Goal: Task Accomplishment & Management: Use online tool/utility

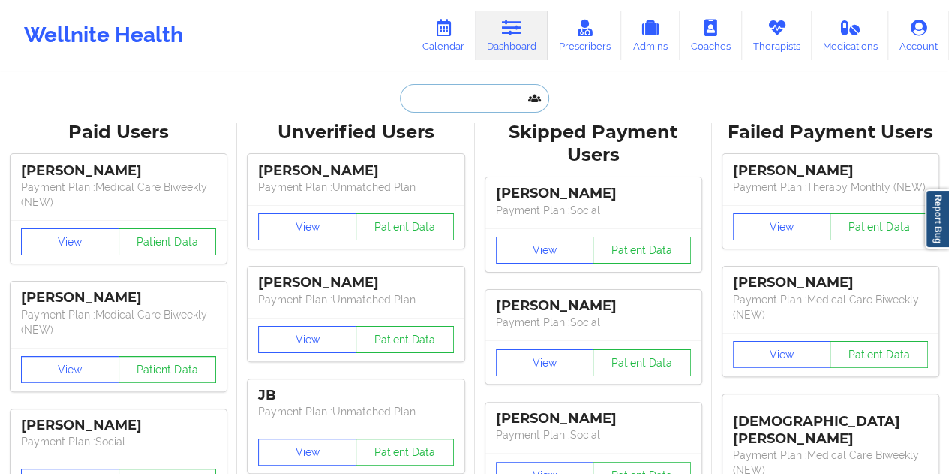
click at [431, 97] on input "text" at bounding box center [474, 98] width 149 height 29
paste input "[EMAIL_ADDRESS][DOMAIN_NAME]"
type input "[EMAIL_ADDRESS][DOMAIN_NAME]"
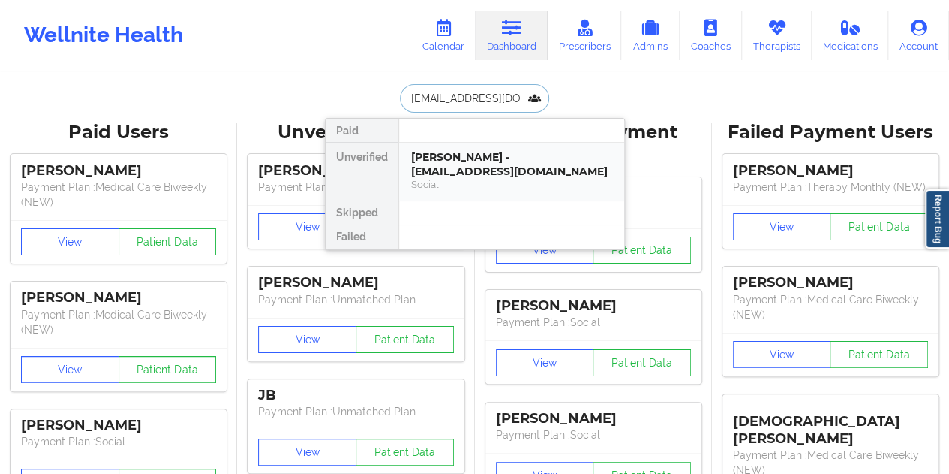
click at [468, 167] on div "[PERSON_NAME] - [EMAIL_ADDRESS][DOMAIN_NAME]" at bounding box center [511, 164] width 201 height 28
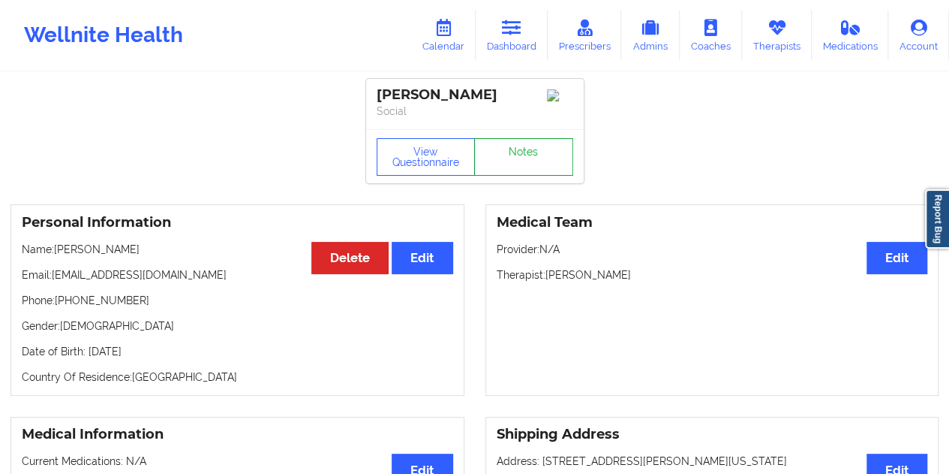
click at [518, 154] on link "Notes" at bounding box center [523, 157] width 99 height 38
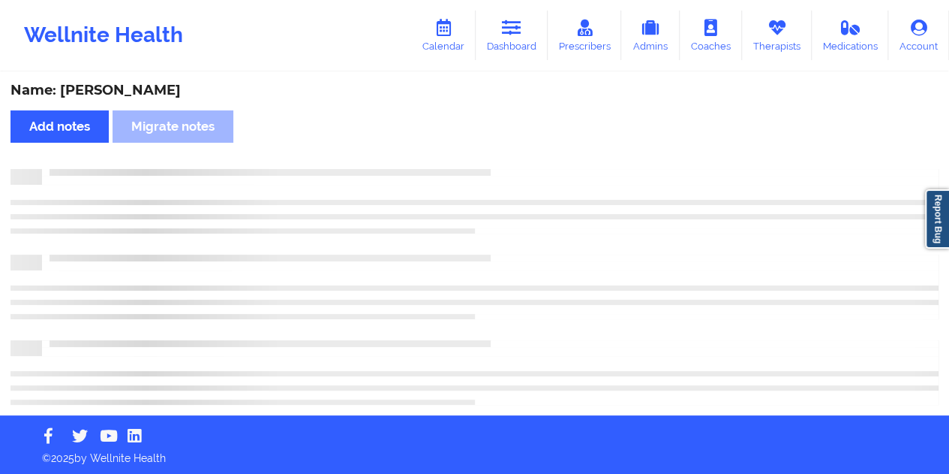
click at [123, 95] on div "Name: [PERSON_NAME]" at bounding box center [475, 90] width 928 height 17
copy div "[PERSON_NAME]"
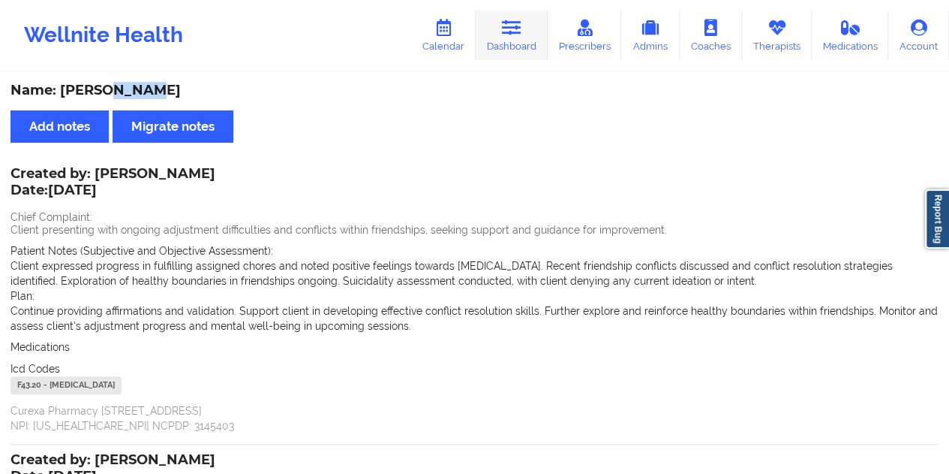
drag, startPoint x: 504, startPoint y: 49, endPoint x: 483, endPoint y: 65, distance: 26.7
click at [505, 47] on link "Dashboard" at bounding box center [512, 36] width 72 height 50
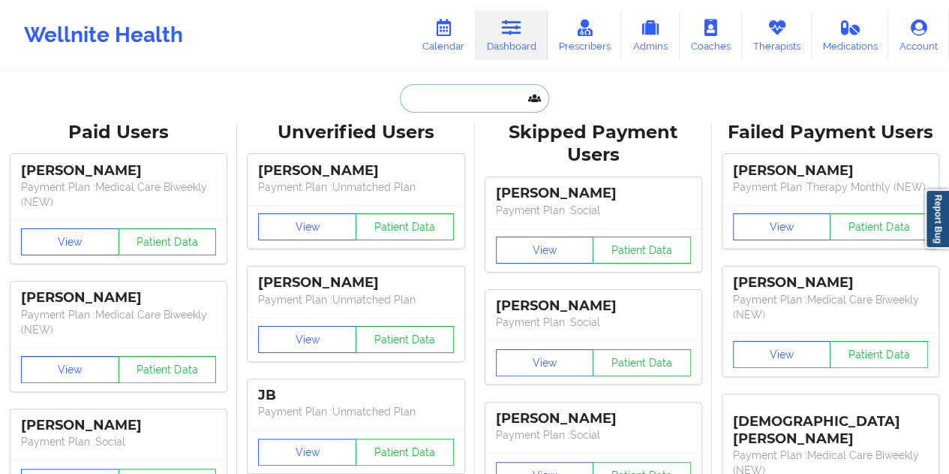
click at [443, 105] on input "text" at bounding box center [474, 98] width 149 height 29
paste input "[EMAIL_ADDRESS][DOMAIN_NAME]"
type input "[EMAIL_ADDRESS][DOMAIN_NAME]"
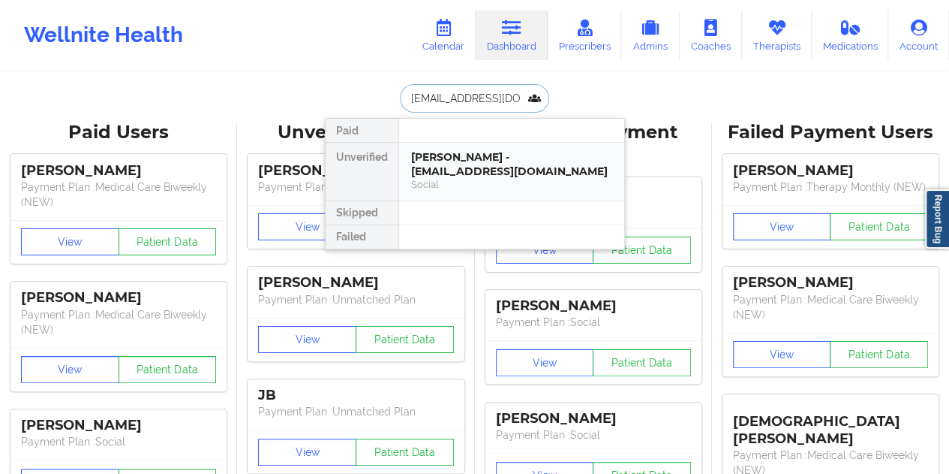
click at [480, 168] on div "[PERSON_NAME] - [EMAIL_ADDRESS][DOMAIN_NAME]" at bounding box center [511, 164] width 201 height 28
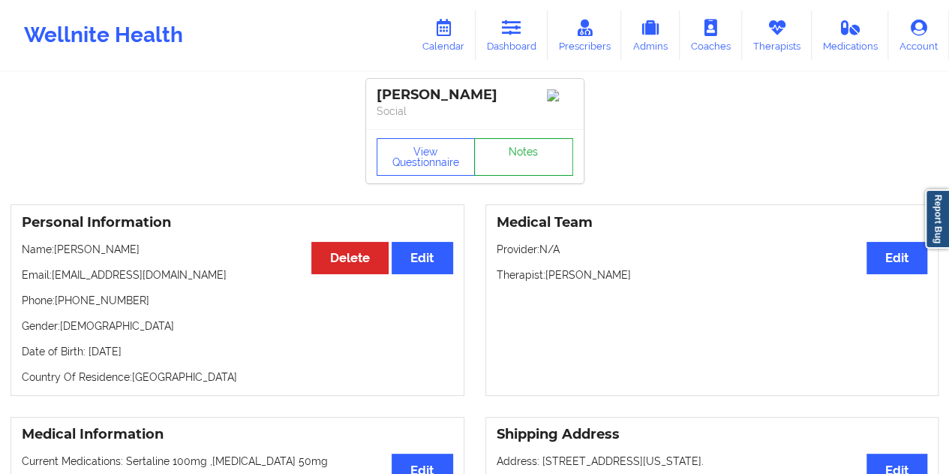
click at [501, 167] on link "Notes" at bounding box center [523, 157] width 99 height 38
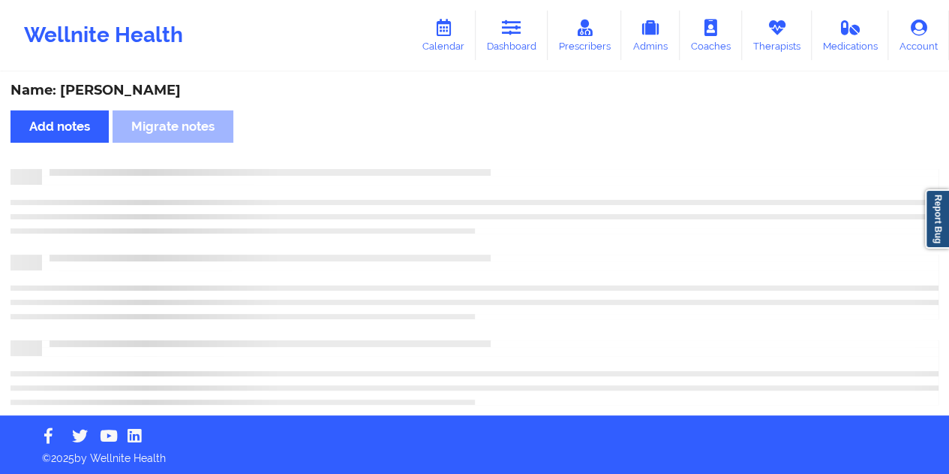
click at [121, 91] on div "Name: [PERSON_NAME]" at bounding box center [475, 90] width 928 height 17
copy div "[PERSON_NAME]"
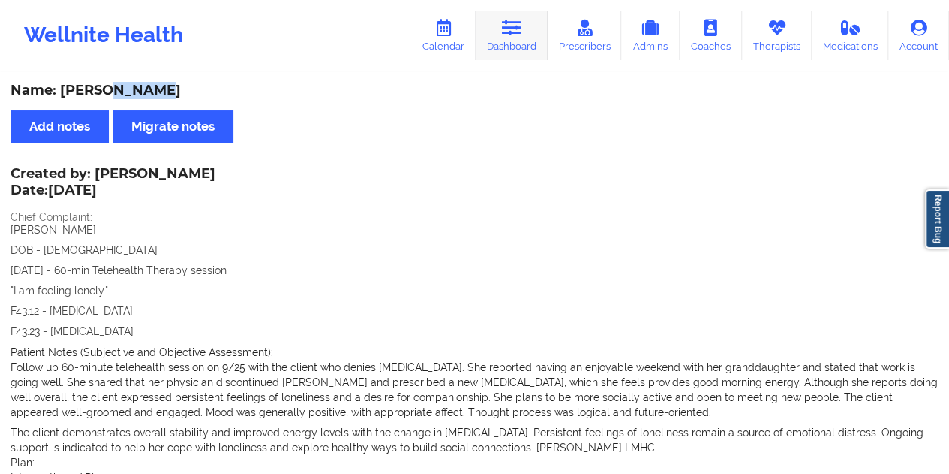
click at [530, 38] on link "Dashboard" at bounding box center [512, 36] width 72 height 50
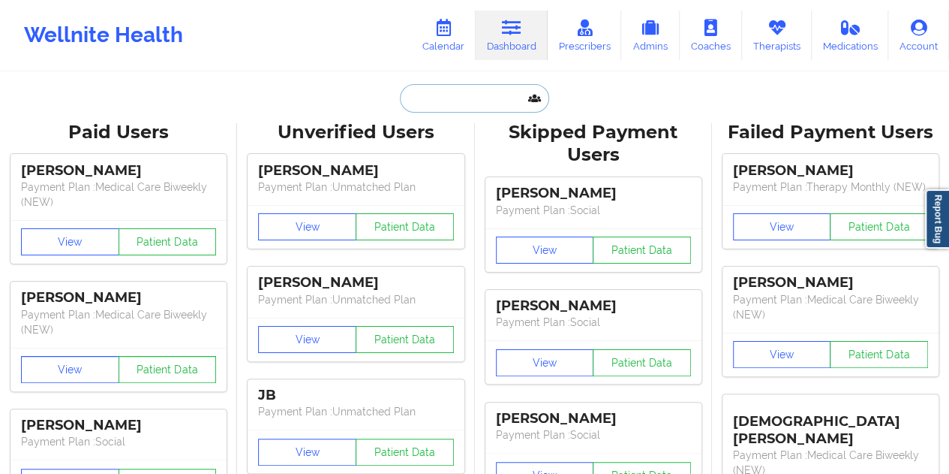
click at [449, 101] on input "text" at bounding box center [474, 98] width 149 height 29
paste input "[EMAIL_ADDRESS][DOMAIN_NAME]"
type input "[EMAIL_ADDRESS][DOMAIN_NAME]"
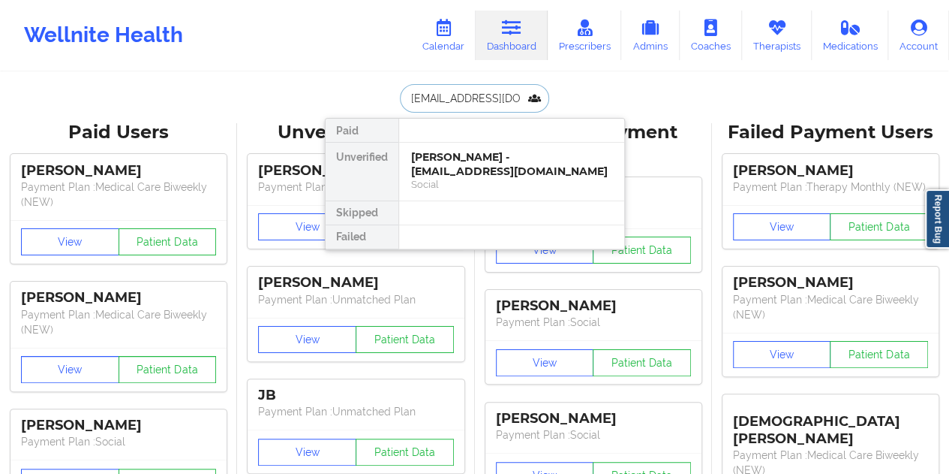
click at [468, 178] on div "Social" at bounding box center [511, 184] width 201 height 13
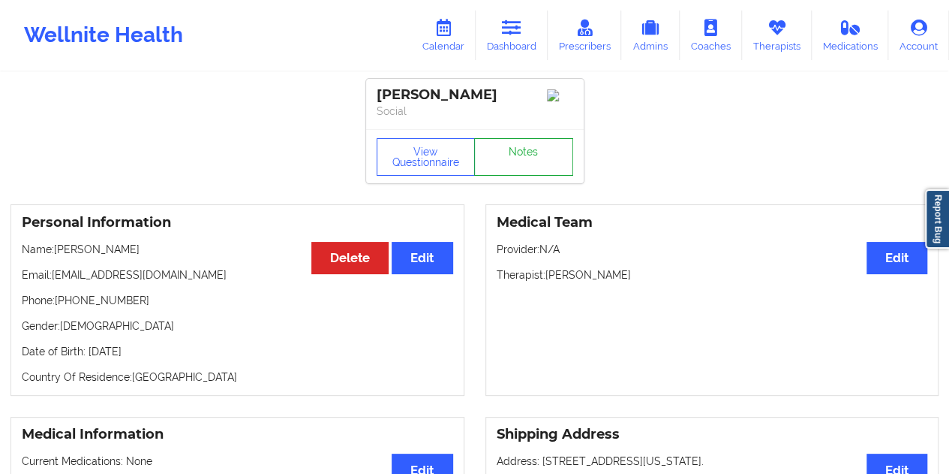
click at [504, 150] on link "Notes" at bounding box center [523, 157] width 99 height 38
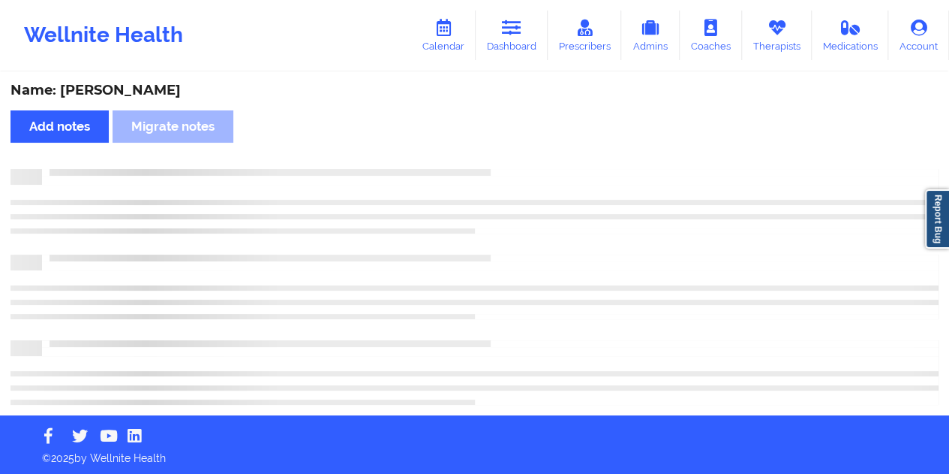
click at [136, 89] on div "Name: [PERSON_NAME]" at bounding box center [475, 90] width 928 height 17
copy div "Ashland"
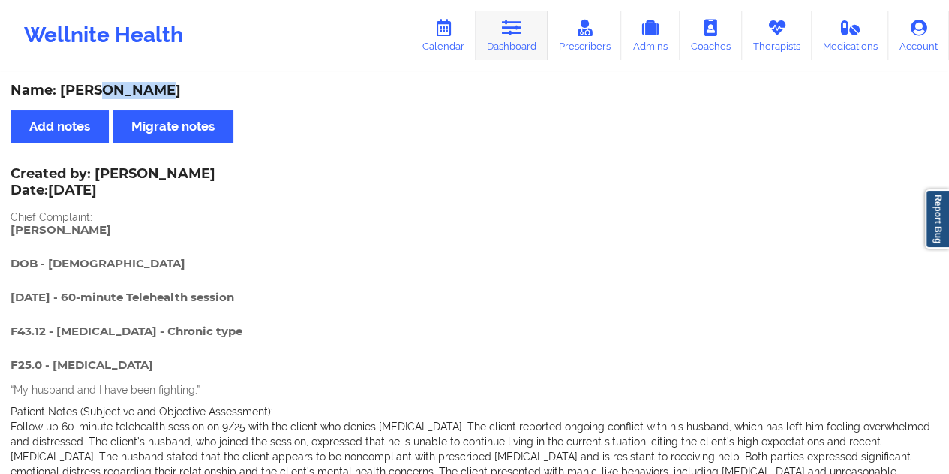
click at [510, 38] on link "Dashboard" at bounding box center [512, 36] width 72 height 50
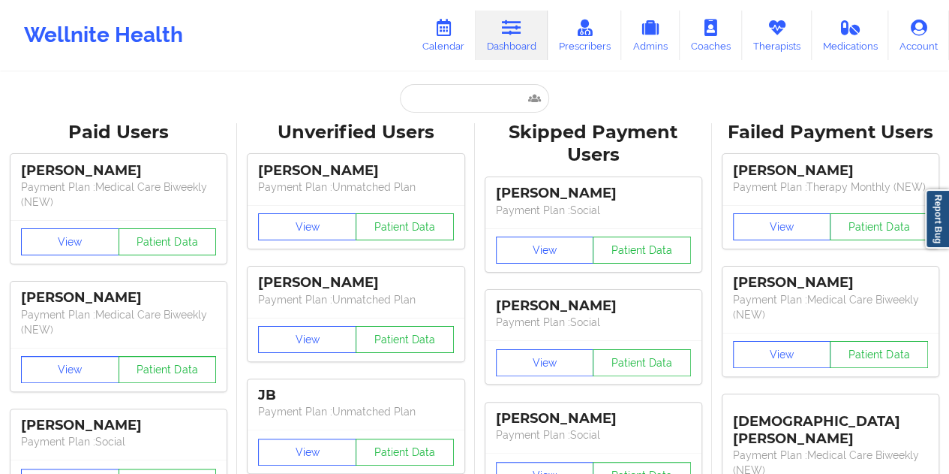
drag, startPoint x: 510, startPoint y: 38, endPoint x: 451, endPoint y: 104, distance: 88.7
click at [450, 103] on input "text" at bounding box center [474, 98] width 149 height 29
paste input "[EMAIL_ADDRESS][DOMAIN_NAME]"
type input "[EMAIL_ADDRESS][DOMAIN_NAME]"
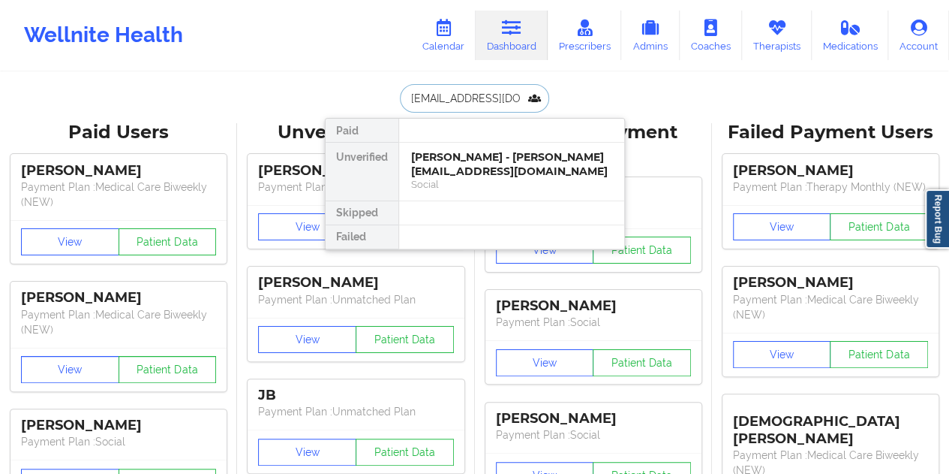
click at [522, 178] on div "Social" at bounding box center [511, 184] width 201 height 13
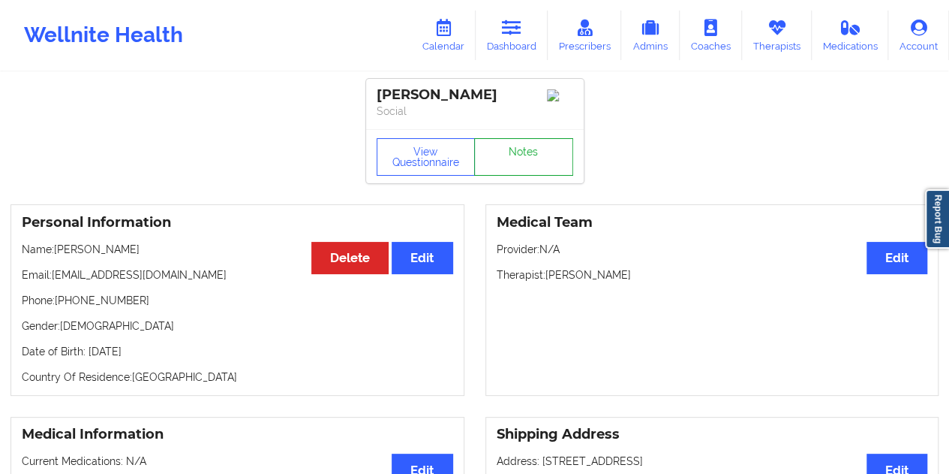
click at [524, 167] on link "Notes" at bounding box center [523, 157] width 99 height 38
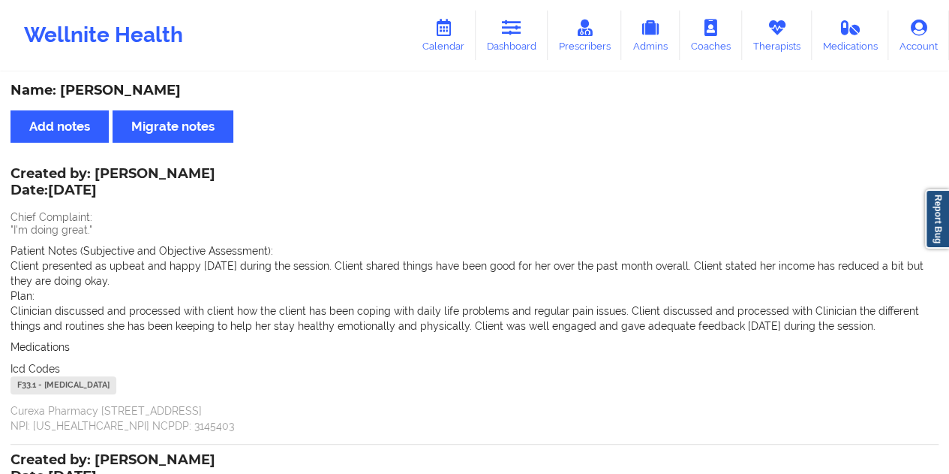
click at [158, 94] on div "Name: [PERSON_NAME]" at bounding box center [475, 90] width 928 height 17
copy div "INDIVIGLIO"
click at [194, 90] on div "Name: [PERSON_NAME]" at bounding box center [475, 90] width 928 height 17
drag, startPoint x: 192, startPoint y: 83, endPoint x: 62, endPoint y: 86, distance: 129.9
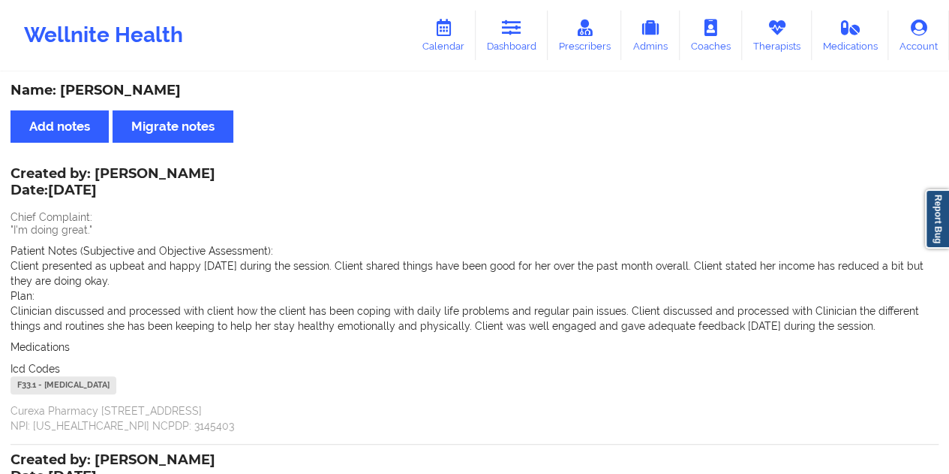
click at [62, 86] on div "Name: [PERSON_NAME]" at bounding box center [475, 90] width 928 height 17
copy div "[PERSON_NAME]"
drag, startPoint x: 507, startPoint y: 34, endPoint x: 499, endPoint y: 59, distance: 26.8
click at [508, 33] on icon at bounding box center [512, 28] width 20 height 17
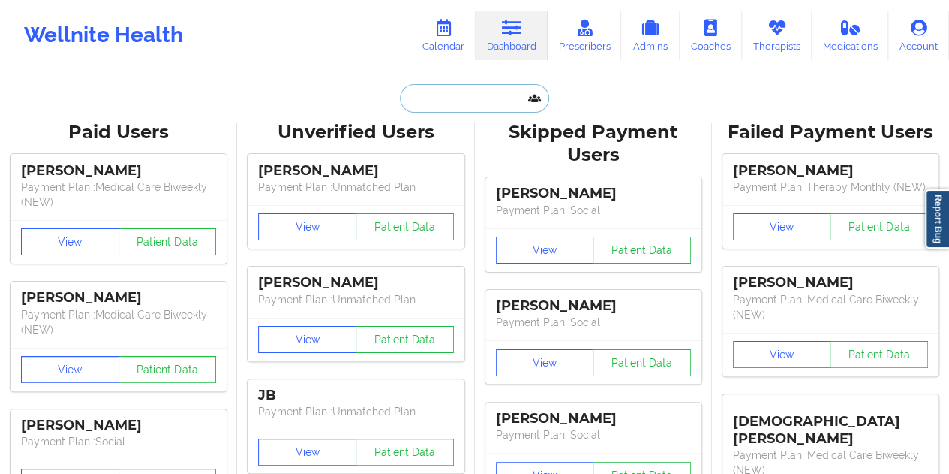
click at [419, 91] on input "text" at bounding box center [474, 98] width 149 height 29
paste input "[EMAIL_ADDRESS][DOMAIN_NAME]"
type input "[EMAIL_ADDRESS][DOMAIN_NAME]"
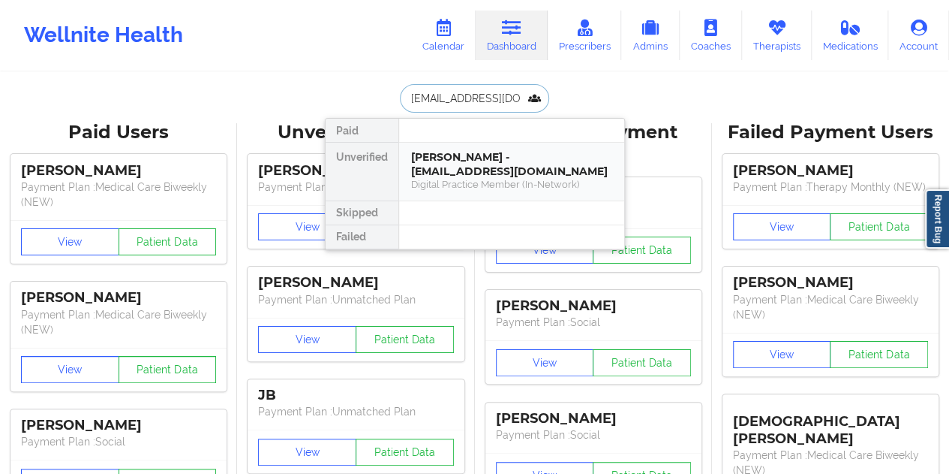
click at [519, 183] on div "Digital Practice Member (In-Network)" at bounding box center [511, 184] width 201 height 13
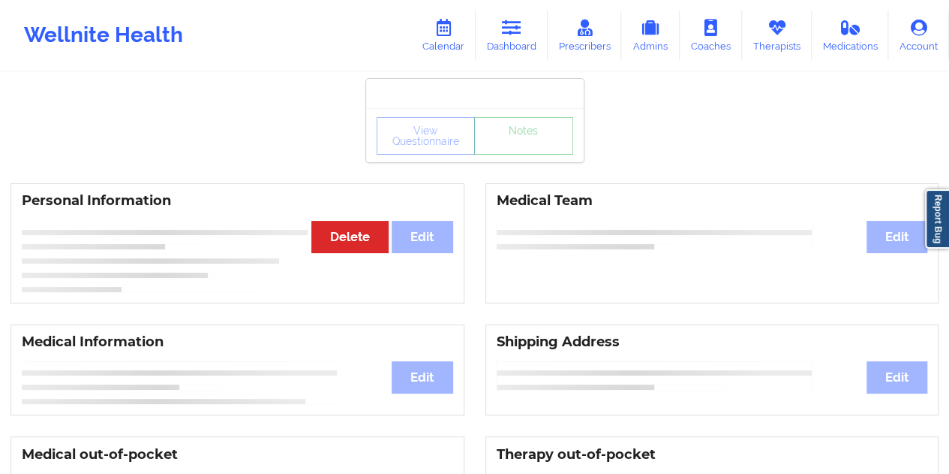
click at [525, 161] on div "View Questionnaire Notes" at bounding box center [475, 135] width 218 height 54
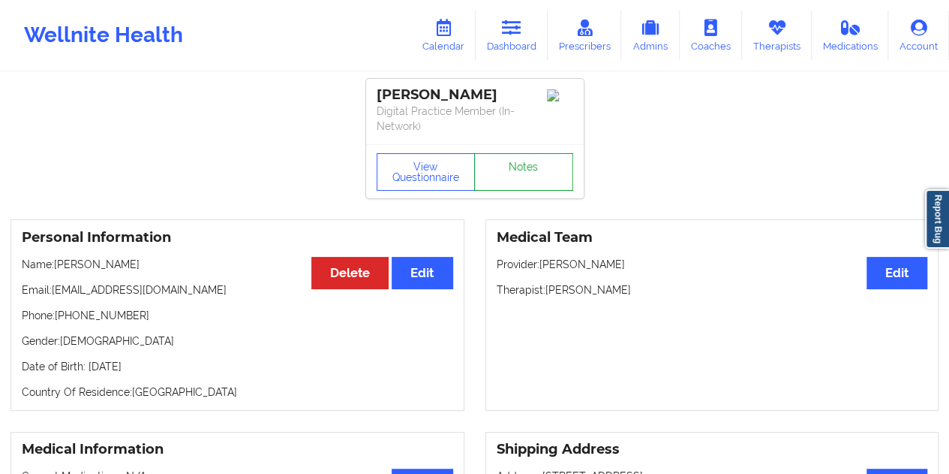
click at [525, 161] on link "Notes" at bounding box center [523, 172] width 99 height 38
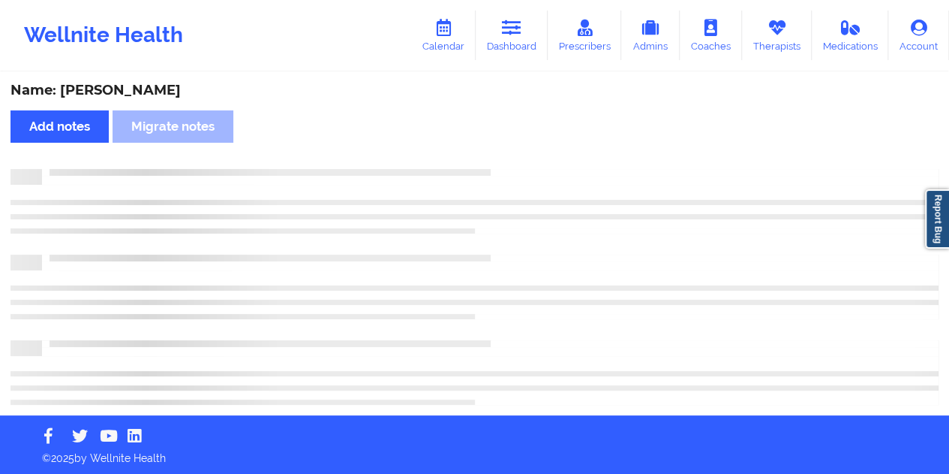
click at [167, 89] on div "Name: [PERSON_NAME]" at bounding box center [475, 90] width 928 height 17
copy div "[PERSON_NAME]"
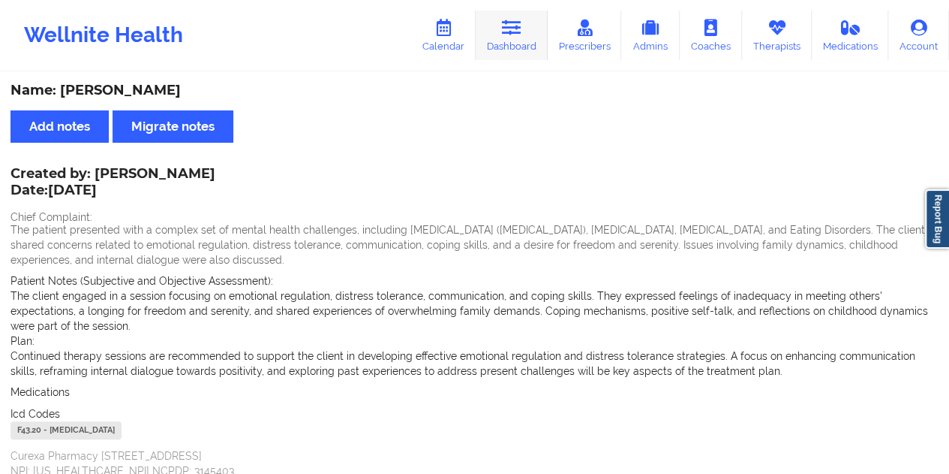
click at [522, 40] on link "Dashboard" at bounding box center [512, 36] width 72 height 50
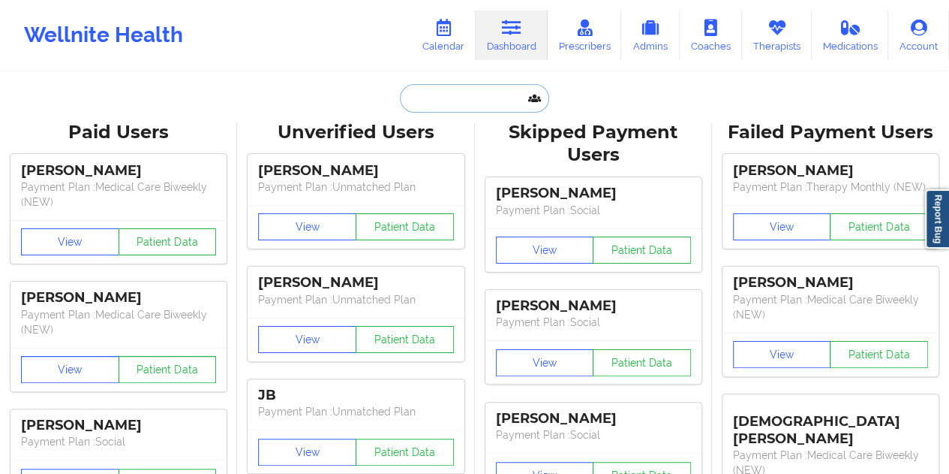
click at [441, 106] on input "text" at bounding box center [474, 98] width 149 height 29
paste input "[EMAIL_ADDRESS][DOMAIN_NAME]"
type input "[EMAIL_ADDRESS][DOMAIN_NAME]"
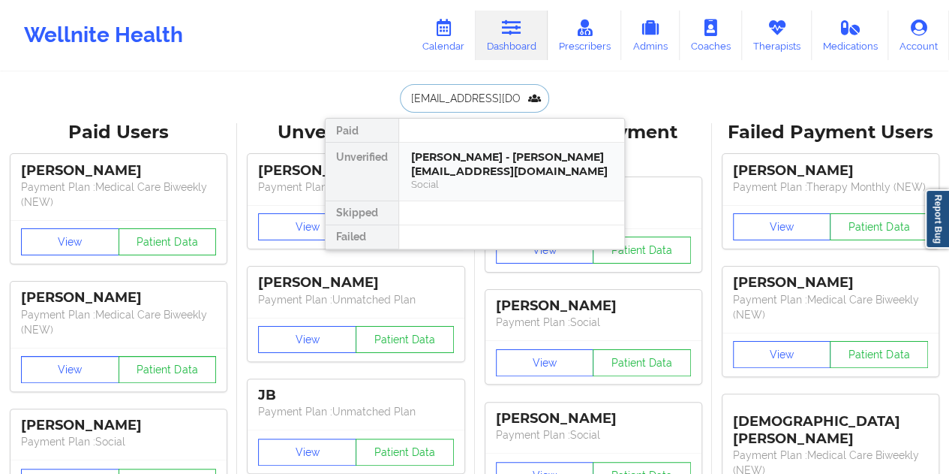
click at [474, 169] on div "[PERSON_NAME] - [PERSON_NAME][EMAIL_ADDRESS][DOMAIN_NAME]" at bounding box center [511, 164] width 201 height 28
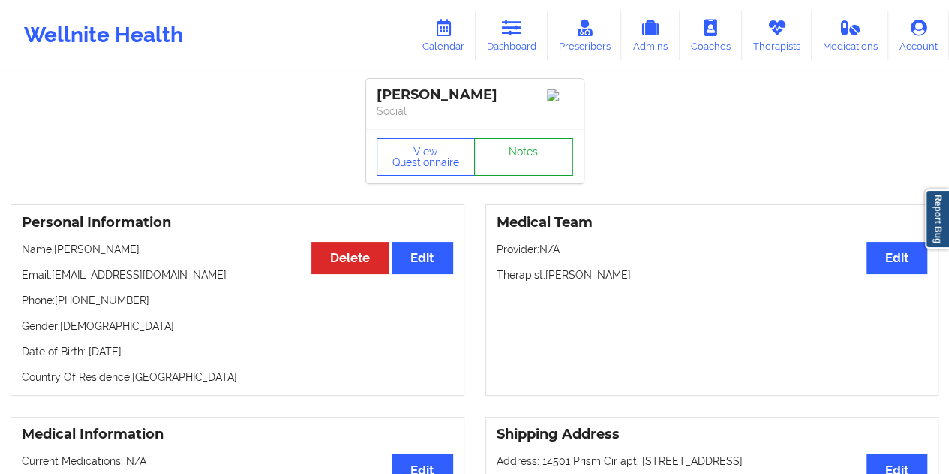
click at [516, 158] on link "Notes" at bounding box center [523, 157] width 99 height 38
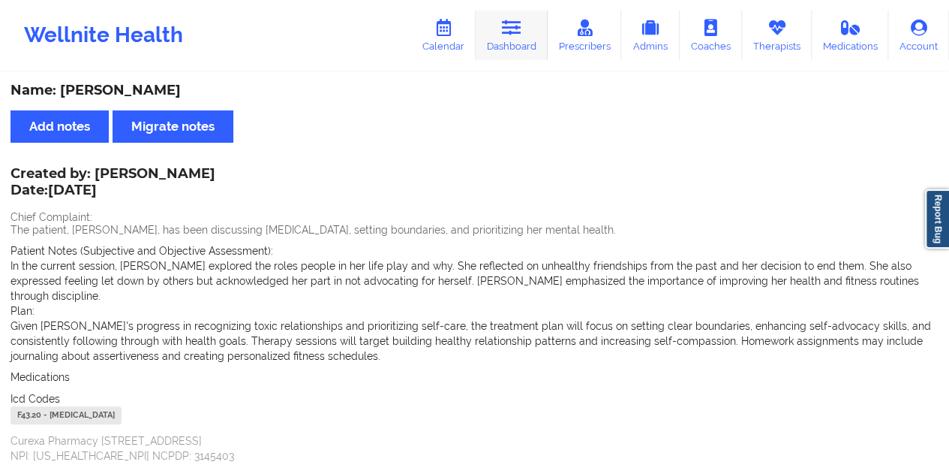
click at [507, 47] on link "Dashboard" at bounding box center [512, 36] width 72 height 50
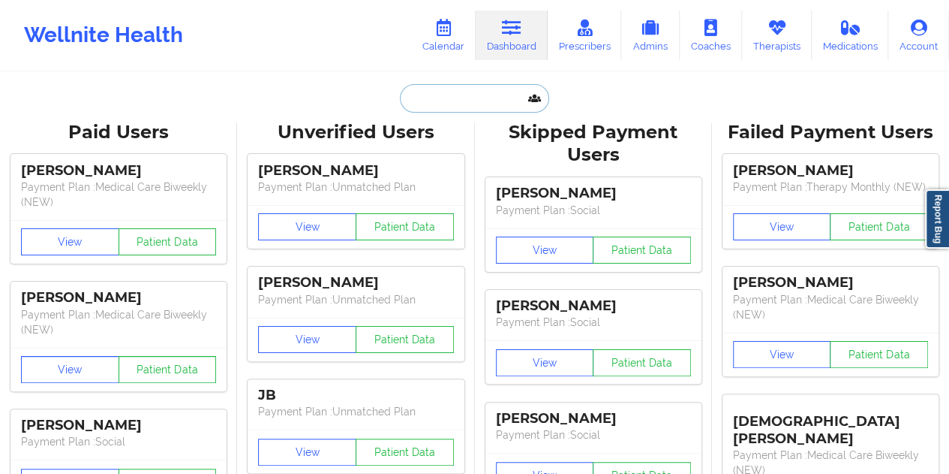
click at [401, 95] on input "text" at bounding box center [474, 98] width 149 height 29
paste input "[EMAIL_ADDRESS][DOMAIN_NAME]"
type input "[EMAIL_ADDRESS][DOMAIN_NAME]"
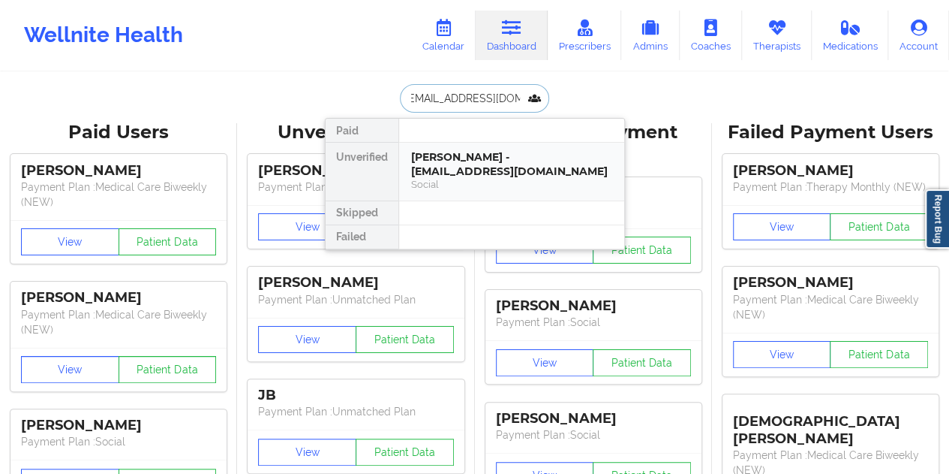
click at [507, 173] on div "[PERSON_NAME] - [EMAIL_ADDRESS][DOMAIN_NAME]" at bounding box center [511, 164] width 201 height 28
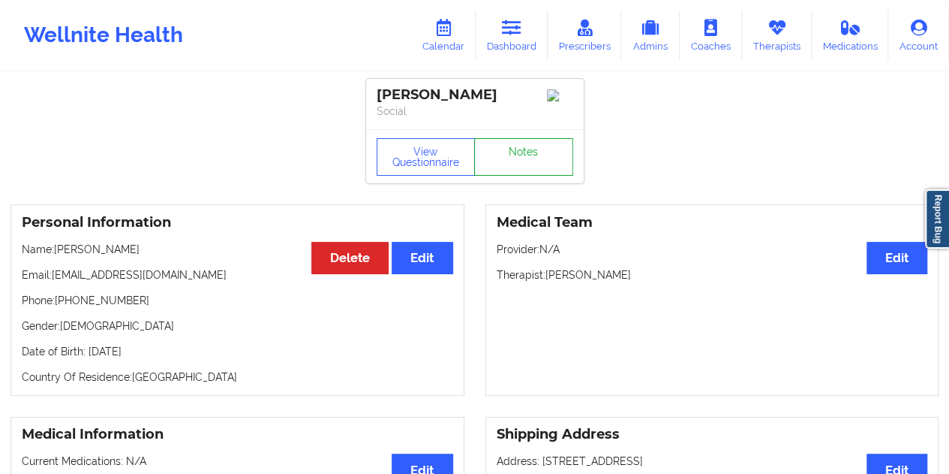
click at [529, 160] on link "Notes" at bounding box center [523, 157] width 99 height 38
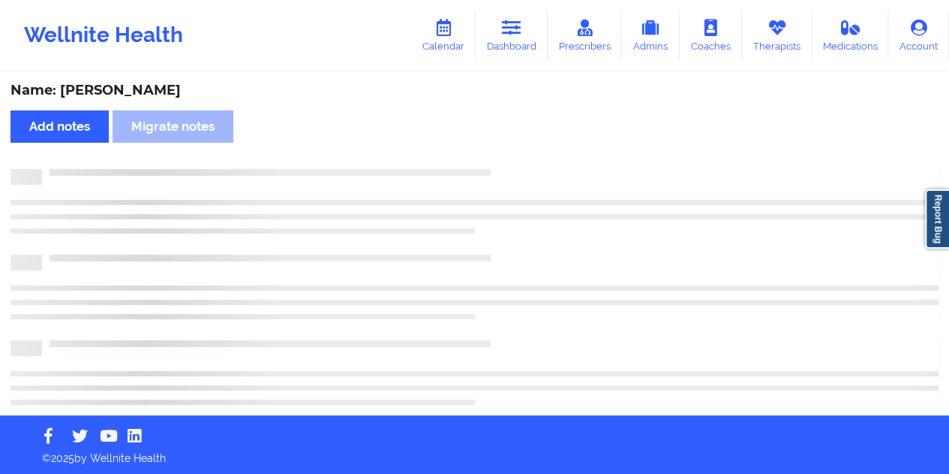
click at [133, 89] on div "Name: [PERSON_NAME]" at bounding box center [475, 90] width 928 height 17
copy div "Dosh"
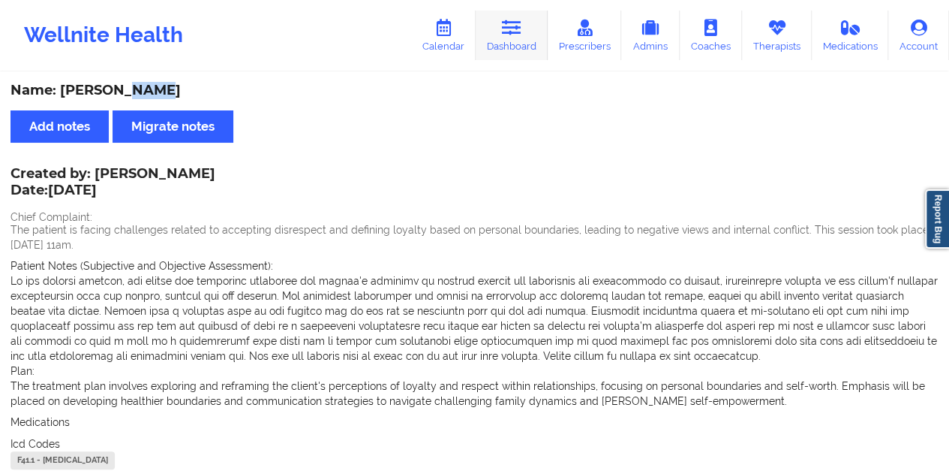
click at [509, 31] on icon at bounding box center [512, 28] width 20 height 17
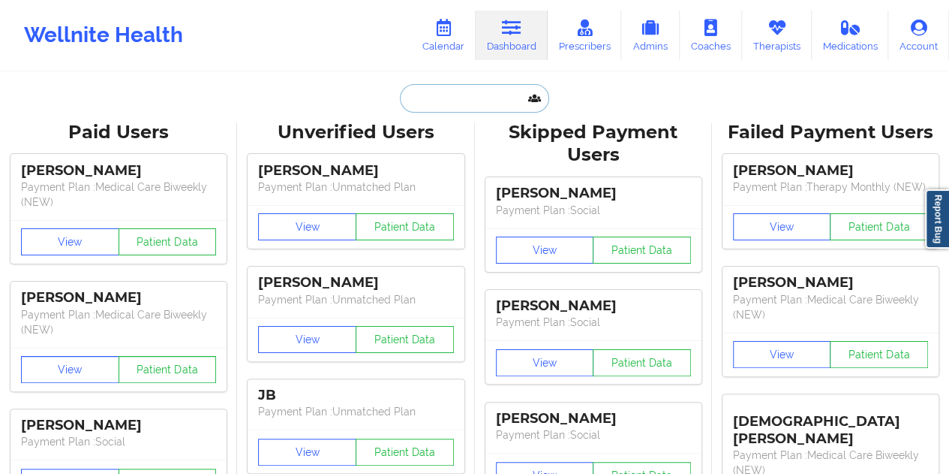
click at [468, 91] on input "text" at bounding box center [474, 98] width 149 height 29
paste input "[EMAIL_ADDRESS][DOMAIN_NAME]"
type input "[EMAIL_ADDRESS][DOMAIN_NAME]"
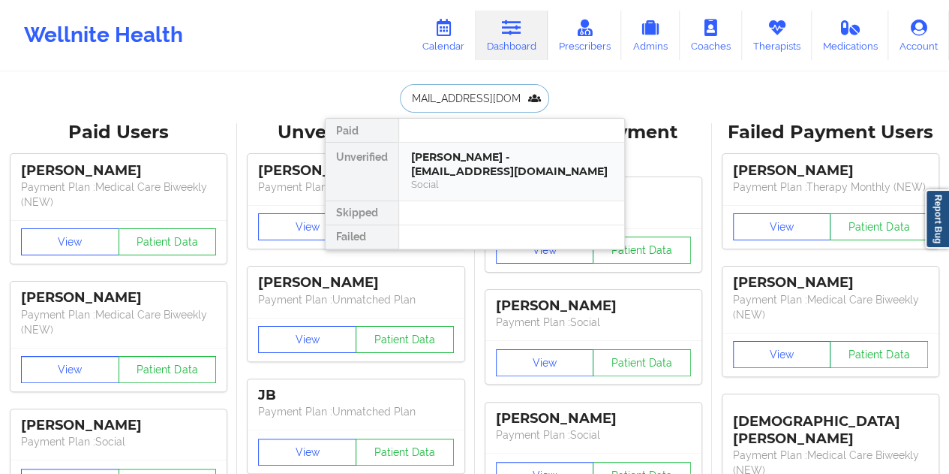
click at [469, 163] on div "[PERSON_NAME] - [EMAIL_ADDRESS][DOMAIN_NAME]" at bounding box center [511, 164] width 201 height 28
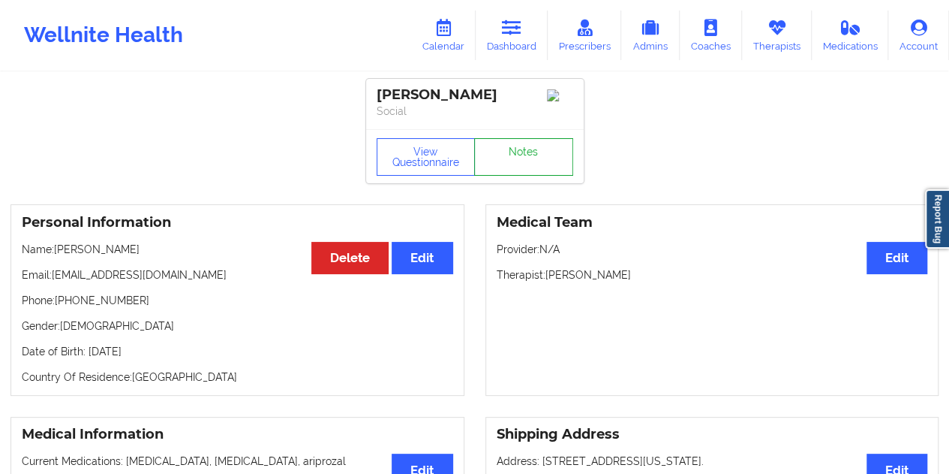
click at [518, 158] on link "Notes" at bounding box center [523, 157] width 99 height 38
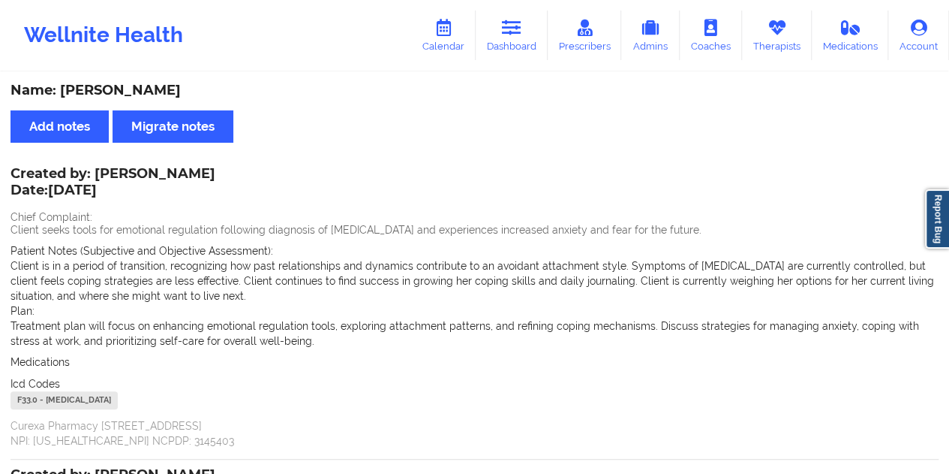
click at [146, 86] on div "Name: [PERSON_NAME]" at bounding box center [475, 90] width 928 height 17
copy div "childs"
click at [501, 41] on link "Dashboard" at bounding box center [512, 36] width 72 height 50
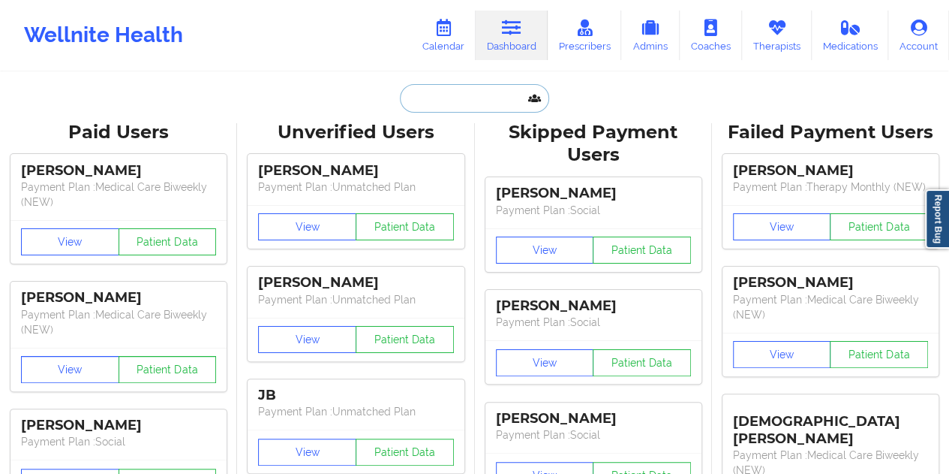
click at [454, 95] on input "text" at bounding box center [474, 98] width 149 height 29
paste input "[EMAIL_ADDRESS][DOMAIN_NAME]"
type input "[EMAIL_ADDRESS][DOMAIN_NAME]"
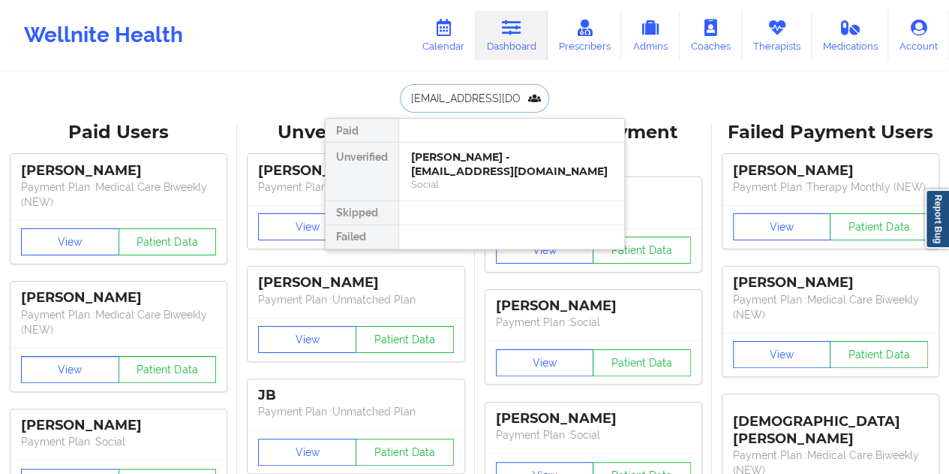
scroll to position [0, 8]
click at [505, 173] on div "[PERSON_NAME] - [EMAIL_ADDRESS][DOMAIN_NAME]" at bounding box center [511, 164] width 201 height 28
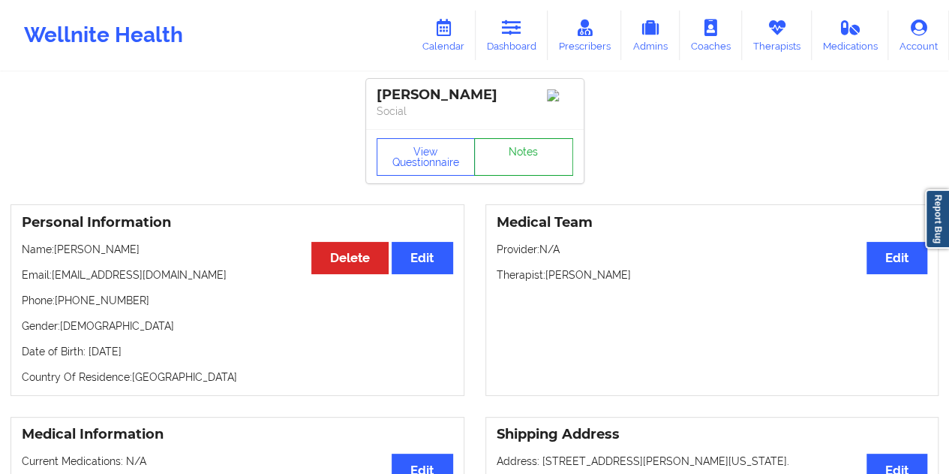
click at [518, 157] on link "Notes" at bounding box center [523, 157] width 99 height 38
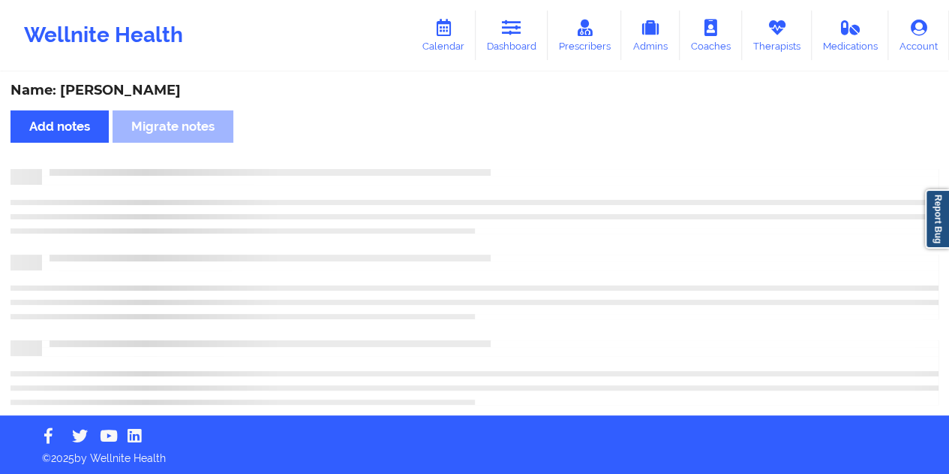
click at [135, 91] on div "Name: [PERSON_NAME]" at bounding box center [475, 90] width 928 height 17
copy div "[PERSON_NAME]"
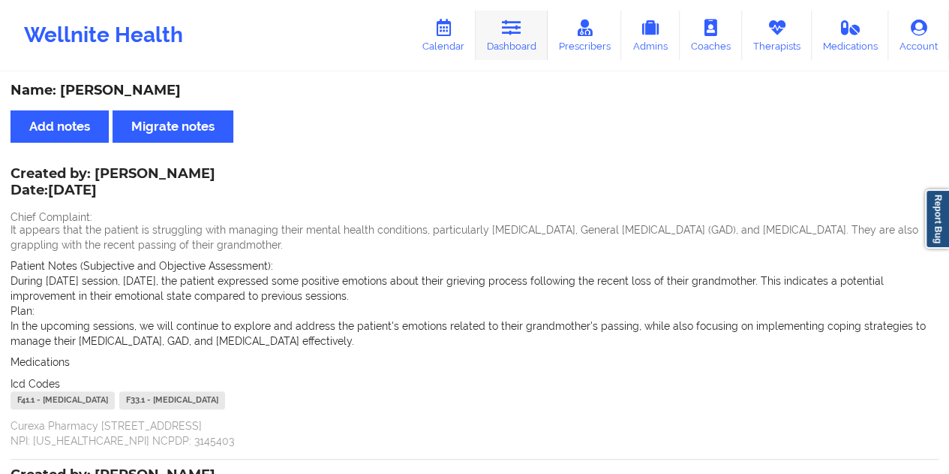
click at [504, 48] on link "Dashboard" at bounding box center [512, 36] width 72 height 50
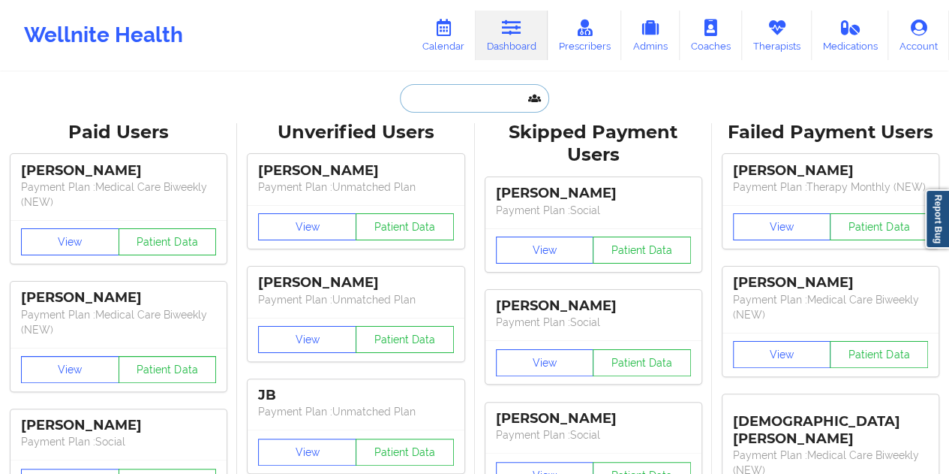
click at [462, 88] on input "text" at bounding box center [474, 98] width 149 height 29
paste input "[EMAIL_ADDRESS][DOMAIN_NAME]"
type input "[EMAIL_ADDRESS][DOMAIN_NAME]"
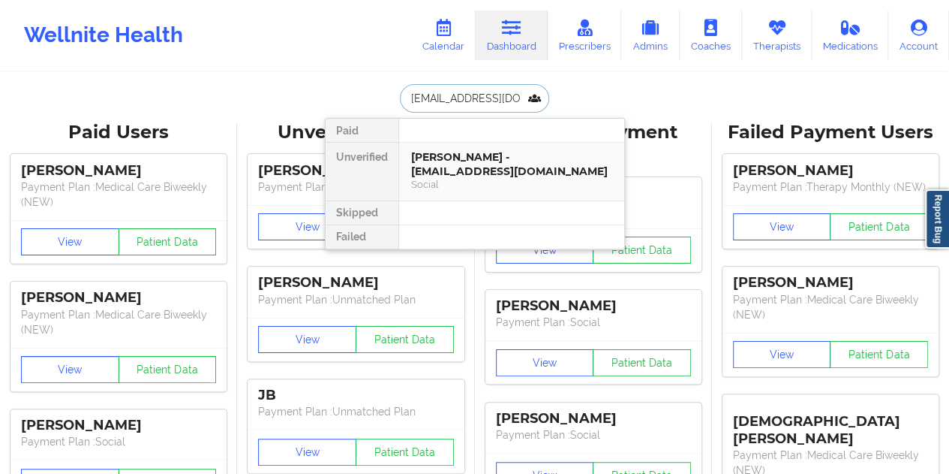
click at [480, 178] on div "Social" at bounding box center [511, 184] width 201 height 13
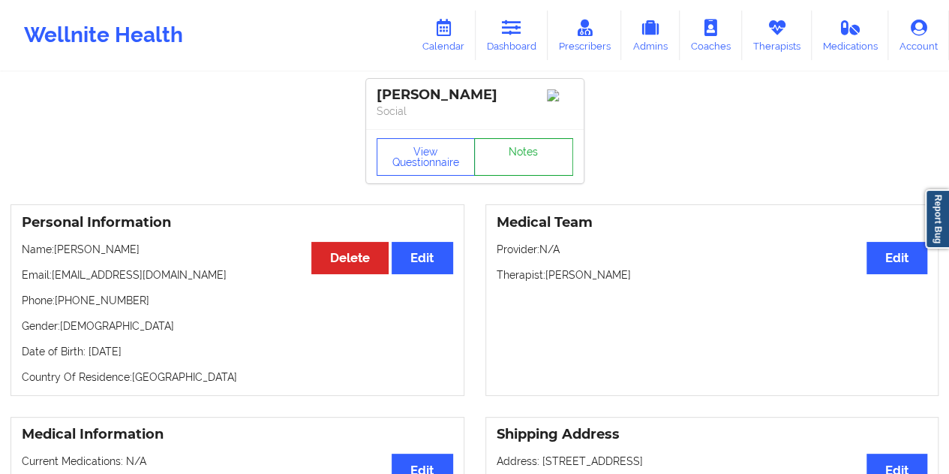
click at [506, 161] on link "Notes" at bounding box center [523, 157] width 99 height 38
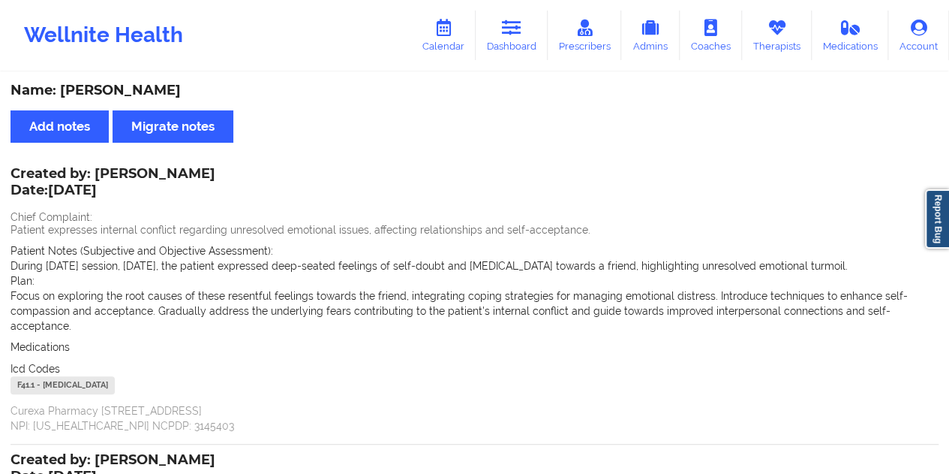
click at [101, 94] on div "Name: [PERSON_NAME]" at bounding box center [475, 90] width 928 height 17
copy div "[PERSON_NAME]"
click at [516, 29] on icon at bounding box center [512, 28] width 20 height 17
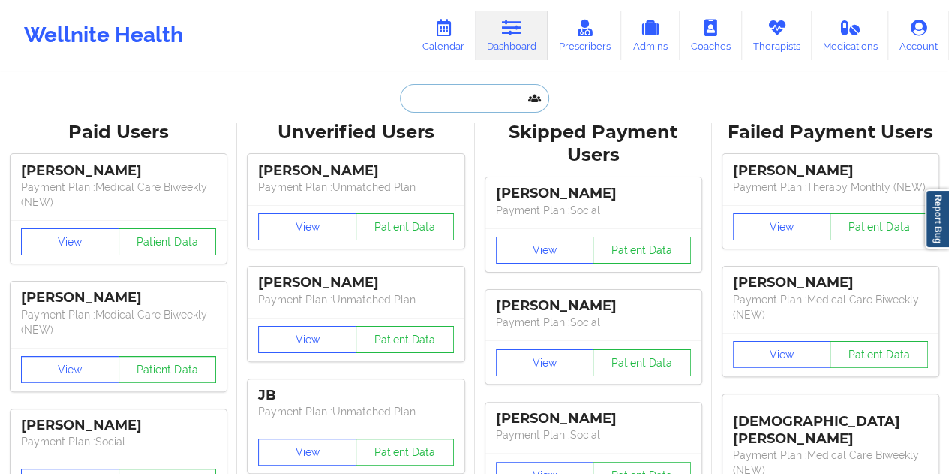
click at [457, 104] on input "text" at bounding box center [474, 98] width 149 height 29
paste input "[EMAIL_ADDRESS][DOMAIN_NAME]"
type input "[EMAIL_ADDRESS][DOMAIN_NAME]"
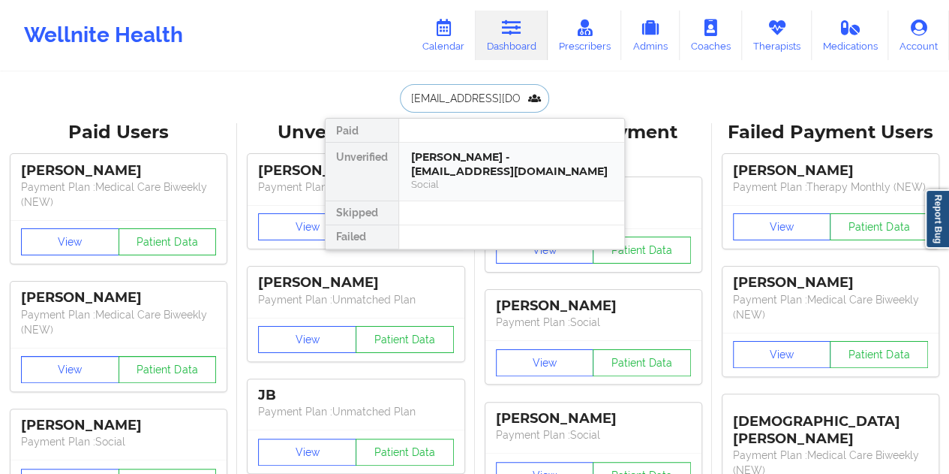
click at [467, 180] on div "[PERSON_NAME] - [EMAIL_ADDRESS][DOMAIN_NAME] Social" at bounding box center [511, 172] width 225 height 58
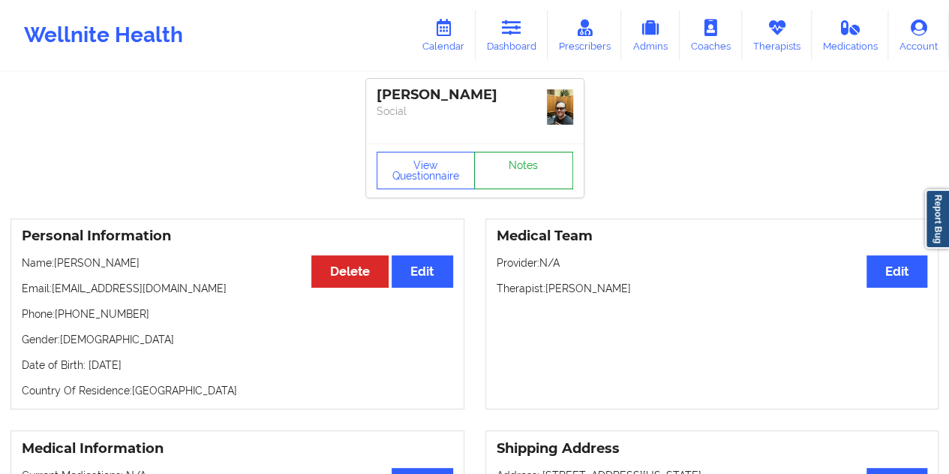
click at [500, 157] on link "Notes" at bounding box center [523, 171] width 99 height 38
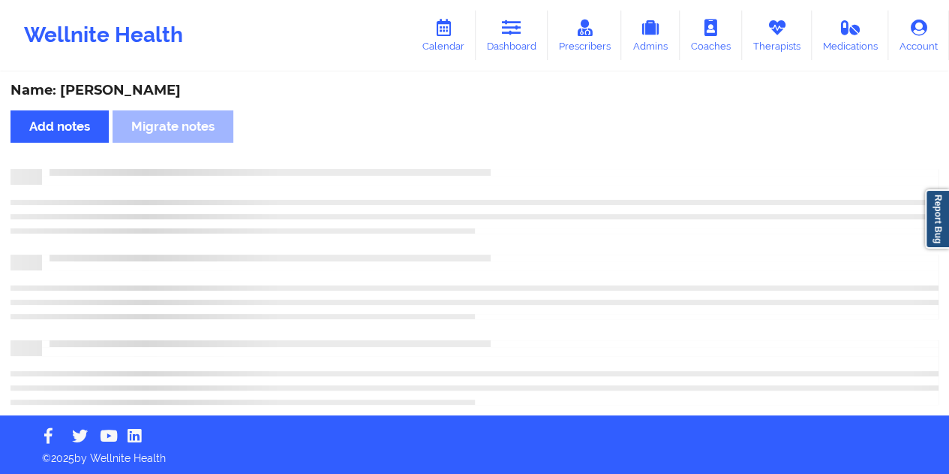
click at [122, 94] on div "Name: [PERSON_NAME]" at bounding box center [475, 90] width 928 height 17
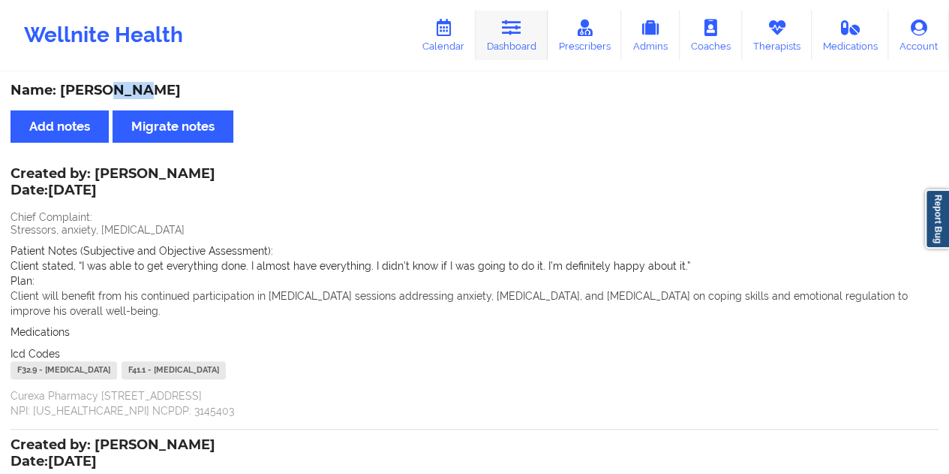
click at [527, 44] on link "Dashboard" at bounding box center [512, 36] width 72 height 50
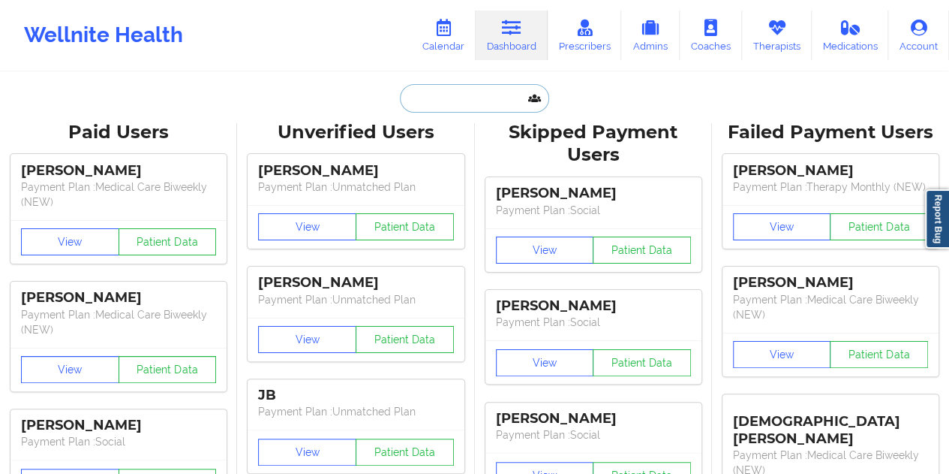
click at [479, 86] on input "text" at bounding box center [474, 98] width 149 height 29
paste input "[EMAIL_ADDRESS][DOMAIN_NAME]"
type input "[EMAIL_ADDRESS][DOMAIN_NAME]"
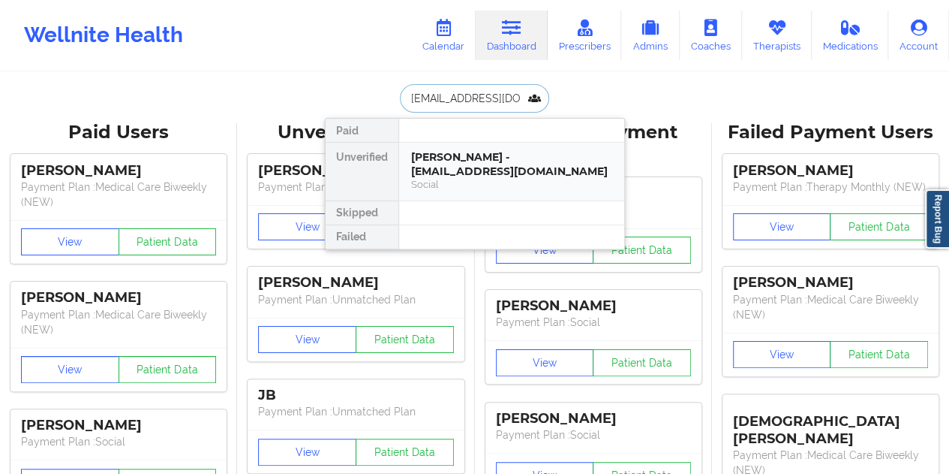
click at [472, 169] on div "[PERSON_NAME] - [EMAIL_ADDRESS][DOMAIN_NAME]" at bounding box center [511, 164] width 201 height 28
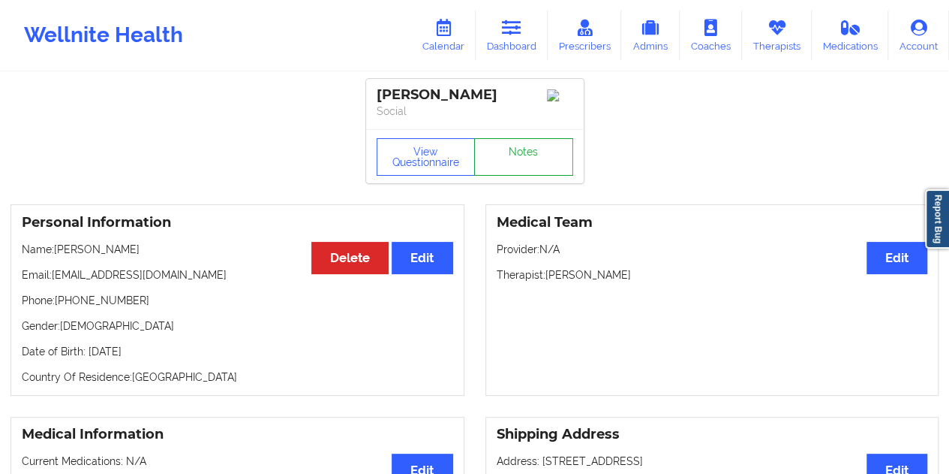
click at [513, 166] on link "Notes" at bounding box center [523, 157] width 99 height 38
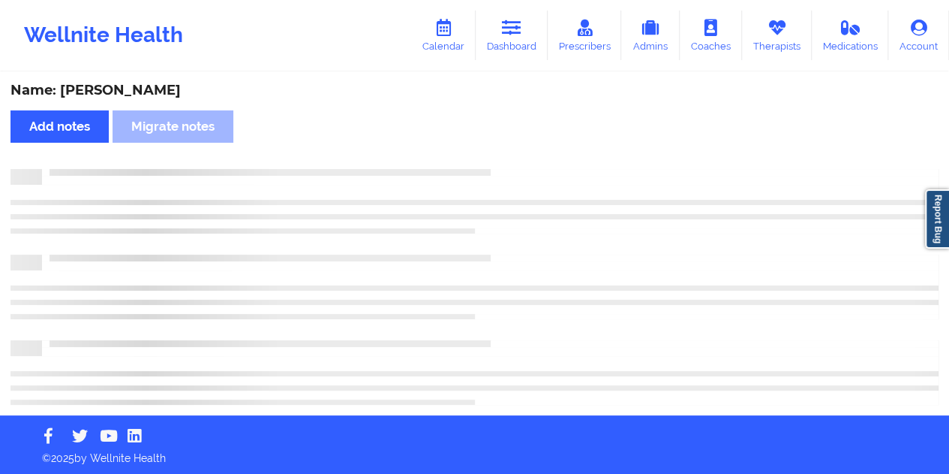
click at [153, 88] on div "Name: [PERSON_NAME]" at bounding box center [475, 90] width 928 height 17
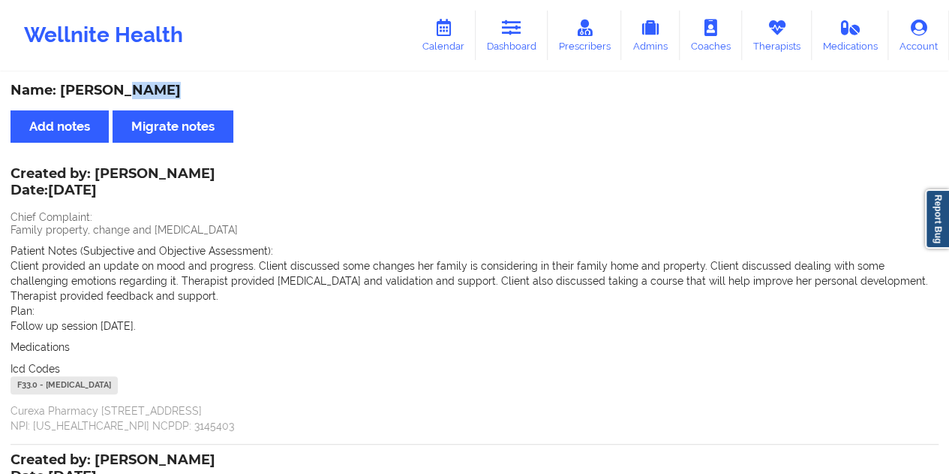
click at [153, 88] on div "Name: [PERSON_NAME]" at bounding box center [475, 90] width 928 height 17
drag, startPoint x: 509, startPoint y: 22, endPoint x: 494, endPoint y: 49, distance: 30.9
click at [508, 22] on icon at bounding box center [512, 28] width 20 height 17
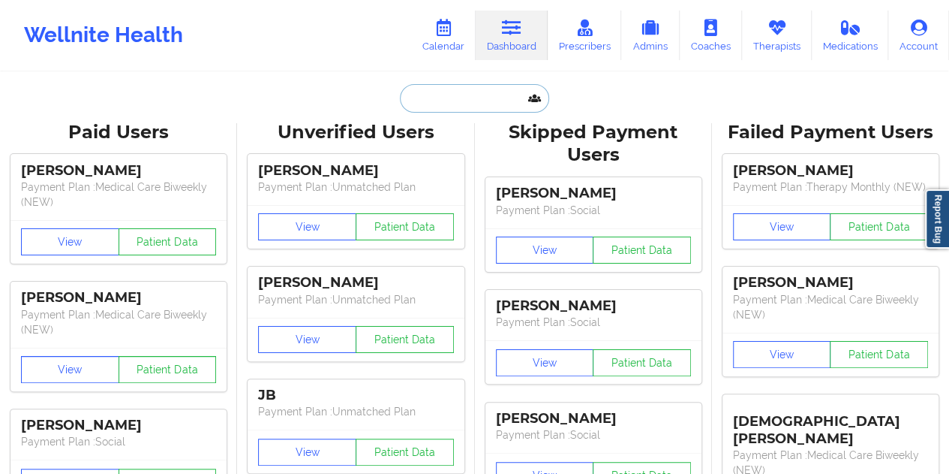
click at [440, 88] on input "text" at bounding box center [474, 98] width 149 height 29
paste input "[EMAIL_ADDRESS][DOMAIN_NAME]"
type input "[EMAIL_ADDRESS][DOMAIN_NAME]"
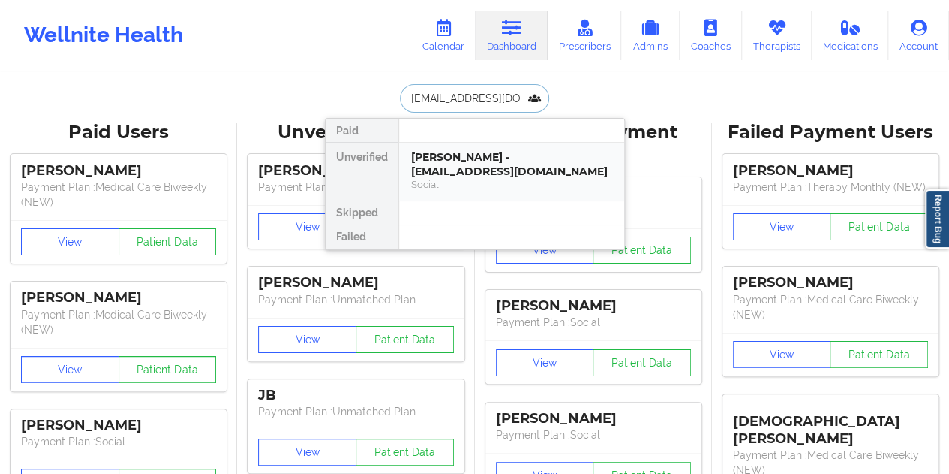
click at [498, 174] on div "[PERSON_NAME] - [EMAIL_ADDRESS][DOMAIN_NAME]" at bounding box center [511, 164] width 201 height 28
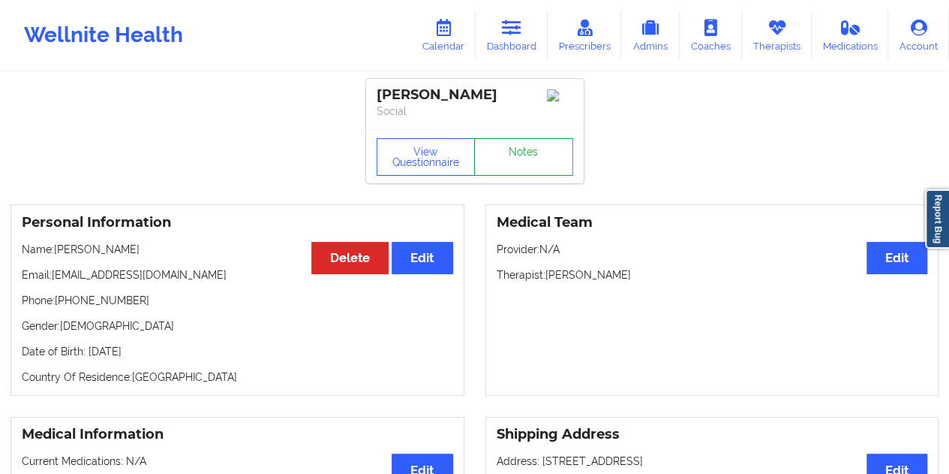
click at [527, 164] on link "Notes" at bounding box center [523, 157] width 99 height 38
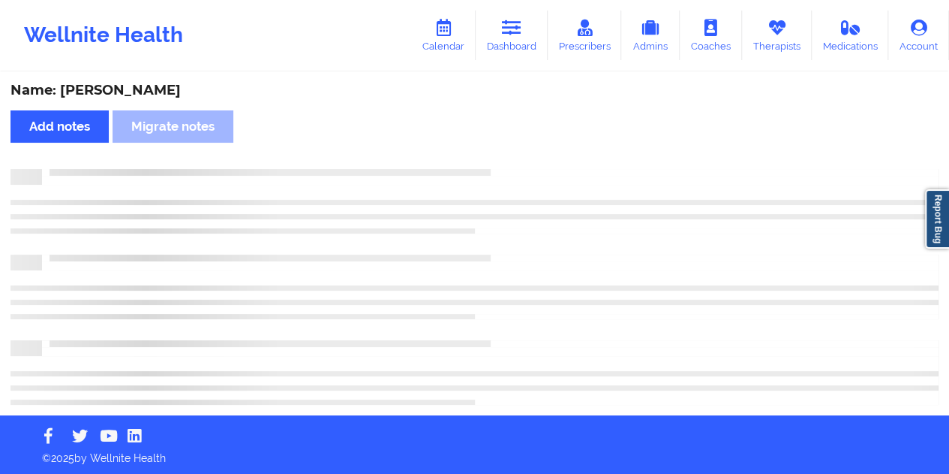
click at [123, 94] on div "Name: [PERSON_NAME]" at bounding box center [475, 90] width 928 height 17
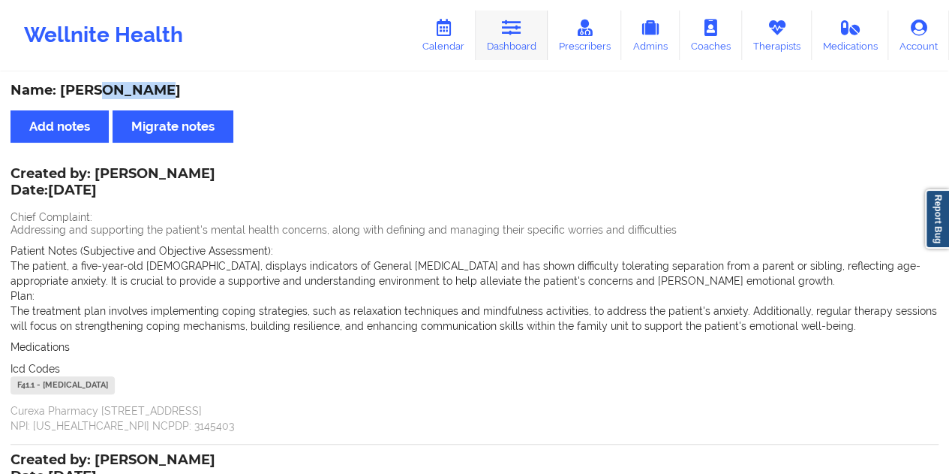
drag, startPoint x: 524, startPoint y: 44, endPoint x: 517, endPoint y: 56, distance: 13.8
click at [524, 43] on link "Dashboard" at bounding box center [512, 36] width 72 height 50
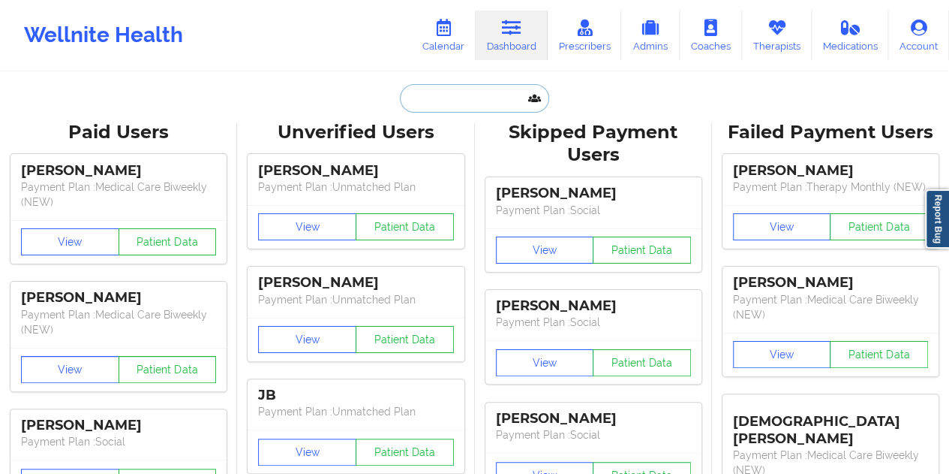
click at [464, 110] on input "text" at bounding box center [474, 98] width 149 height 29
paste input "[EMAIL_ADDRESS][DOMAIN_NAME]"
type input "[EMAIL_ADDRESS][DOMAIN_NAME]"
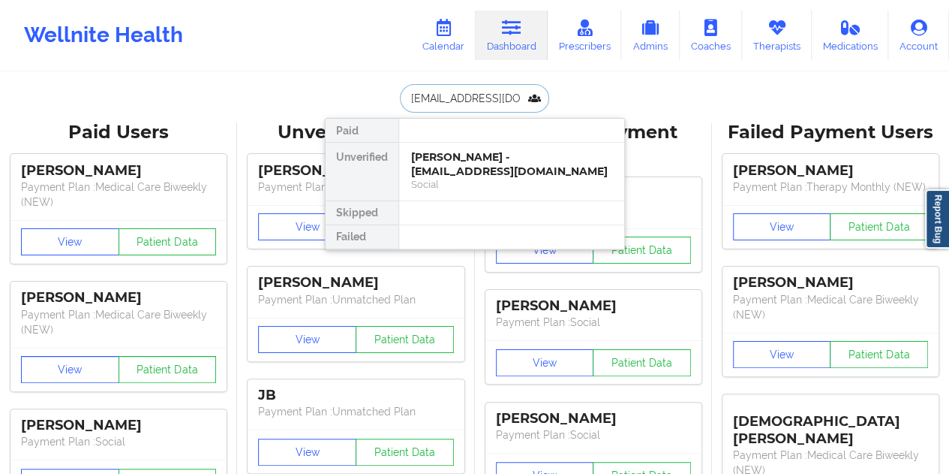
click at [469, 191] on div "[PERSON_NAME] - [EMAIL_ADDRESS][DOMAIN_NAME] Social" at bounding box center [511, 172] width 225 height 58
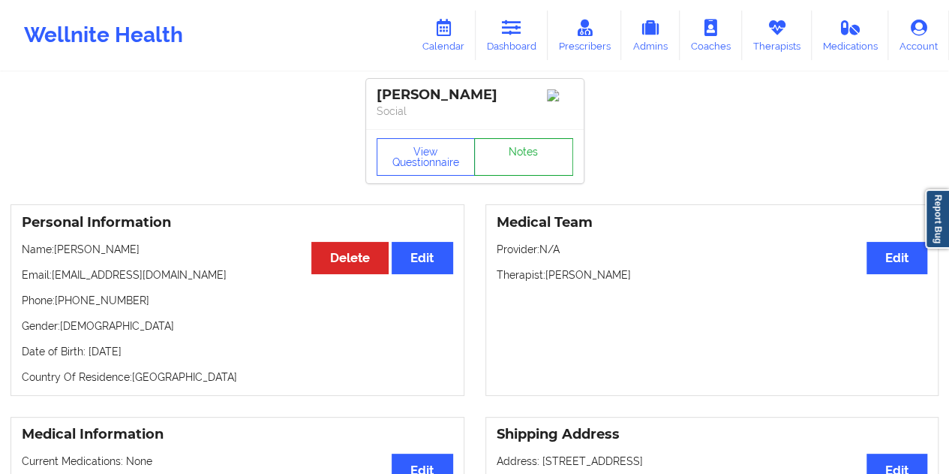
click at [518, 176] on link "Notes" at bounding box center [523, 157] width 99 height 38
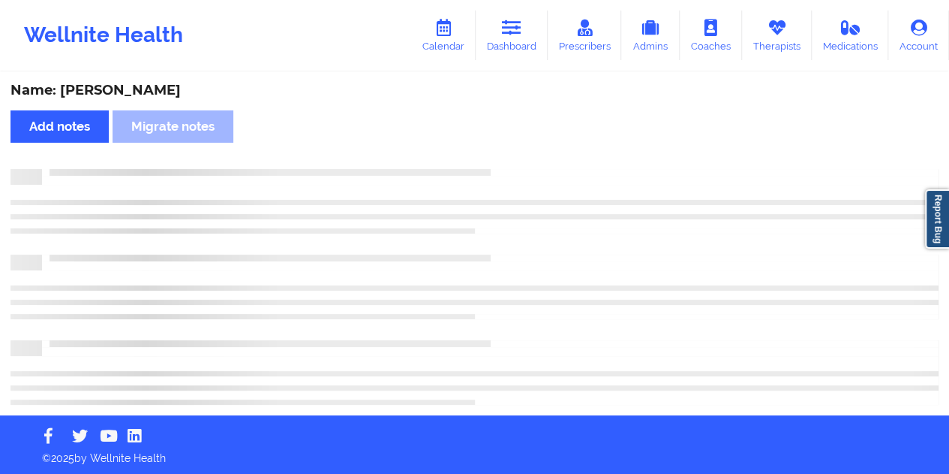
click at [142, 89] on div "Name: [PERSON_NAME]" at bounding box center [475, 90] width 928 height 17
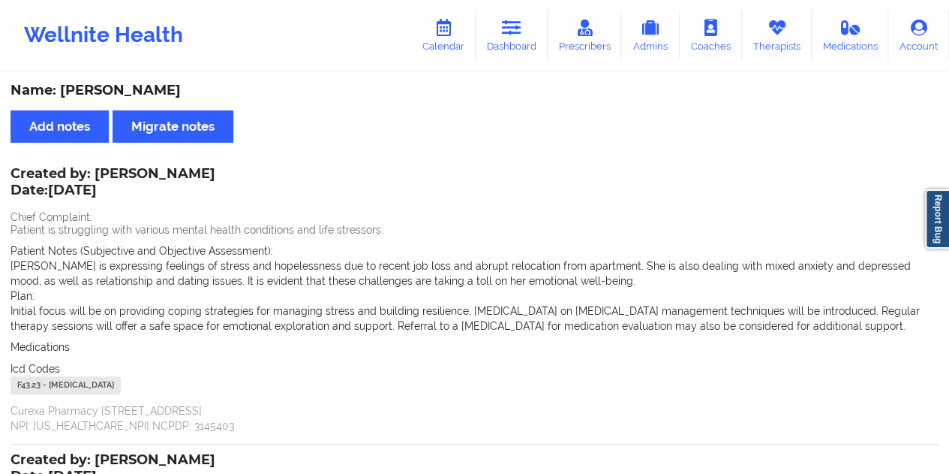
drag, startPoint x: 525, startPoint y: 20, endPoint x: 516, endPoint y: 61, distance: 41.5
click at [525, 20] on link "Dashboard" at bounding box center [512, 36] width 72 height 50
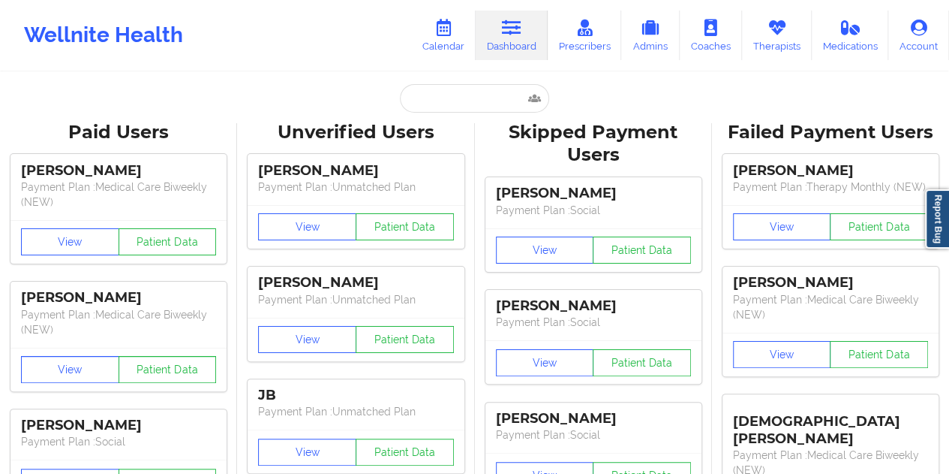
click at [443, 106] on input "text" at bounding box center [474, 98] width 149 height 29
paste input "[EMAIL_ADDRESS][DOMAIN_NAME]"
type input "[EMAIL_ADDRESS][DOMAIN_NAME]"
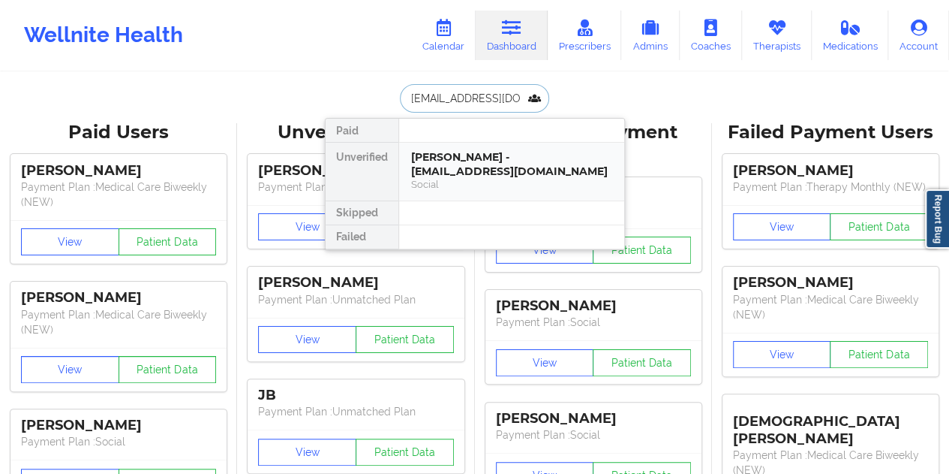
click at [485, 181] on div "Social" at bounding box center [511, 184] width 201 height 13
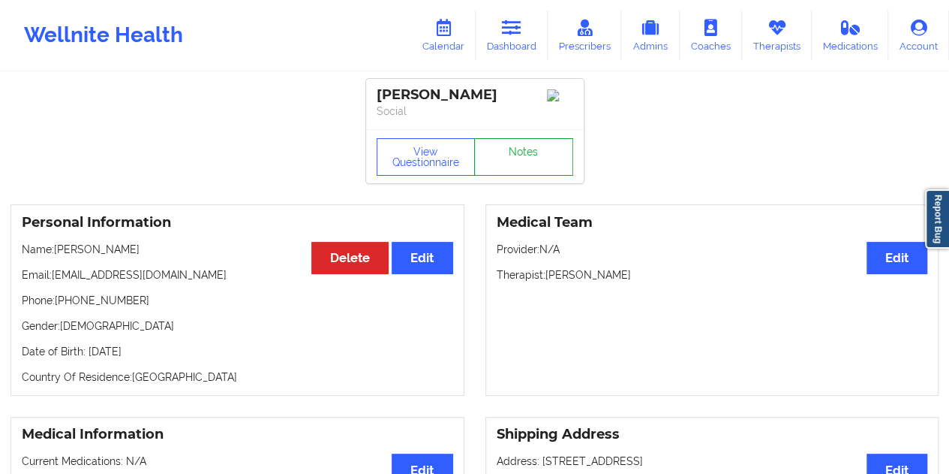
click at [522, 158] on link "Notes" at bounding box center [523, 157] width 99 height 38
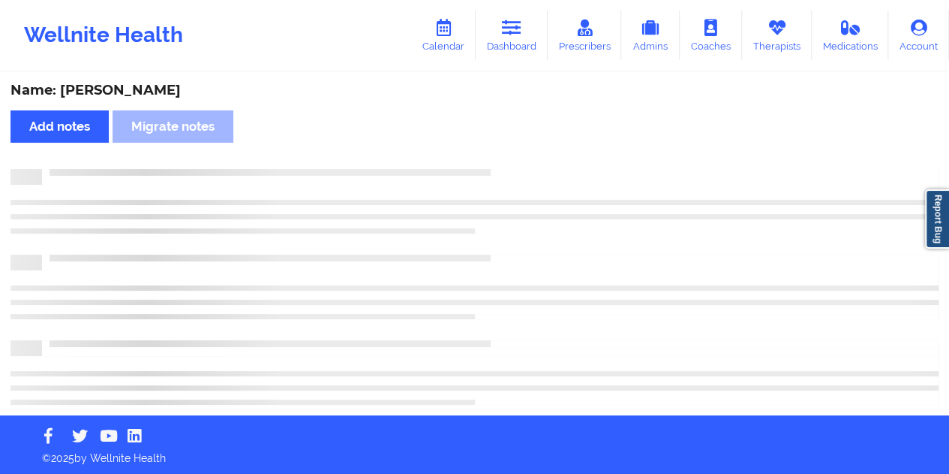
click at [127, 92] on div "Name: [PERSON_NAME]" at bounding box center [475, 90] width 928 height 17
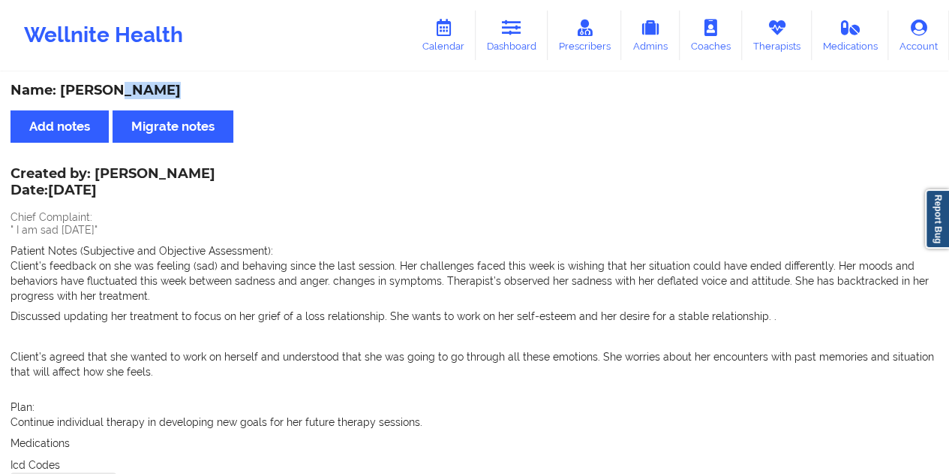
drag, startPoint x: 119, startPoint y: 172, endPoint x: 216, endPoint y: 171, distance: 97.6
click at [215, 171] on div "Created by: [PERSON_NAME] Date: [DATE]" at bounding box center [113, 183] width 205 height 35
drag, startPoint x: 514, startPoint y: 55, endPoint x: 514, endPoint y: 63, distance: 8.3
click at [514, 55] on link "Dashboard" at bounding box center [512, 36] width 72 height 50
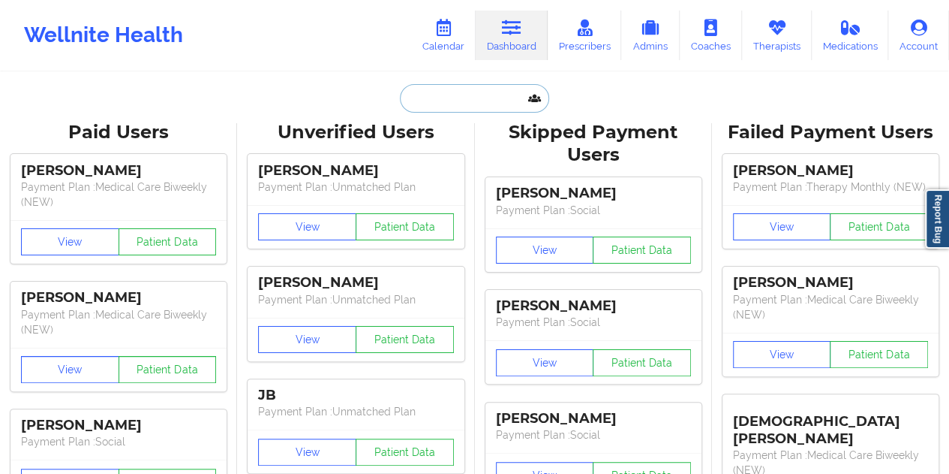
click at [459, 93] on input "text" at bounding box center [474, 98] width 149 height 29
paste input "[EMAIL_ADDRESS][DOMAIN_NAME]"
type input "[EMAIL_ADDRESS][DOMAIN_NAME]"
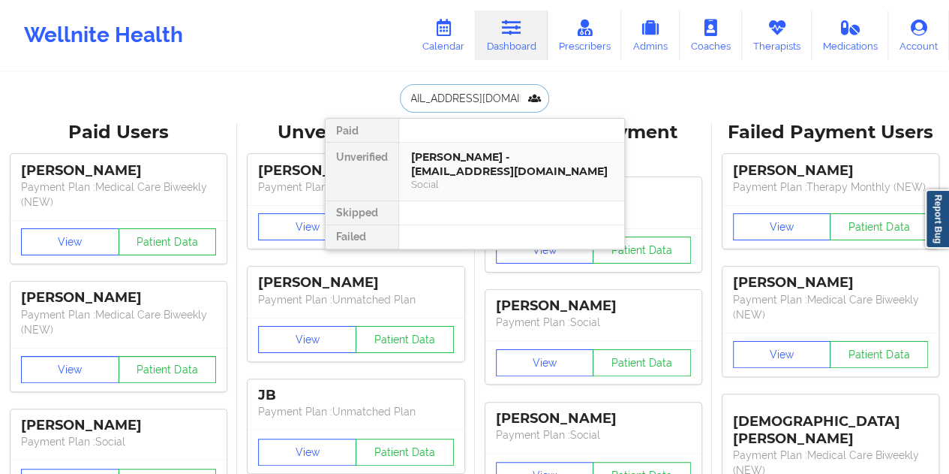
click at [470, 161] on div "[PERSON_NAME] - [EMAIL_ADDRESS][DOMAIN_NAME]" at bounding box center [511, 164] width 201 height 28
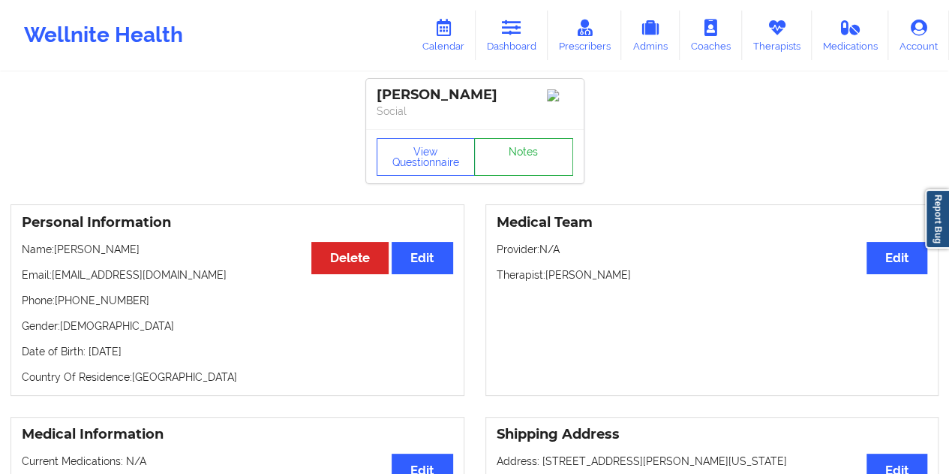
click at [526, 166] on link "Notes" at bounding box center [523, 157] width 99 height 38
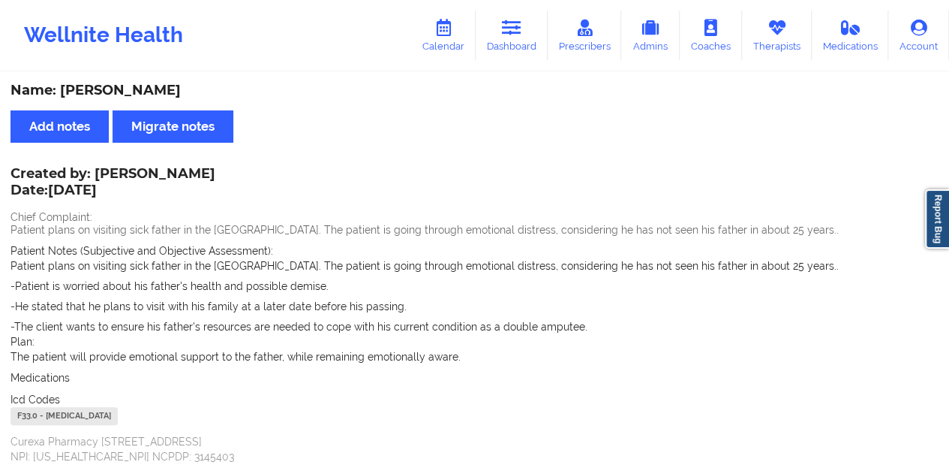
click at [158, 88] on div "Name: [PERSON_NAME]" at bounding box center [475, 90] width 928 height 17
drag, startPoint x: 96, startPoint y: 172, endPoint x: 191, endPoint y: 171, distance: 94.6
click at [191, 171] on div "Created by: [PERSON_NAME] Date: [DATE]" at bounding box center [113, 183] width 205 height 35
click at [527, 38] on link "Dashboard" at bounding box center [512, 36] width 72 height 50
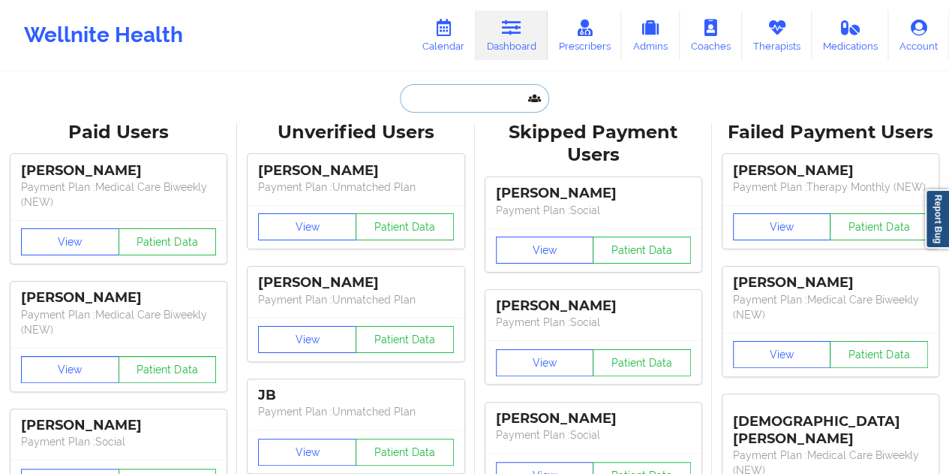
click at [434, 91] on input "text" at bounding box center [474, 98] width 149 height 29
paste input "[EMAIL_ADDRESS][DOMAIN_NAME]"
type input "[EMAIL_ADDRESS][DOMAIN_NAME]"
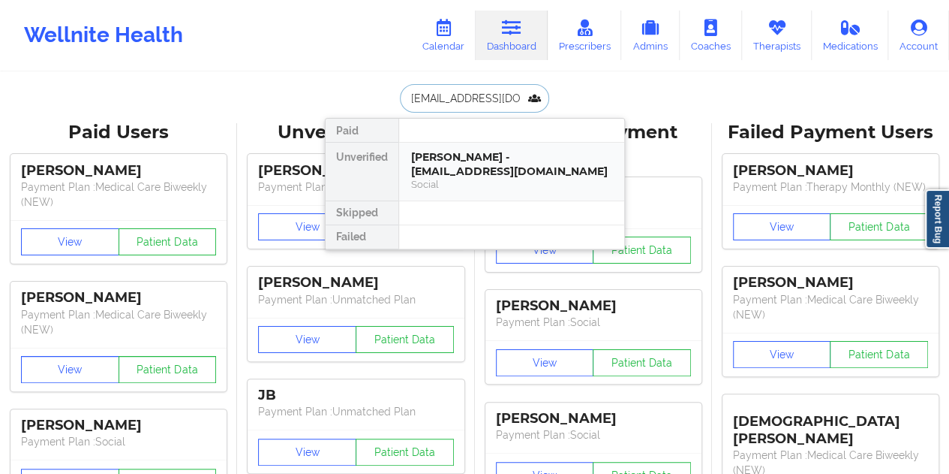
click at [434, 146] on div "[PERSON_NAME] - [EMAIL_ADDRESS][DOMAIN_NAME] Social" at bounding box center [511, 172] width 225 height 58
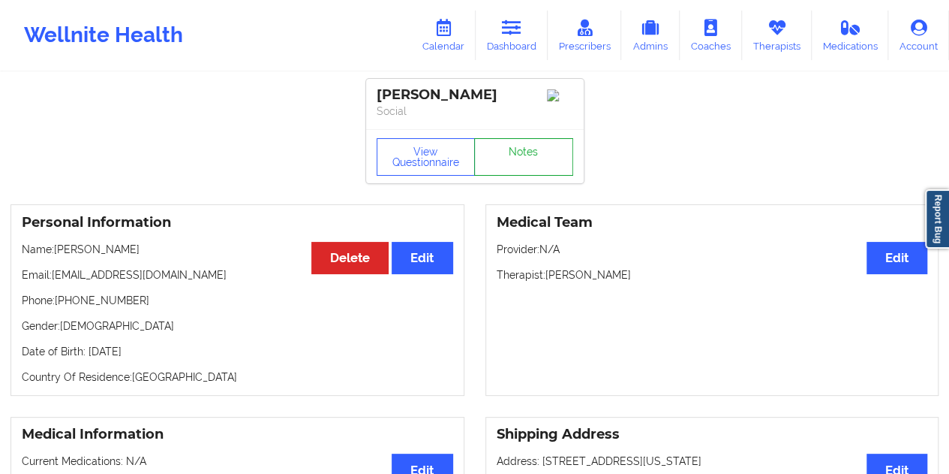
click at [521, 160] on link "Notes" at bounding box center [523, 157] width 99 height 38
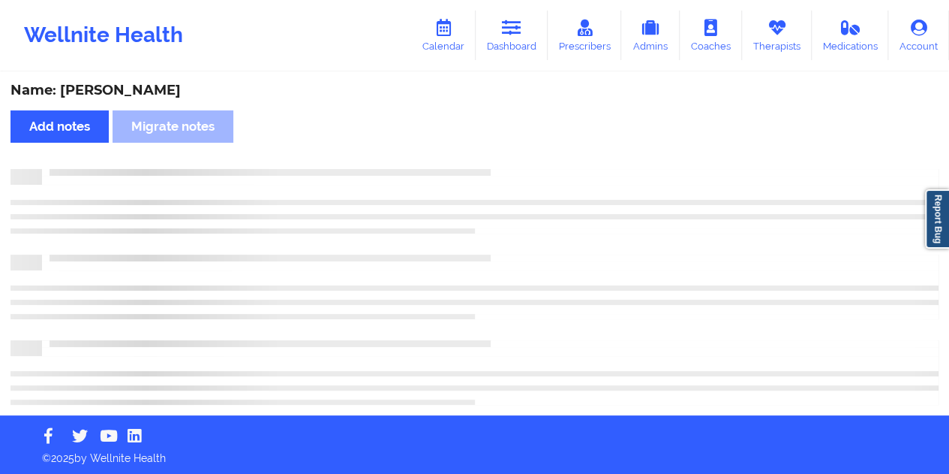
click at [140, 91] on div "Name: [PERSON_NAME]" at bounding box center [475, 90] width 928 height 17
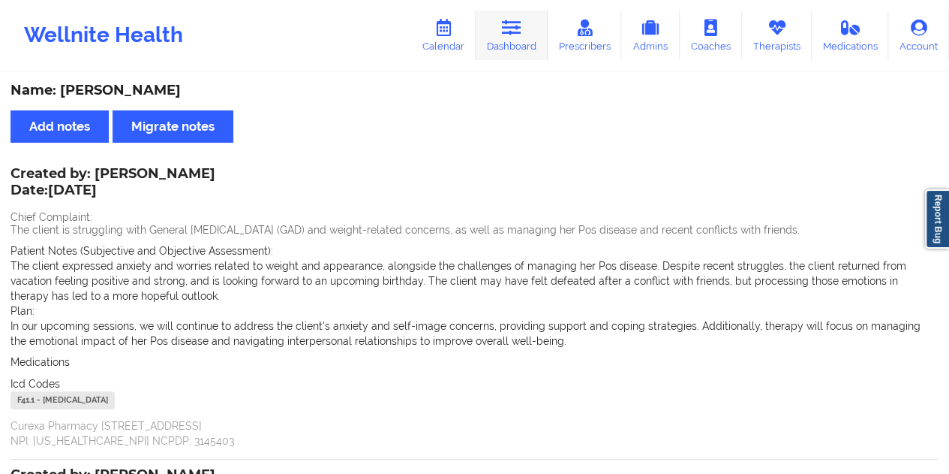
click at [483, 53] on link "Dashboard" at bounding box center [512, 36] width 72 height 50
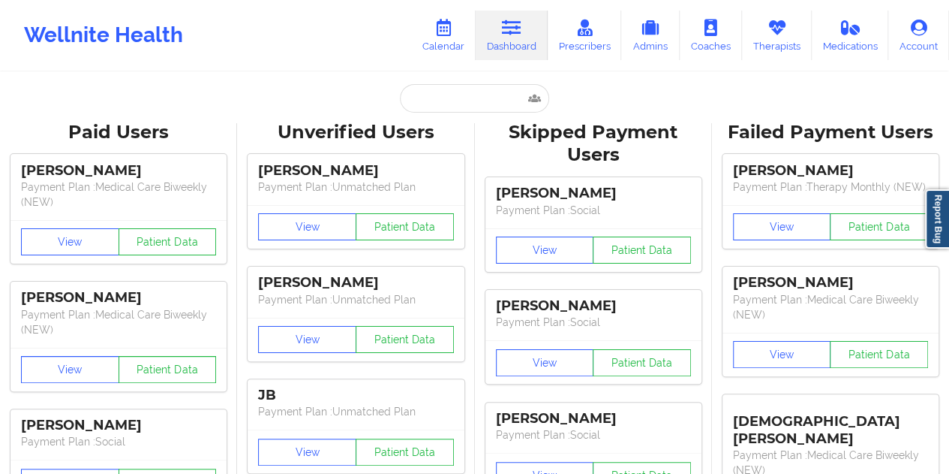
click at [450, 109] on input "text" at bounding box center [474, 98] width 149 height 29
paste input "[EMAIL_ADDRESS][DOMAIN_NAME]"
type input "[EMAIL_ADDRESS][DOMAIN_NAME]"
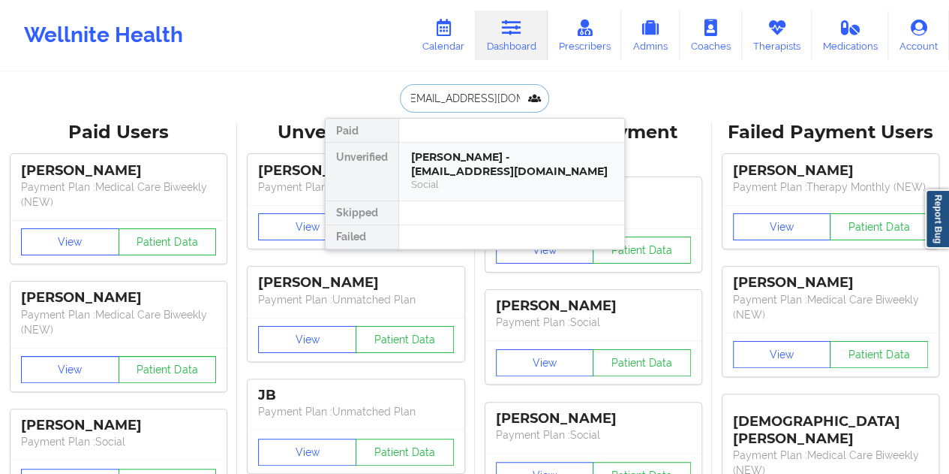
click at [465, 155] on div "[PERSON_NAME] - [EMAIL_ADDRESS][DOMAIN_NAME]" at bounding box center [511, 164] width 201 height 28
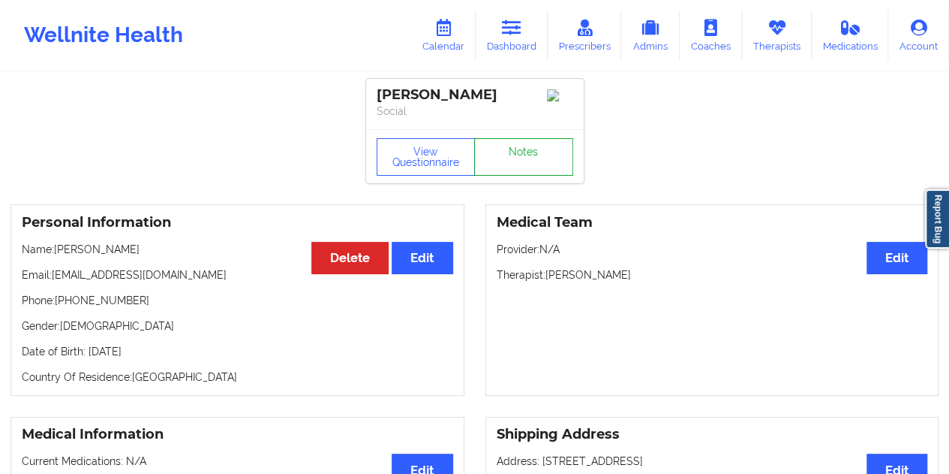
click at [518, 155] on link "Notes" at bounding box center [523, 157] width 99 height 38
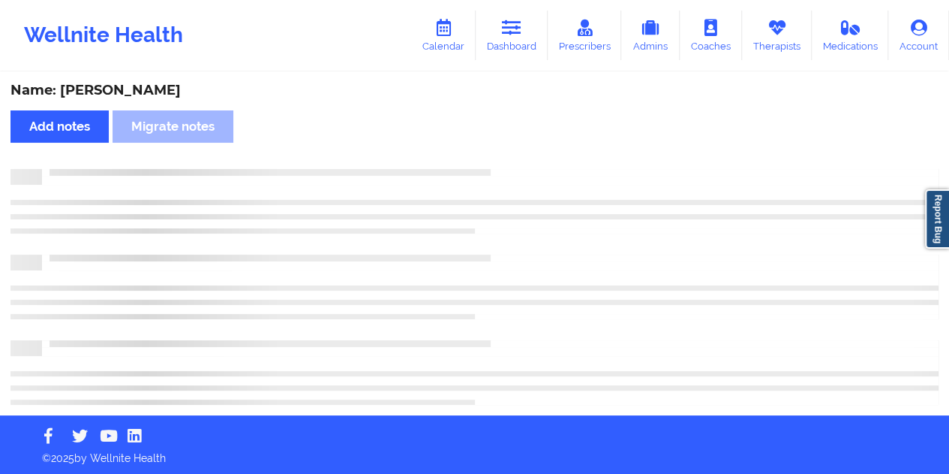
click at [136, 98] on div "Name: [PERSON_NAME]" at bounding box center [475, 90] width 928 height 17
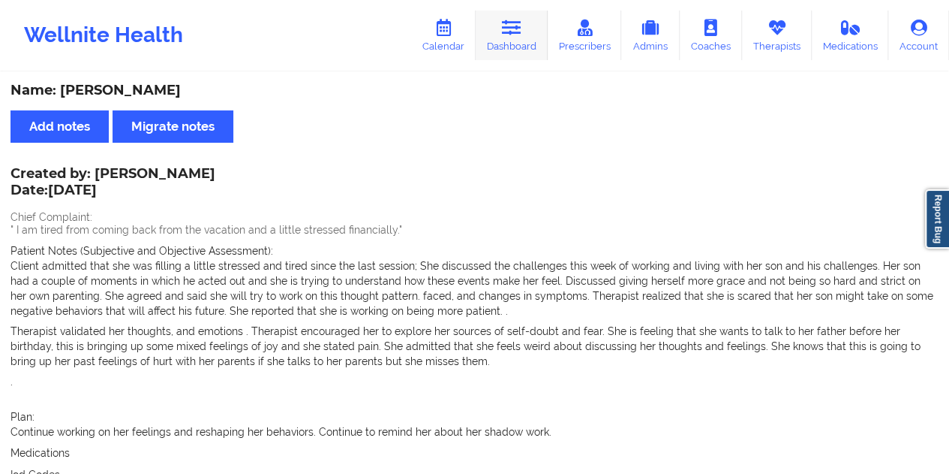
click at [506, 34] on icon at bounding box center [512, 28] width 20 height 17
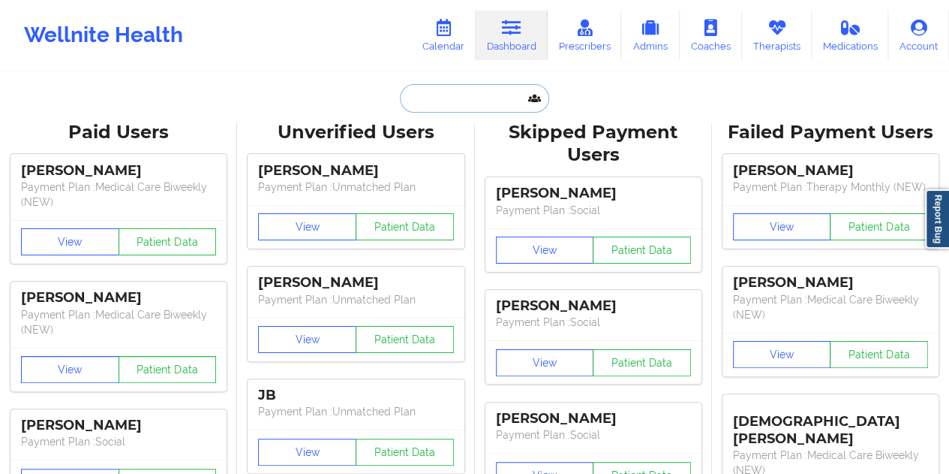
drag, startPoint x: 460, startPoint y: 88, endPoint x: 446, endPoint y: 68, distance: 24.2
click at [459, 88] on input "text" at bounding box center [474, 98] width 149 height 29
paste input "[EMAIL_ADDRESS][DOMAIN_NAME]"
type input "[EMAIL_ADDRESS][DOMAIN_NAME]"
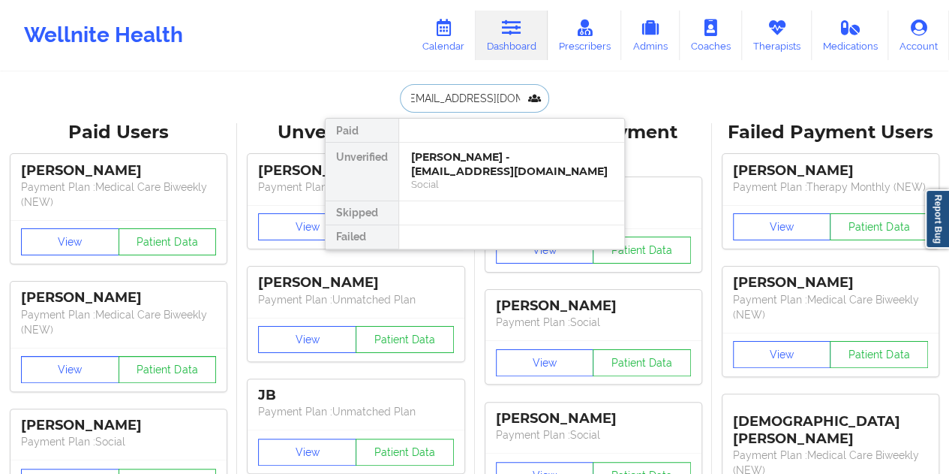
click at [491, 179] on div "Social" at bounding box center [511, 184] width 201 height 13
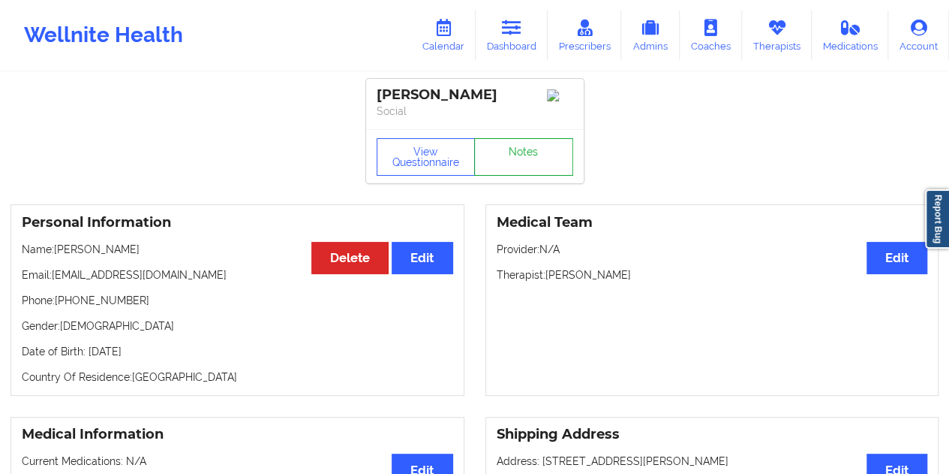
click at [502, 163] on link "Notes" at bounding box center [523, 157] width 99 height 38
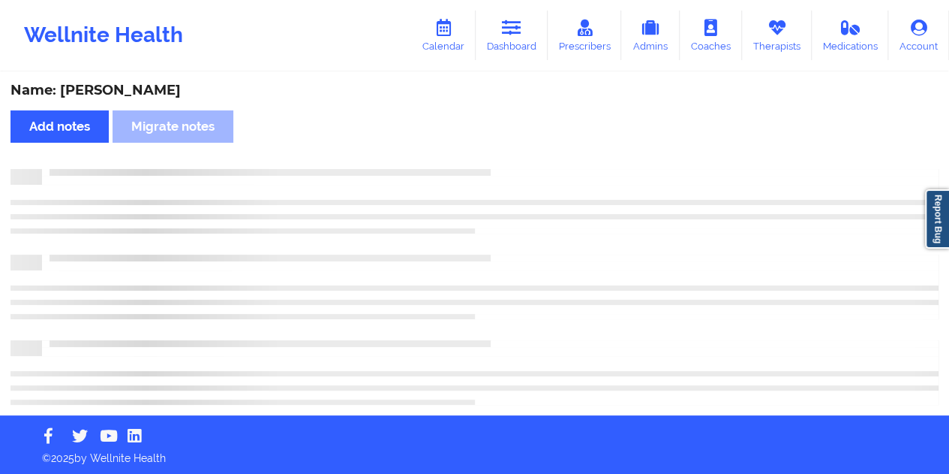
click at [136, 88] on div "Name: [PERSON_NAME]" at bounding box center [475, 90] width 928 height 17
click at [138, 87] on div "Name: [PERSON_NAME]" at bounding box center [475, 90] width 928 height 17
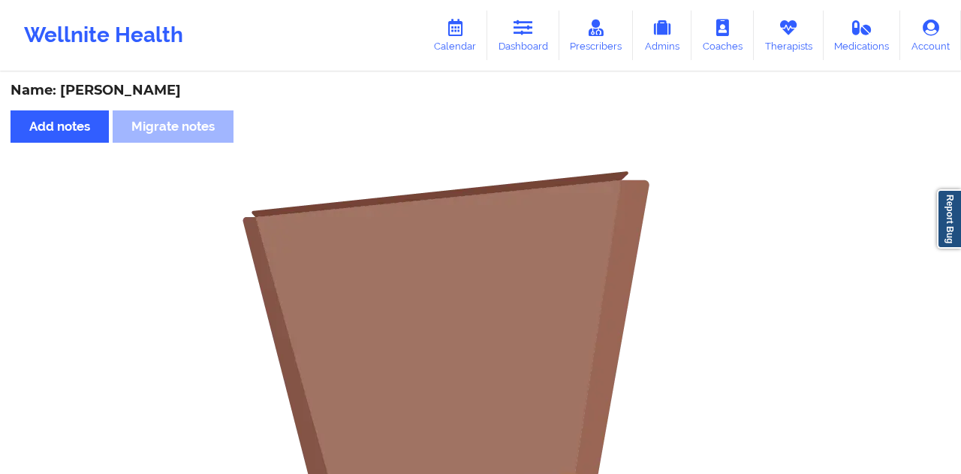
click at [139, 86] on div "Name: [PERSON_NAME]" at bounding box center [481, 90] width 940 height 17
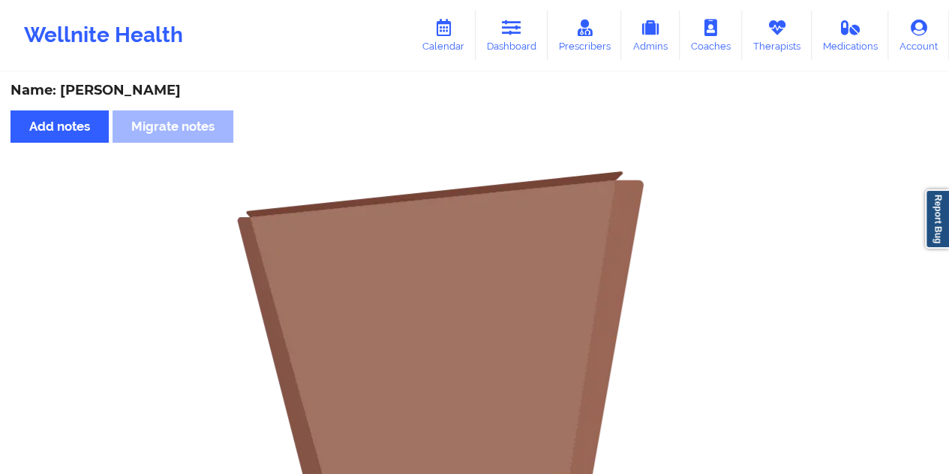
click at [139, 86] on div "Name: [PERSON_NAME]" at bounding box center [475, 90] width 928 height 17
click at [522, 35] on icon at bounding box center [512, 28] width 20 height 17
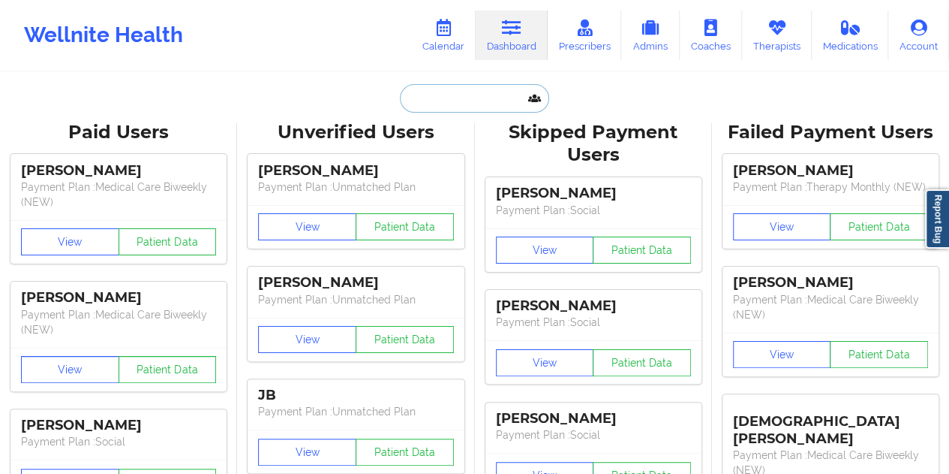
click at [480, 110] on input "text" at bounding box center [474, 98] width 149 height 29
paste input "[EMAIL_ADDRESS][DOMAIN_NAME]"
type input "[EMAIL_ADDRESS][DOMAIN_NAME]"
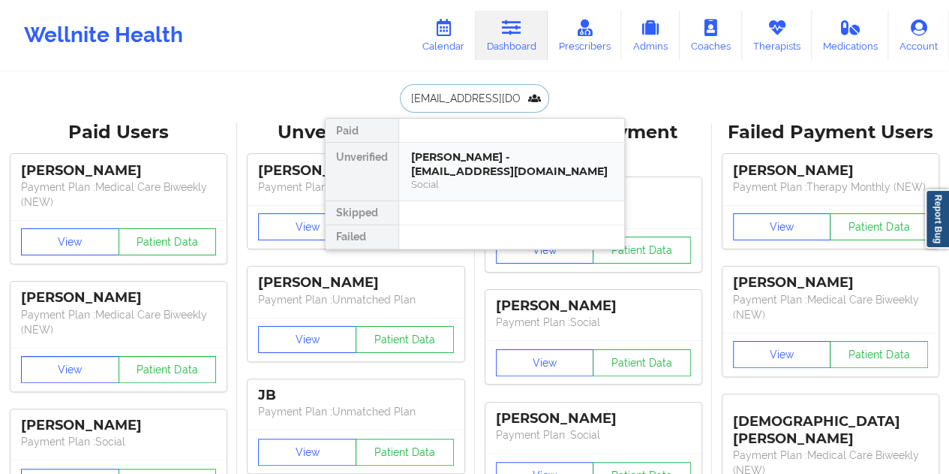
click at [488, 174] on div "[PERSON_NAME] - [EMAIL_ADDRESS][DOMAIN_NAME]" at bounding box center [511, 164] width 201 height 28
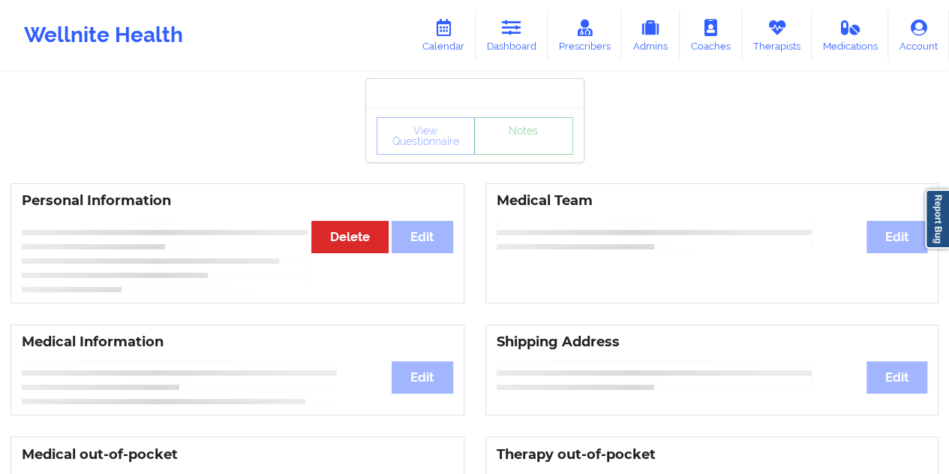
click at [513, 155] on link "Notes" at bounding box center [523, 136] width 99 height 38
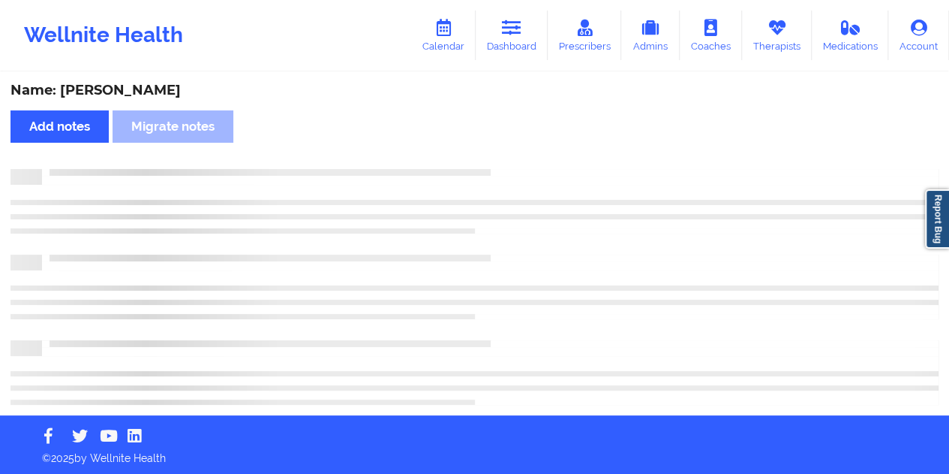
click at [135, 100] on div "Name: [PERSON_NAME] Add notes Migrate notes" at bounding box center [474, 244] width 949 height 341
click at [135, 98] on div "Name: [PERSON_NAME]" at bounding box center [475, 90] width 928 height 17
click at [137, 95] on div "Name: [PERSON_NAME]" at bounding box center [475, 90] width 928 height 17
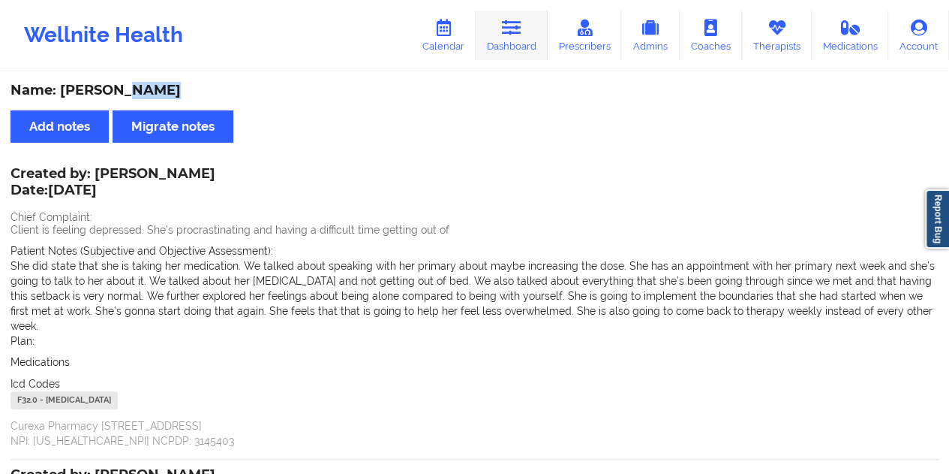
click at [525, 50] on link "Dashboard" at bounding box center [512, 36] width 72 height 50
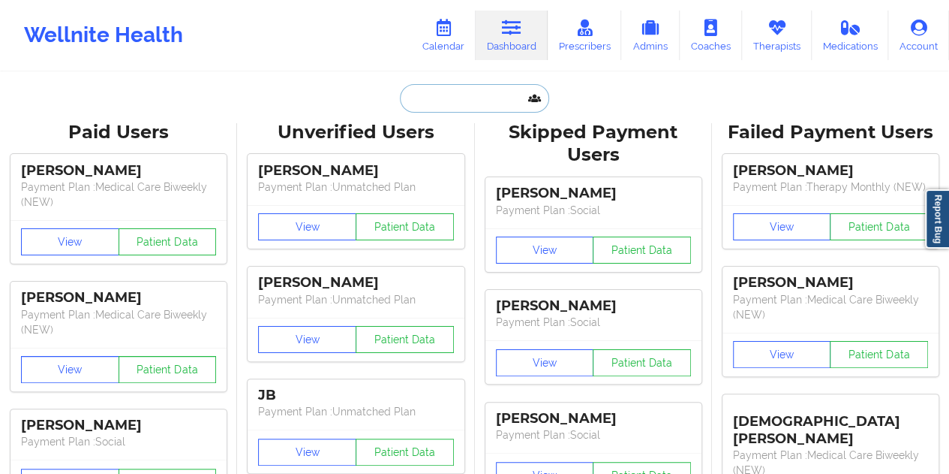
click at [441, 89] on input "text" at bounding box center [474, 98] width 149 height 29
paste input "[EMAIL_ADDRESS][DOMAIN_NAME]"
type input "[EMAIL_ADDRESS][DOMAIN_NAME]"
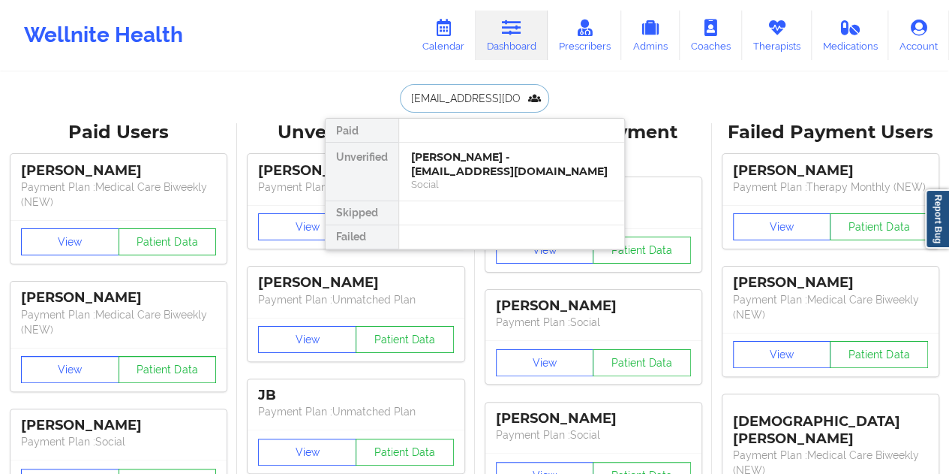
scroll to position [0, 19]
click at [485, 168] on div "[PERSON_NAME] - [EMAIL_ADDRESS][DOMAIN_NAME]" at bounding box center [511, 164] width 201 height 28
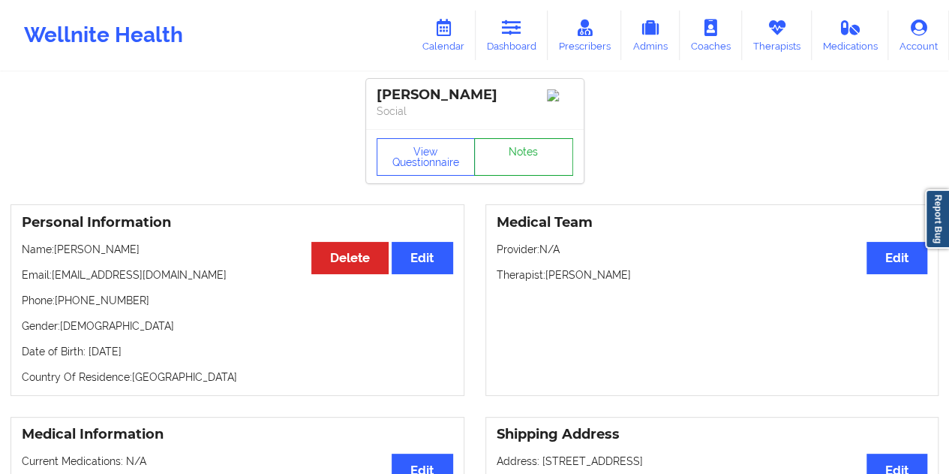
click at [512, 155] on link "Notes" at bounding box center [523, 157] width 99 height 38
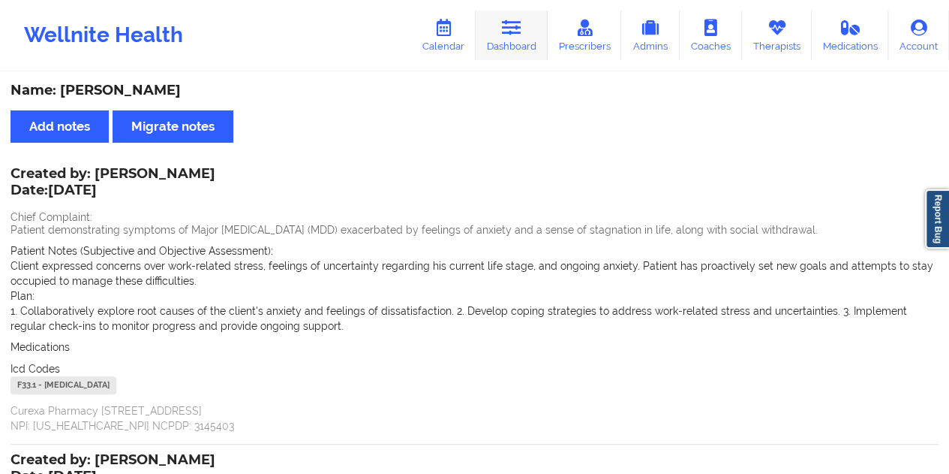
click at [529, 36] on link "Dashboard" at bounding box center [512, 36] width 72 height 50
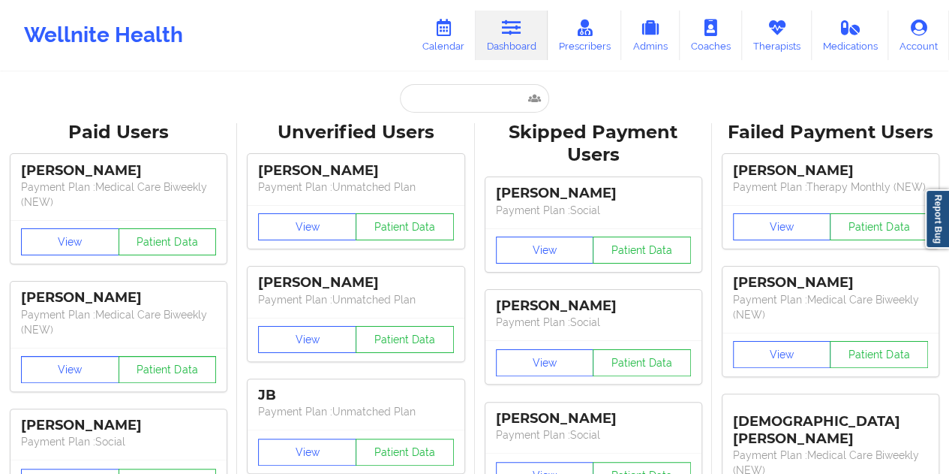
click at [428, 92] on input "text" at bounding box center [474, 98] width 149 height 29
paste input "[PERSON_NAME][EMAIL_ADDRESS][PERSON_NAME][DOMAIN_NAME]"
type input "[PERSON_NAME][EMAIL_ADDRESS][PERSON_NAME][DOMAIN_NAME]"
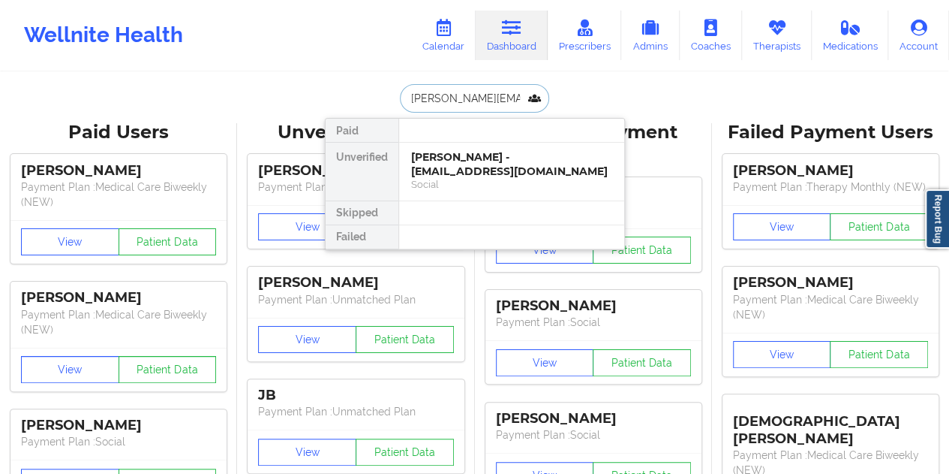
scroll to position [0, 15]
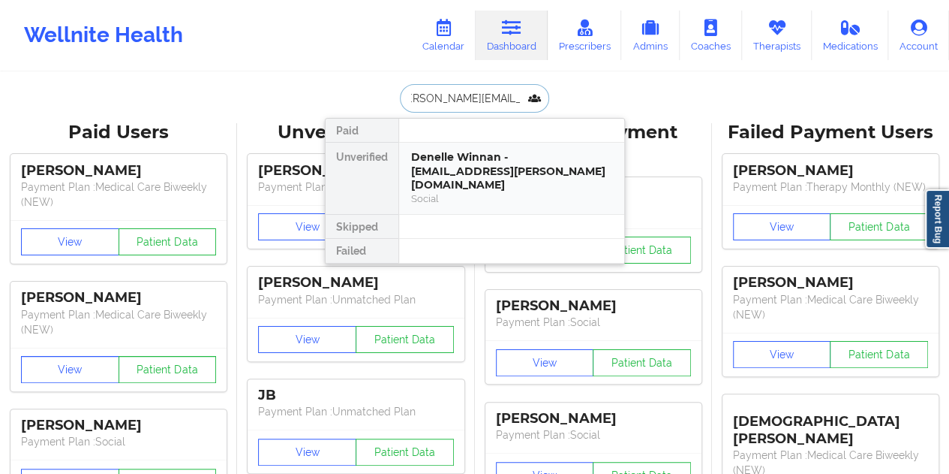
click at [466, 161] on div "Denelle Winnan - [EMAIL_ADDRESS][PERSON_NAME][DOMAIN_NAME]" at bounding box center [511, 171] width 201 height 42
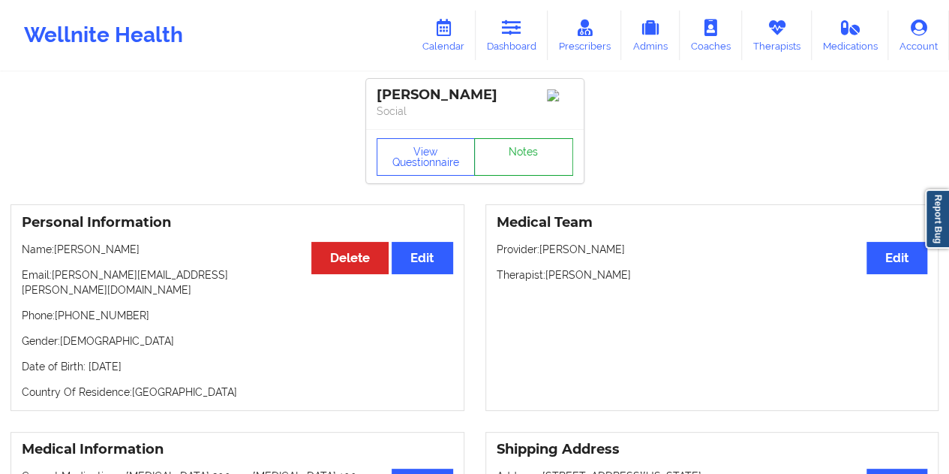
click at [513, 153] on link "Notes" at bounding box center [523, 157] width 99 height 38
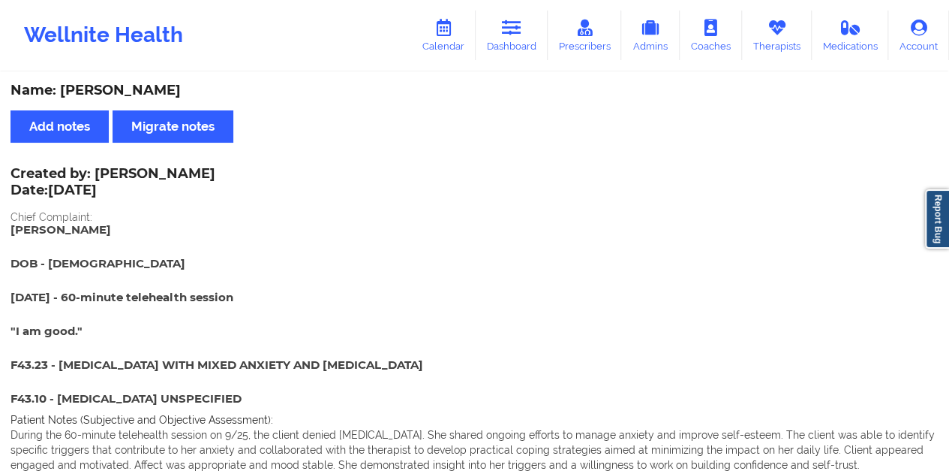
click at [158, 93] on div "Name: [PERSON_NAME]" at bounding box center [475, 90] width 928 height 17
click at [518, 25] on icon at bounding box center [512, 28] width 20 height 17
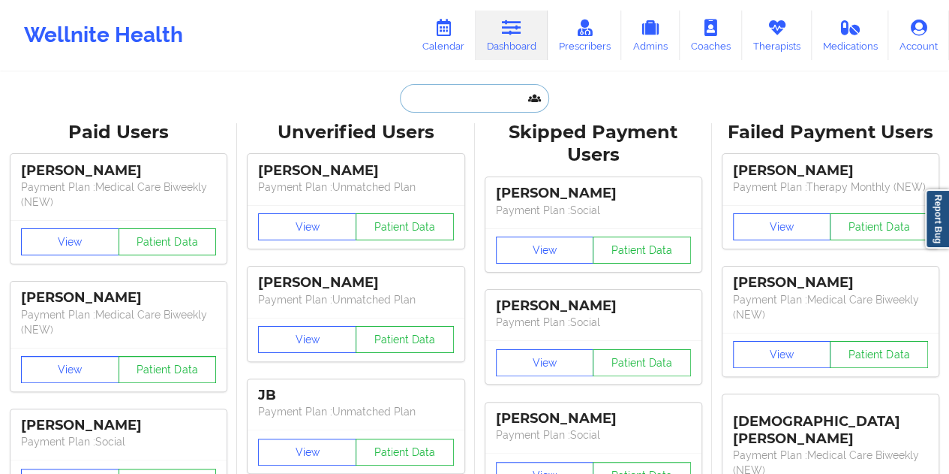
click at [467, 103] on input "text" at bounding box center [474, 98] width 149 height 29
paste input "[PERSON_NAME][EMAIL_ADDRESS][DOMAIN_NAME]"
type input "[PERSON_NAME][EMAIL_ADDRESS][DOMAIN_NAME]"
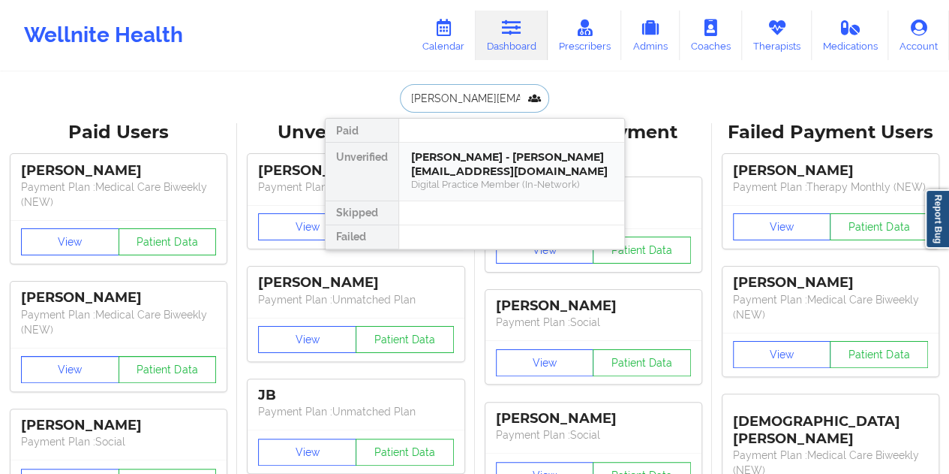
click at [497, 166] on div "[PERSON_NAME] - [PERSON_NAME][EMAIL_ADDRESS][DOMAIN_NAME]" at bounding box center [511, 164] width 201 height 28
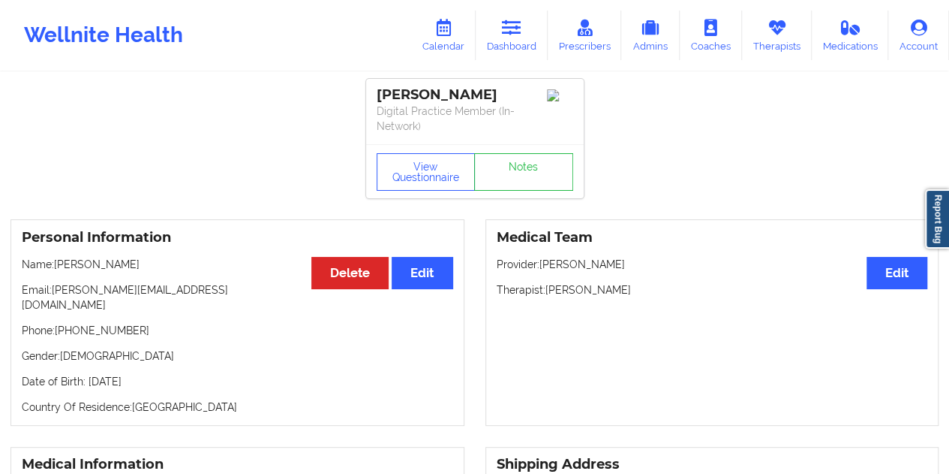
click at [510, 147] on div "View Questionnaire Notes" at bounding box center [475, 171] width 218 height 54
click at [515, 182] on link "Notes" at bounding box center [523, 172] width 99 height 38
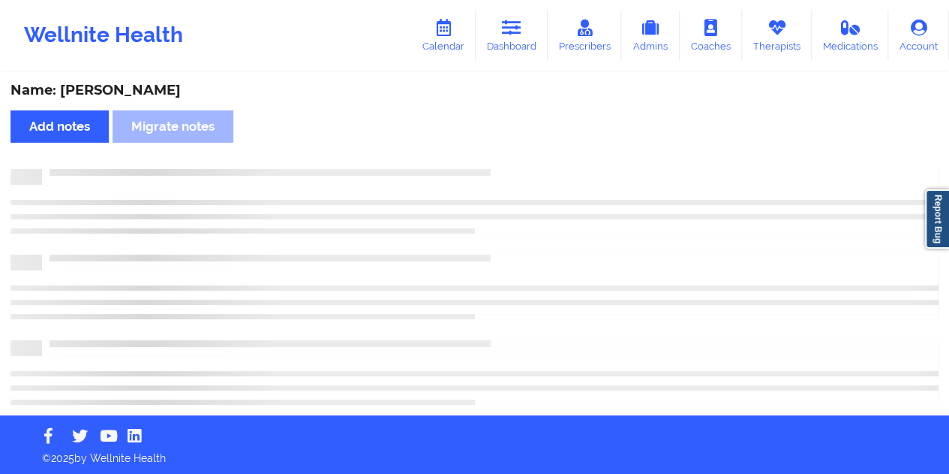
drag, startPoint x: 179, startPoint y: 65, endPoint x: 173, endPoint y: 82, distance: 17.6
click at [179, 65] on div "Wellnite Health Calendar Dashboard Prescribers Admins Coaches Therapists Medica…" at bounding box center [474, 35] width 949 height 71
click at [165, 90] on div "Name: [PERSON_NAME]" at bounding box center [475, 90] width 928 height 17
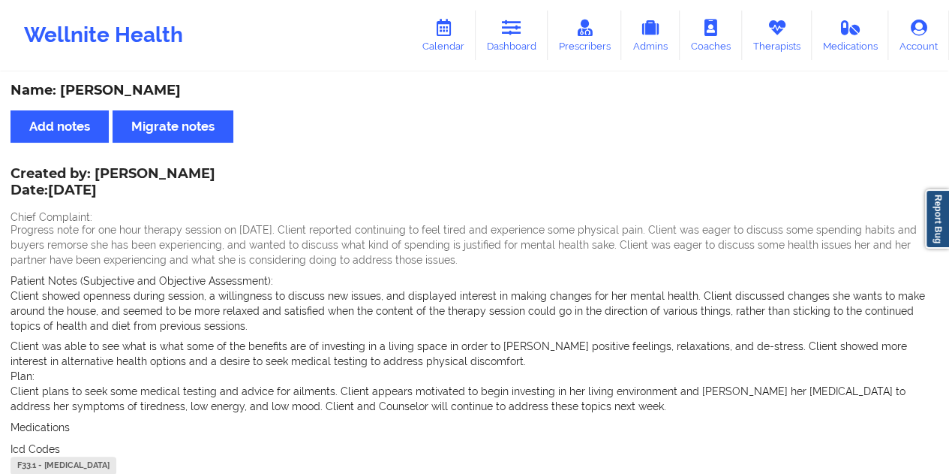
drag, startPoint x: 509, startPoint y: 23, endPoint x: 504, endPoint y: 68, distance: 46.0
click at [508, 23] on icon at bounding box center [512, 28] width 20 height 17
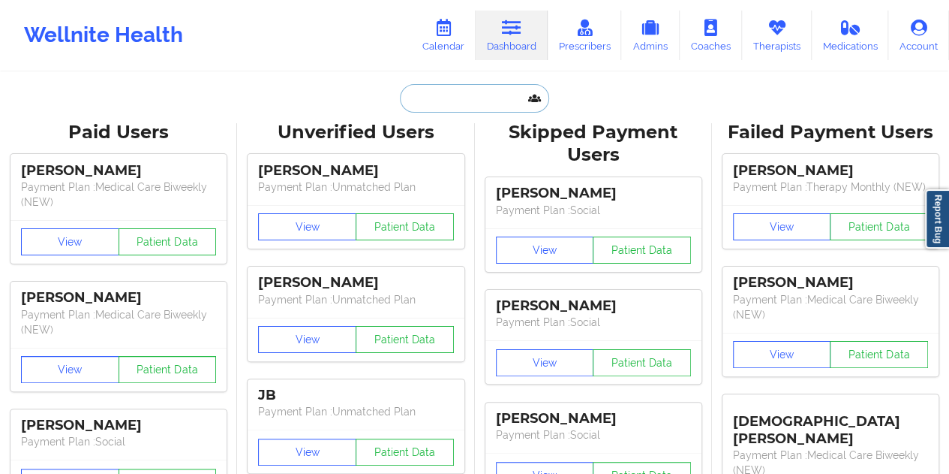
click at [456, 103] on input "text" at bounding box center [474, 98] width 149 height 29
paste input "[EMAIL_ADDRESS][DOMAIN_NAME]"
type input "[EMAIL_ADDRESS][DOMAIN_NAME]"
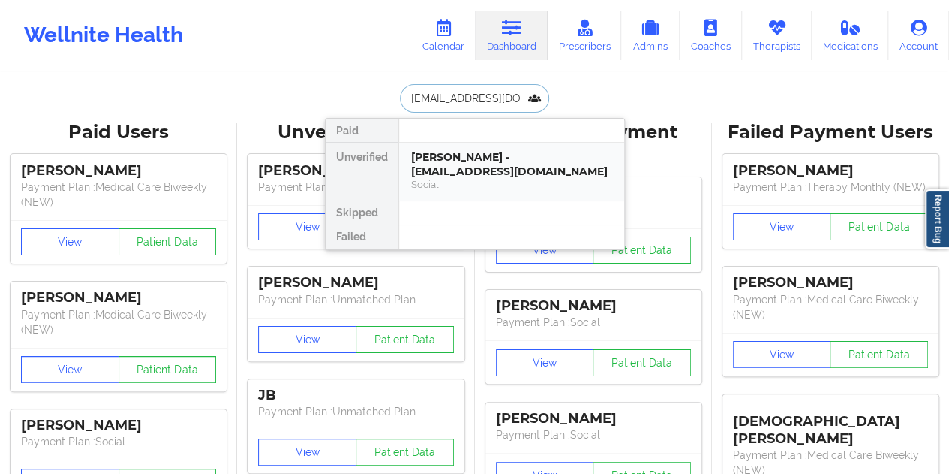
click at [459, 150] on div "[PERSON_NAME] - [EMAIL_ADDRESS][DOMAIN_NAME]" at bounding box center [511, 164] width 201 height 28
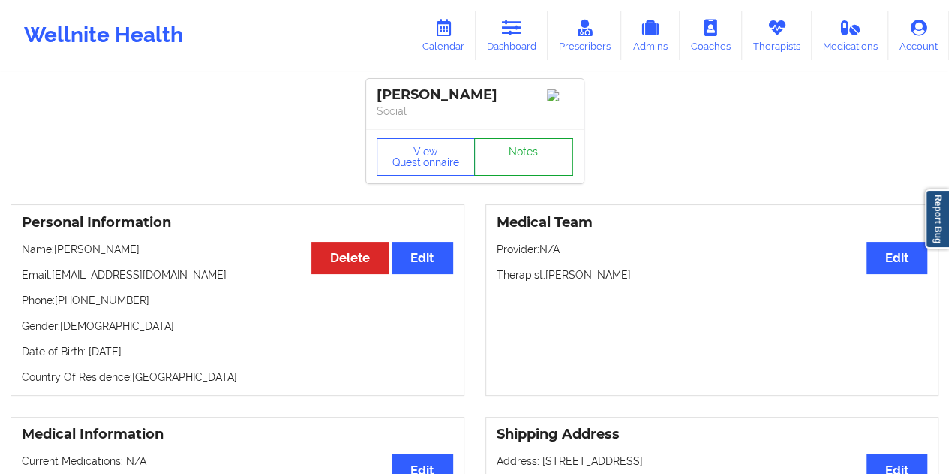
click at [513, 157] on link "Notes" at bounding box center [523, 157] width 99 height 38
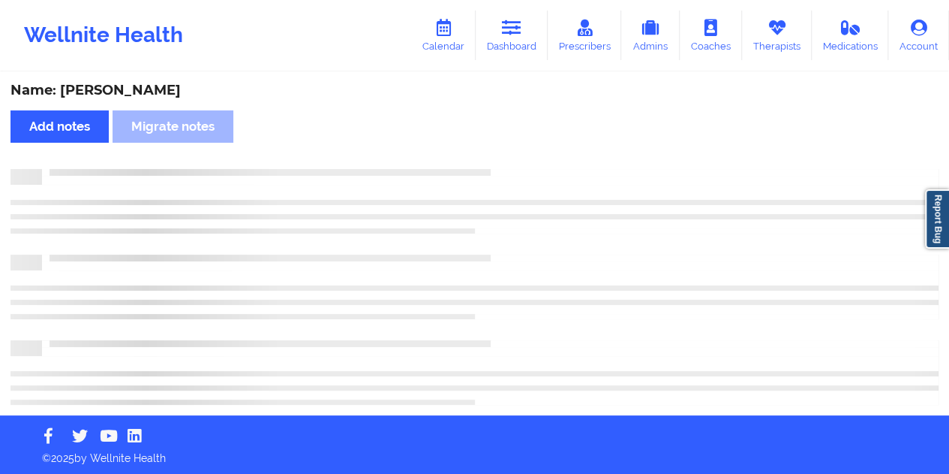
click at [153, 92] on div "Name: [PERSON_NAME]" at bounding box center [475, 90] width 928 height 17
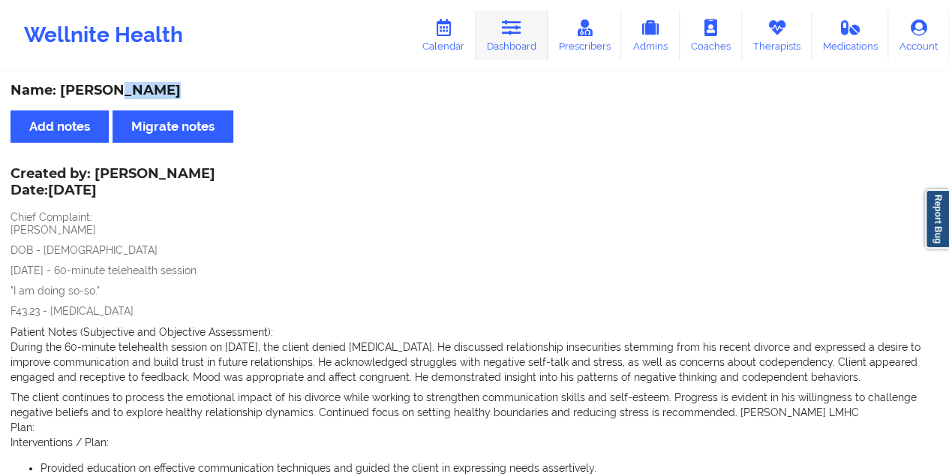
click at [503, 23] on link "Dashboard" at bounding box center [512, 36] width 72 height 50
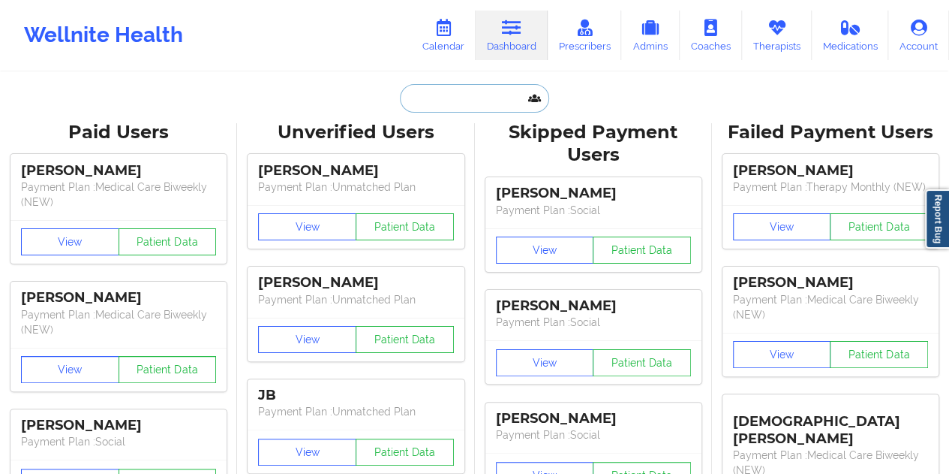
click at [465, 109] on input "text" at bounding box center [474, 98] width 149 height 29
paste input "[EMAIL_ADDRESS][DOMAIN_NAME]"
type input "[EMAIL_ADDRESS][DOMAIN_NAME]"
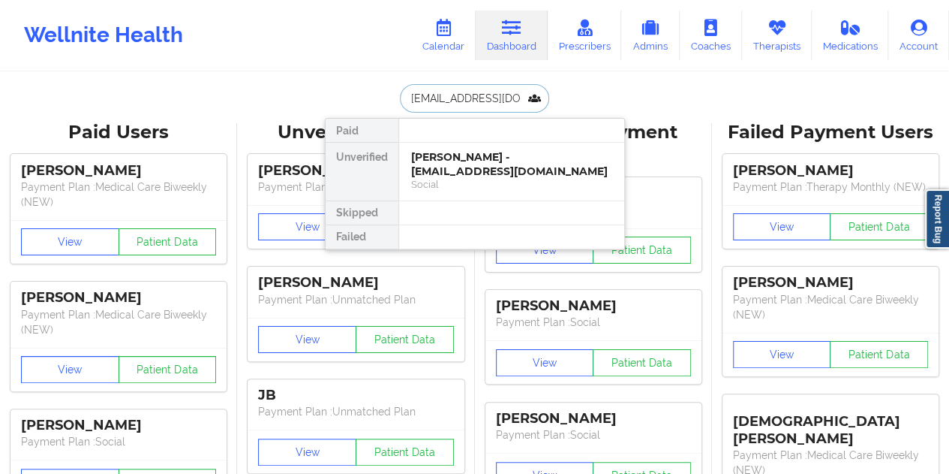
scroll to position [0, 51]
click at [511, 181] on div "Digital Practice Member (In-Network)" at bounding box center [511, 184] width 201 height 13
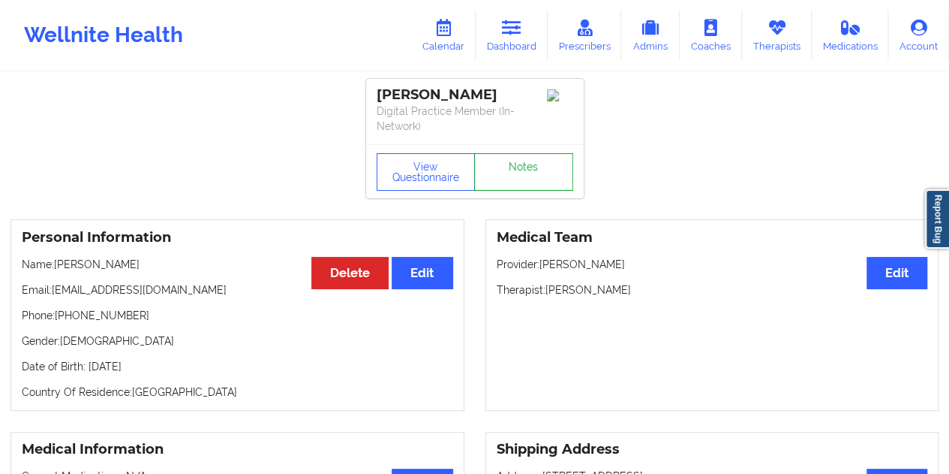
click at [514, 161] on link "Notes" at bounding box center [523, 172] width 99 height 38
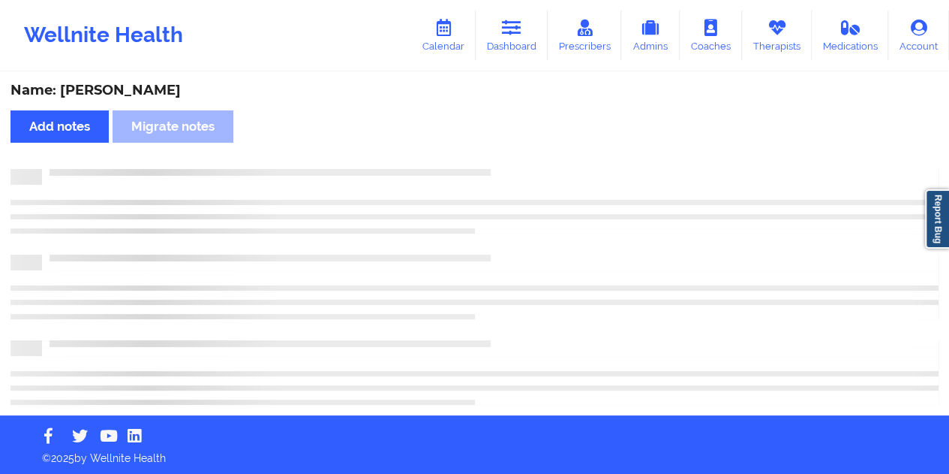
click at [146, 86] on div "Name: [PERSON_NAME]" at bounding box center [475, 90] width 928 height 17
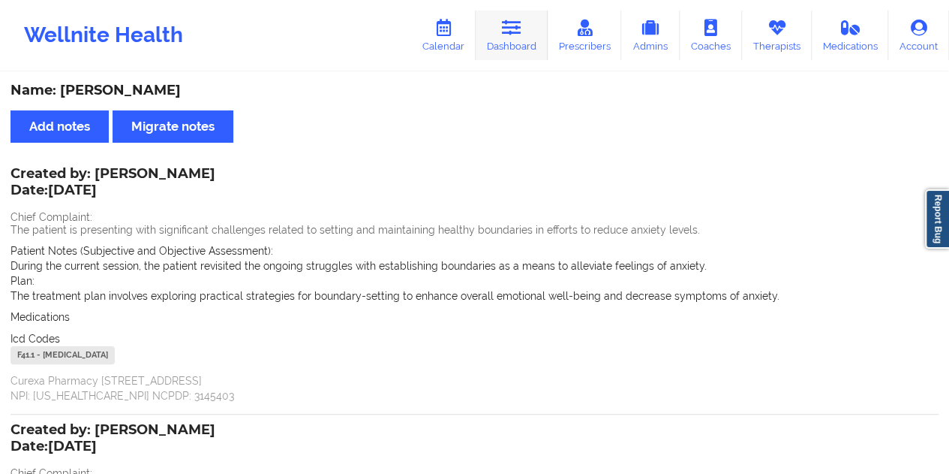
click at [524, 26] on link "Dashboard" at bounding box center [512, 36] width 72 height 50
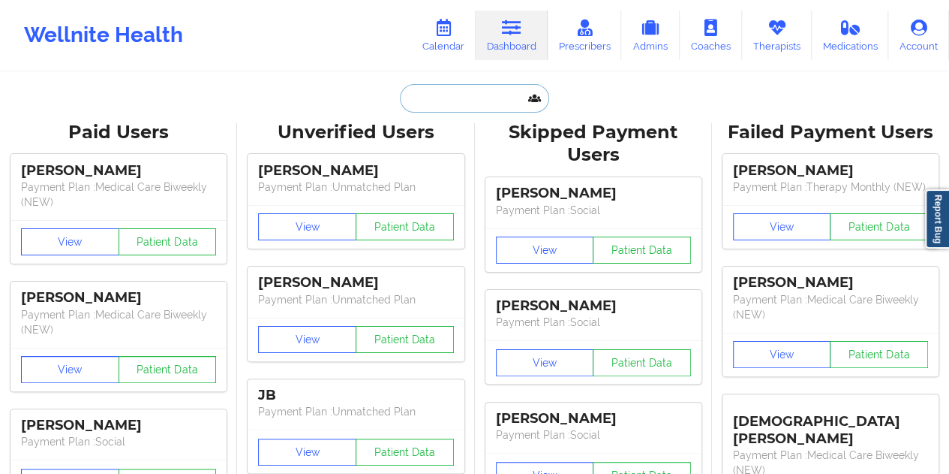
click at [420, 107] on input "text" at bounding box center [474, 98] width 149 height 29
paste input "[EMAIL_ADDRESS][DOMAIN_NAME]"
type input "[EMAIL_ADDRESS][DOMAIN_NAME]"
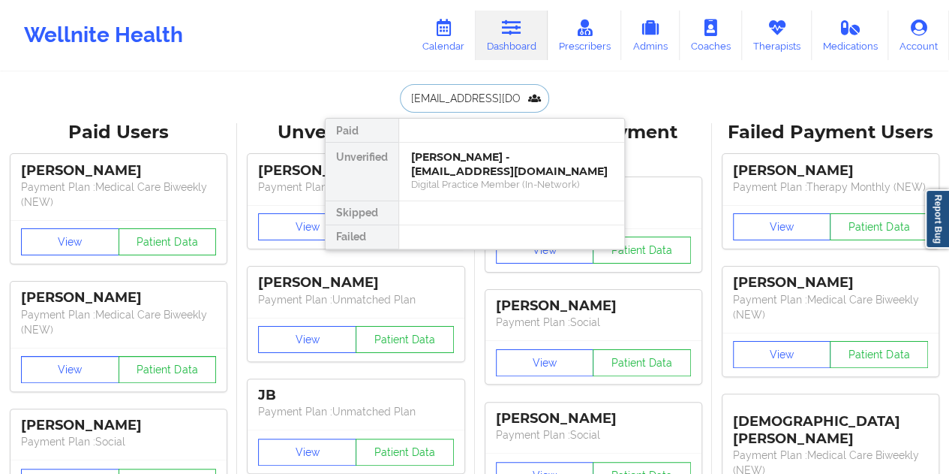
click at [507, 178] on div "[PERSON_NAME] - [EMAIL_ADDRESS][DOMAIN_NAME] Digital Practice Member (In-Networ…" at bounding box center [511, 172] width 225 height 58
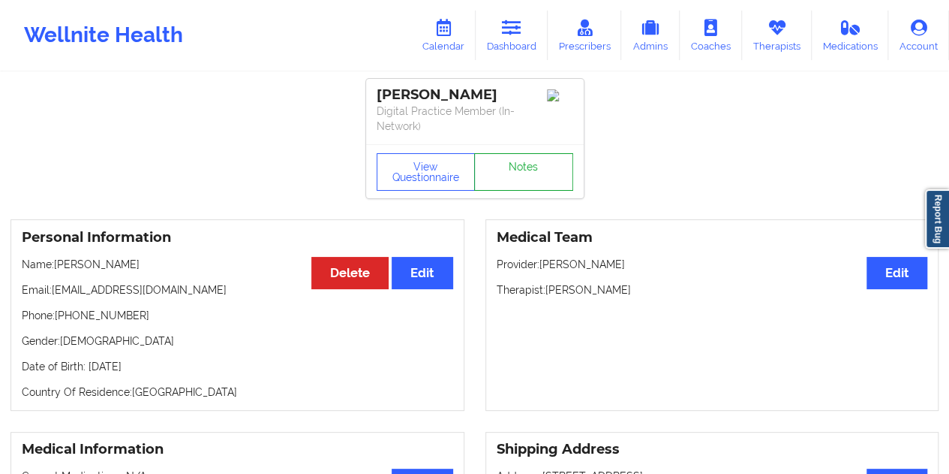
click at [513, 161] on link "Notes" at bounding box center [523, 172] width 99 height 38
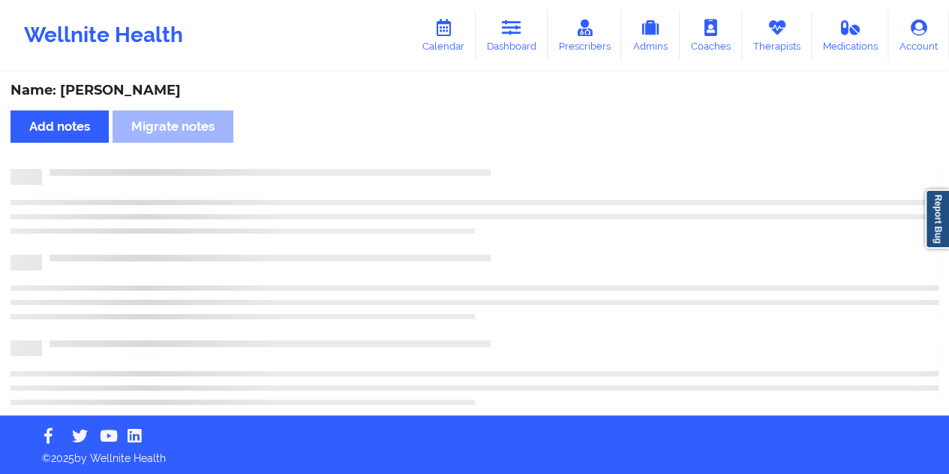
click at [96, 88] on div "Name: [PERSON_NAME]" at bounding box center [475, 90] width 928 height 17
click at [98, 88] on div "Name: [PERSON_NAME]" at bounding box center [475, 90] width 928 height 17
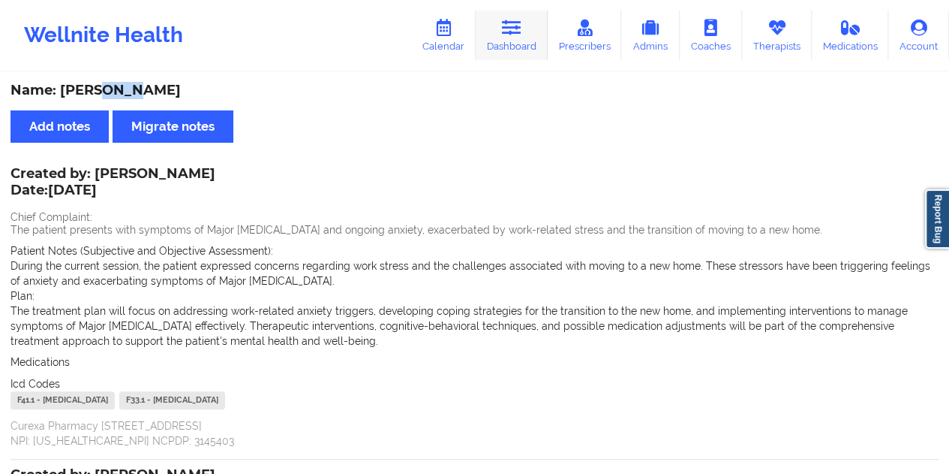
click at [519, 38] on link "Dashboard" at bounding box center [512, 36] width 72 height 50
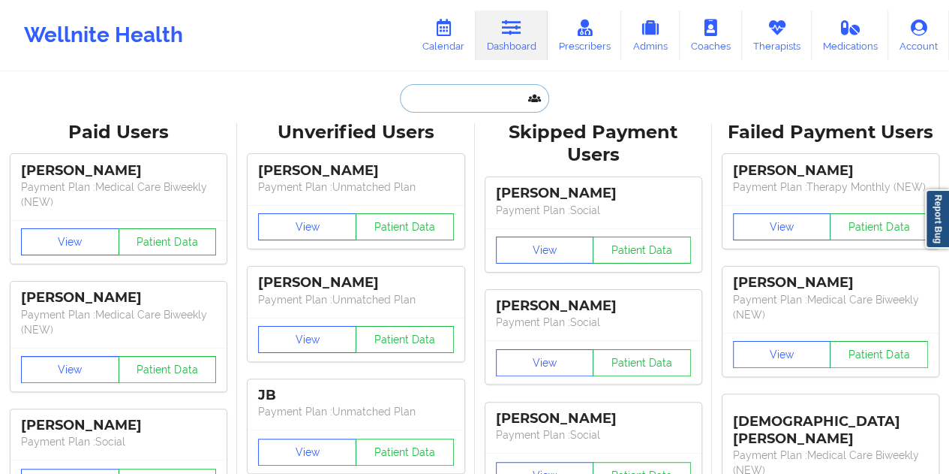
click at [454, 86] on input "text" at bounding box center [474, 98] width 149 height 29
paste input "[EMAIL_ADDRESS][DOMAIN_NAME]"
type input "[EMAIL_ADDRESS][DOMAIN_NAME]"
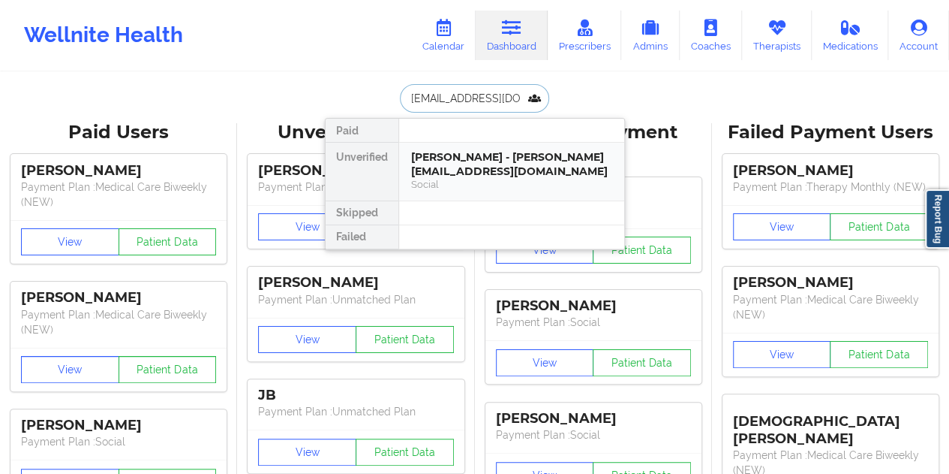
click at [458, 161] on div "[PERSON_NAME] - [PERSON_NAME][EMAIL_ADDRESS][DOMAIN_NAME]" at bounding box center [511, 164] width 201 height 28
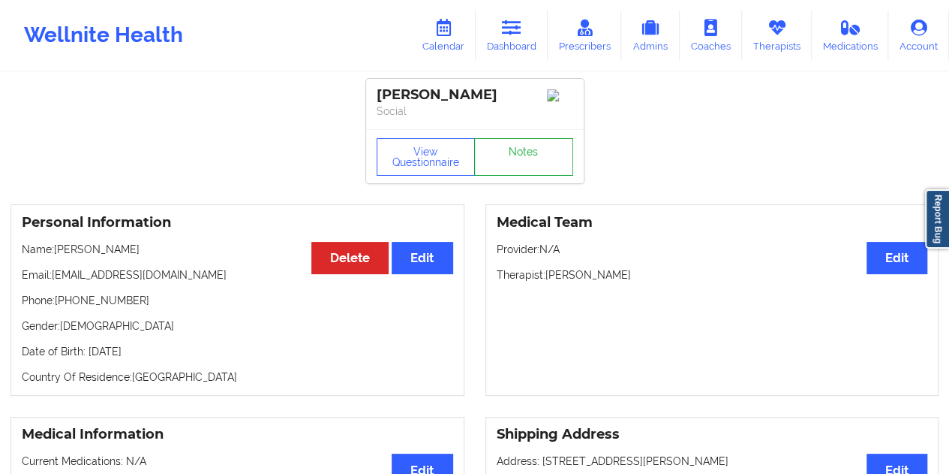
click at [531, 176] on link "Notes" at bounding box center [523, 157] width 99 height 38
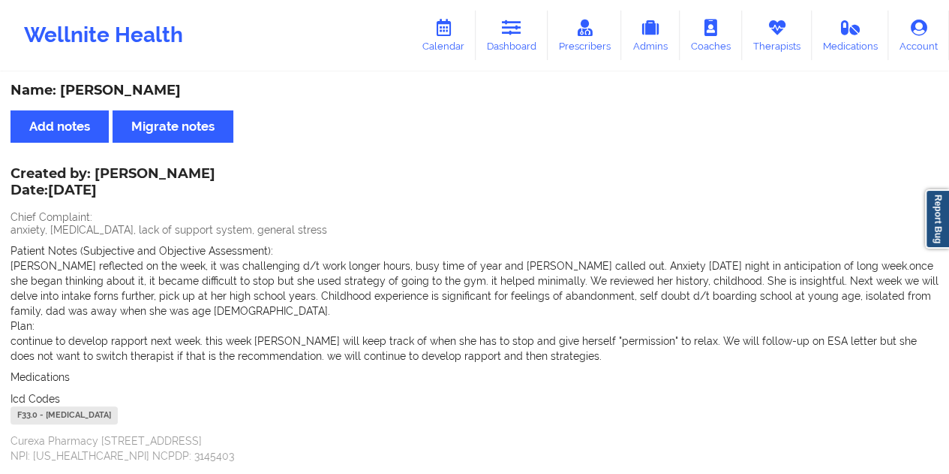
click at [118, 88] on div "Name: [PERSON_NAME]" at bounding box center [475, 90] width 928 height 17
drag, startPoint x: 94, startPoint y: 173, endPoint x: 208, endPoint y: 171, distance: 114.1
click at [208, 171] on div "Created by: [PERSON_NAME] Date: [DATE]" at bounding box center [113, 183] width 205 height 35
click at [516, 41] on link "Dashboard" at bounding box center [512, 36] width 72 height 50
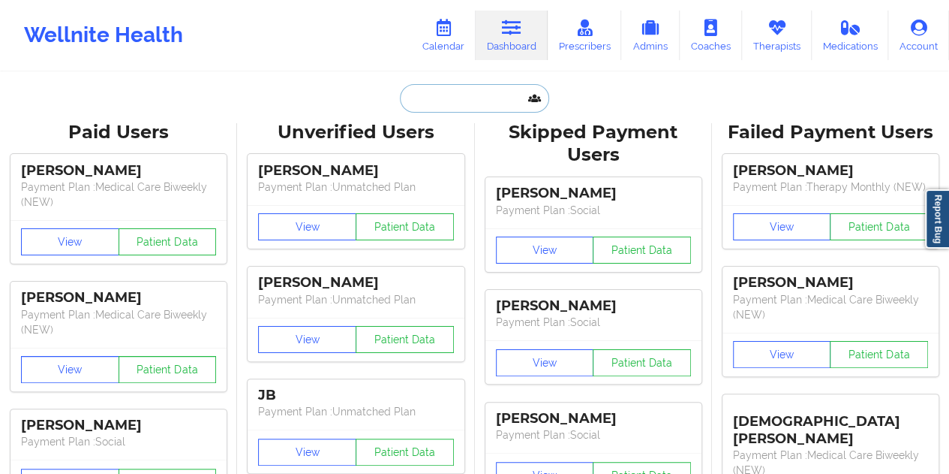
click at [456, 88] on input "text" at bounding box center [474, 98] width 149 height 29
paste input "[EMAIL_ADDRESS][DOMAIN_NAME]"
type input "[EMAIL_ADDRESS][DOMAIN_NAME]"
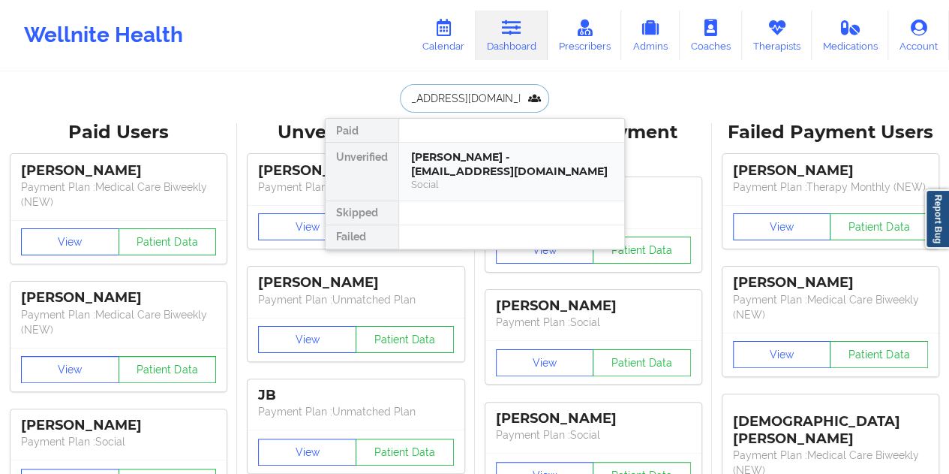
click at [458, 143] on div "[PERSON_NAME] - [EMAIL_ADDRESS][DOMAIN_NAME] Social" at bounding box center [511, 172] width 225 height 58
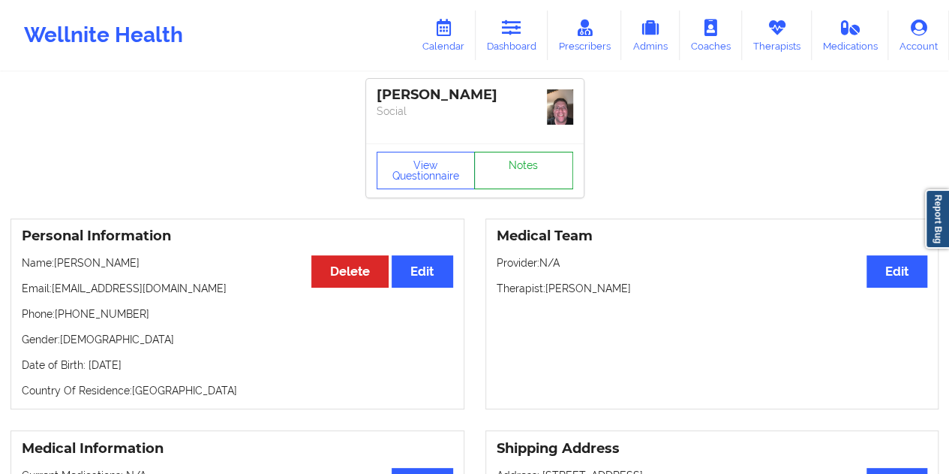
click at [504, 159] on link "Notes" at bounding box center [523, 171] width 99 height 38
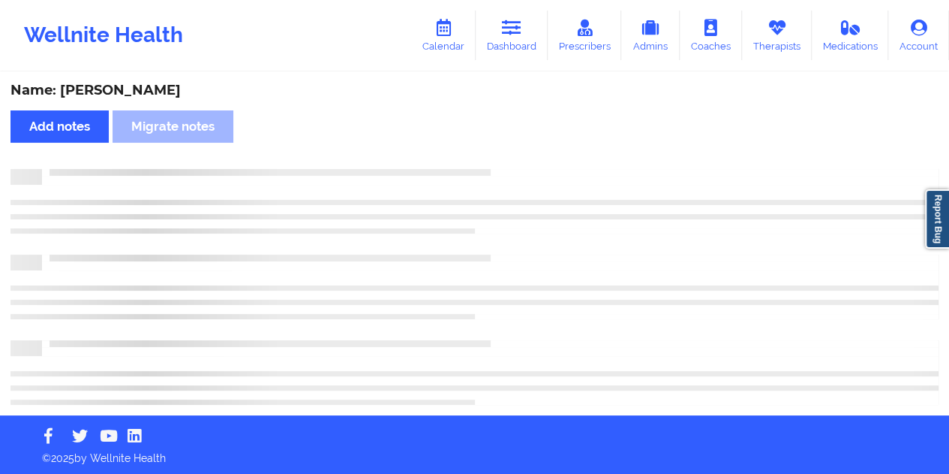
click at [162, 85] on div "Name: [PERSON_NAME]" at bounding box center [475, 90] width 928 height 17
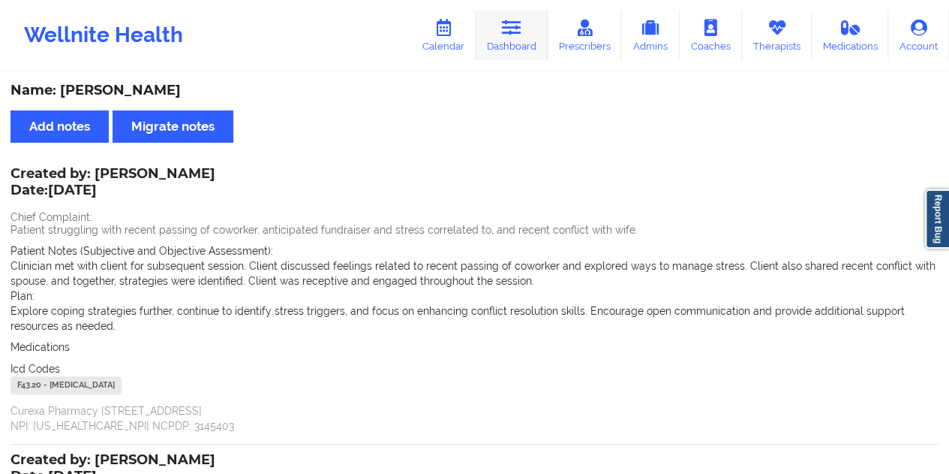
click at [521, 44] on link "Dashboard" at bounding box center [512, 36] width 72 height 50
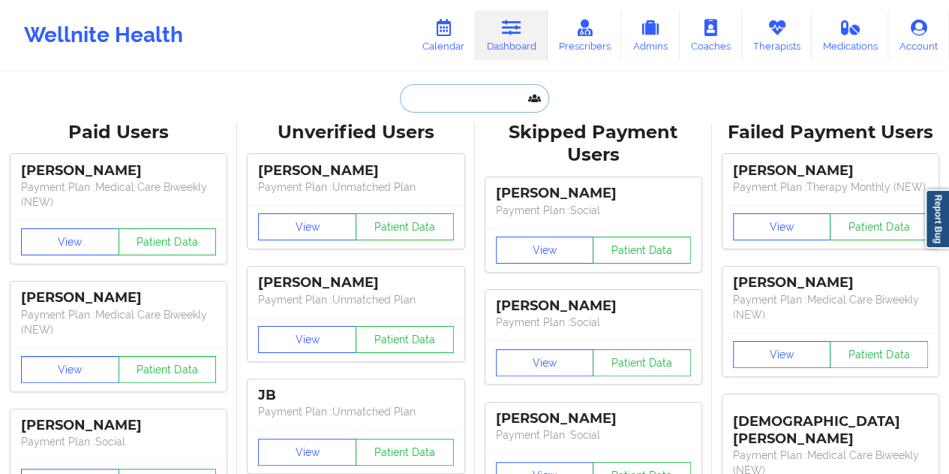
click at [470, 105] on input "text" at bounding box center [474, 98] width 149 height 29
paste input "[EMAIL_ADDRESS][DOMAIN_NAME]"
type input "[EMAIL_ADDRESS][DOMAIN_NAME]"
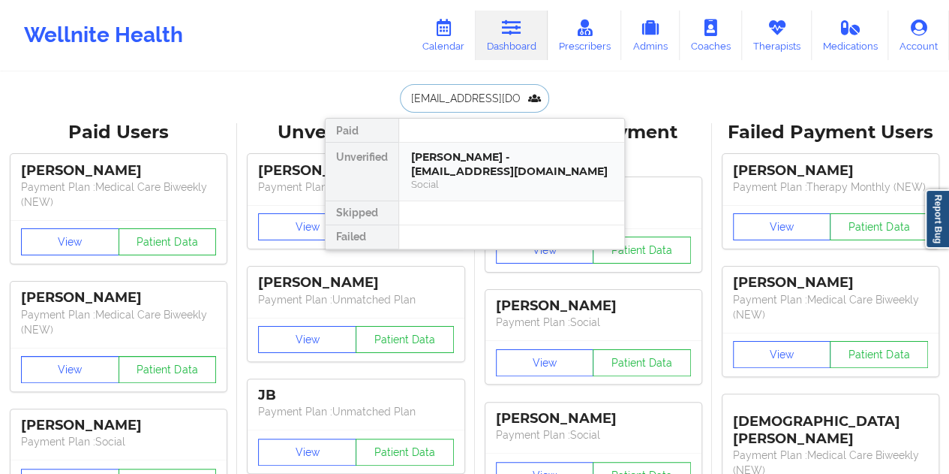
click at [447, 179] on div "Social" at bounding box center [511, 184] width 201 height 13
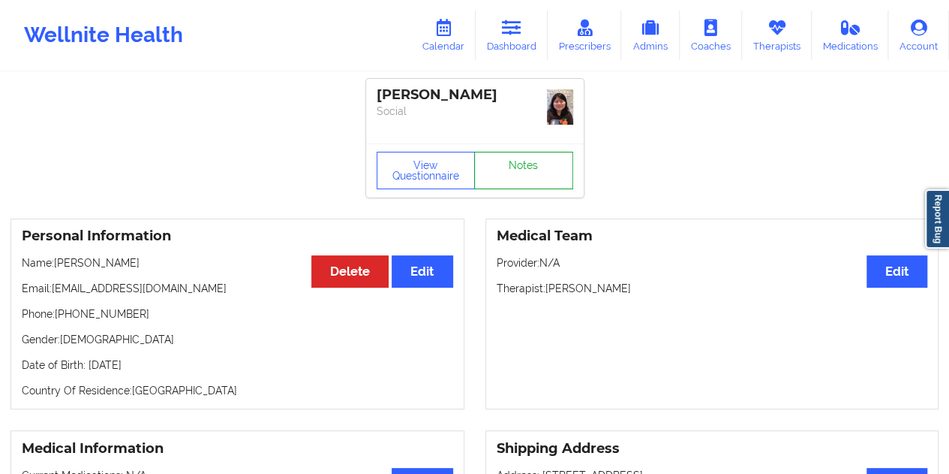
click at [533, 167] on link "Notes" at bounding box center [523, 171] width 99 height 38
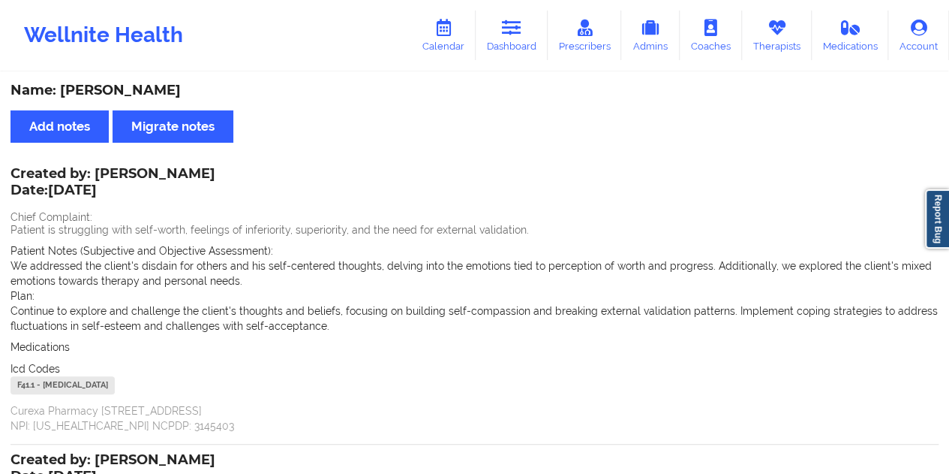
click at [145, 92] on div "Name: [PERSON_NAME]" at bounding box center [475, 90] width 928 height 17
click at [146, 92] on div "Name: [PERSON_NAME]" at bounding box center [475, 90] width 928 height 17
drag, startPoint x: 499, startPoint y: 25, endPoint x: 501, endPoint y: 34, distance: 9.3
click at [501, 25] on link "Dashboard" at bounding box center [512, 36] width 72 height 50
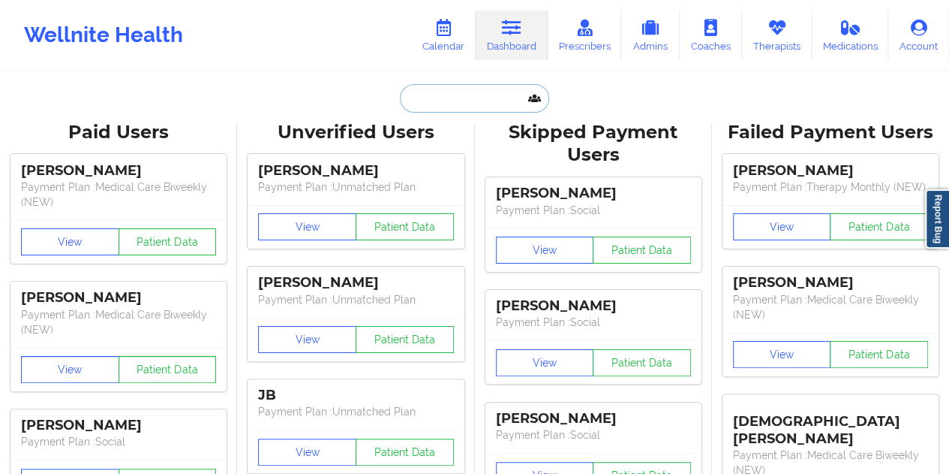
click at [453, 104] on input "text" at bounding box center [474, 98] width 149 height 29
paste input "[EMAIL_ADDRESS][DOMAIN_NAME]"
type input "[EMAIL_ADDRESS][DOMAIN_NAME]"
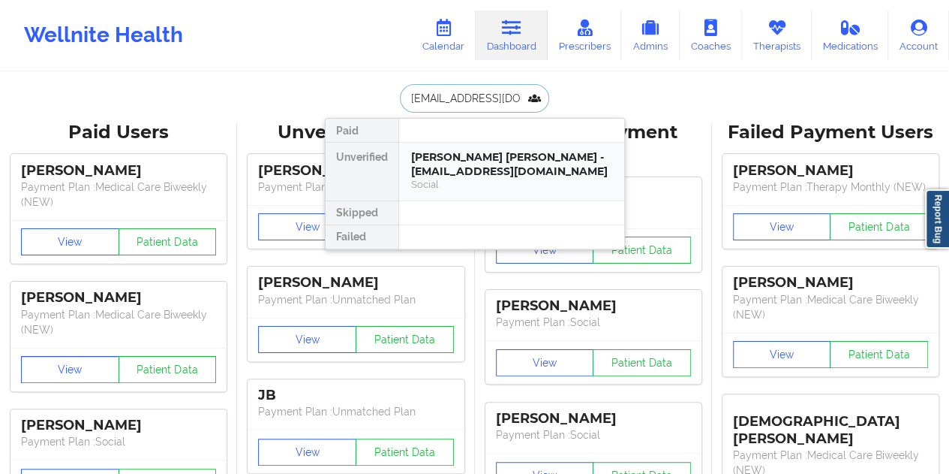
click at [484, 174] on div "[PERSON_NAME] [PERSON_NAME] - [EMAIL_ADDRESS][DOMAIN_NAME]" at bounding box center [511, 164] width 201 height 28
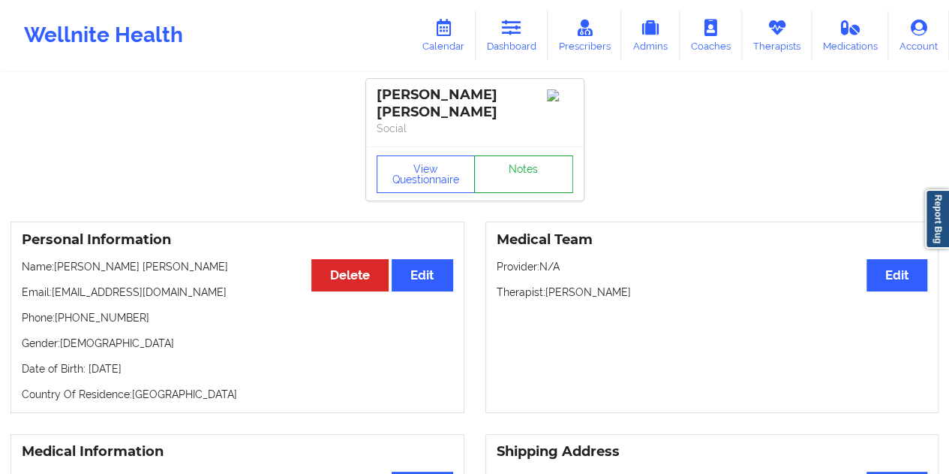
click at [521, 160] on link "Notes" at bounding box center [523, 174] width 99 height 38
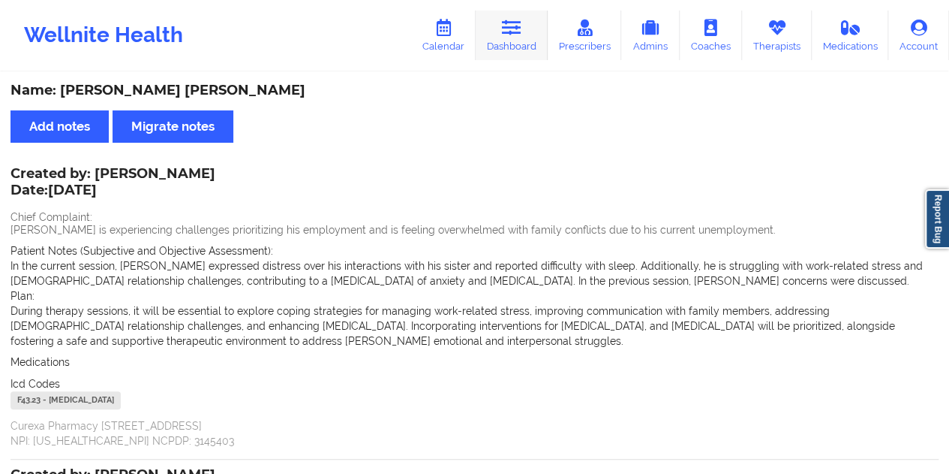
click at [525, 57] on link "Dashboard" at bounding box center [512, 36] width 72 height 50
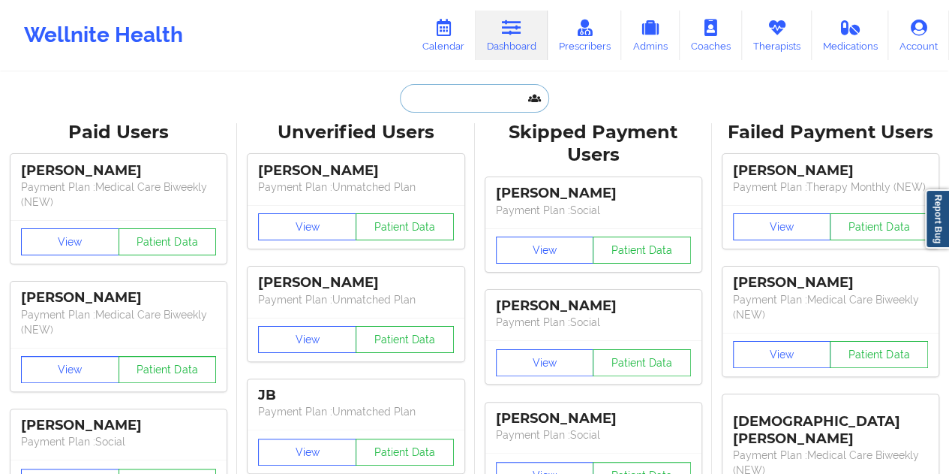
click at [414, 103] on input "text" at bounding box center [474, 98] width 149 height 29
paste input "[EMAIL_ADDRESS][DOMAIN_NAME]"
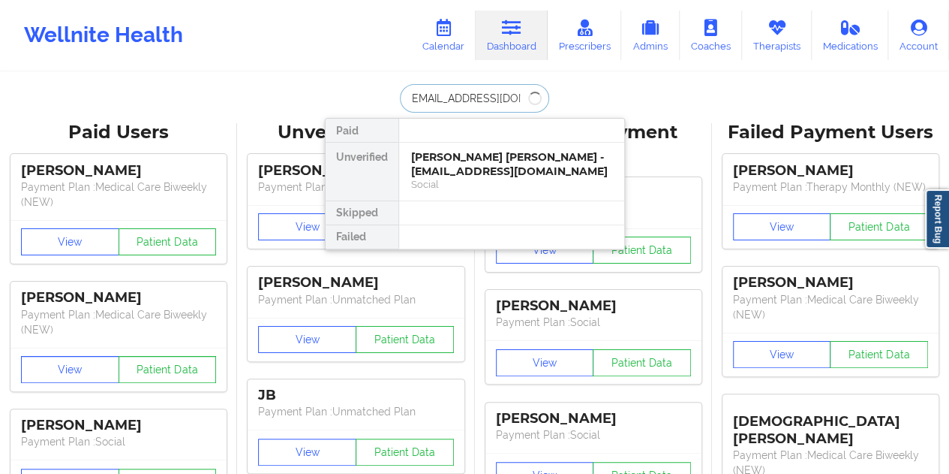
type input "[EMAIL_ADDRESS][DOMAIN_NAME]"
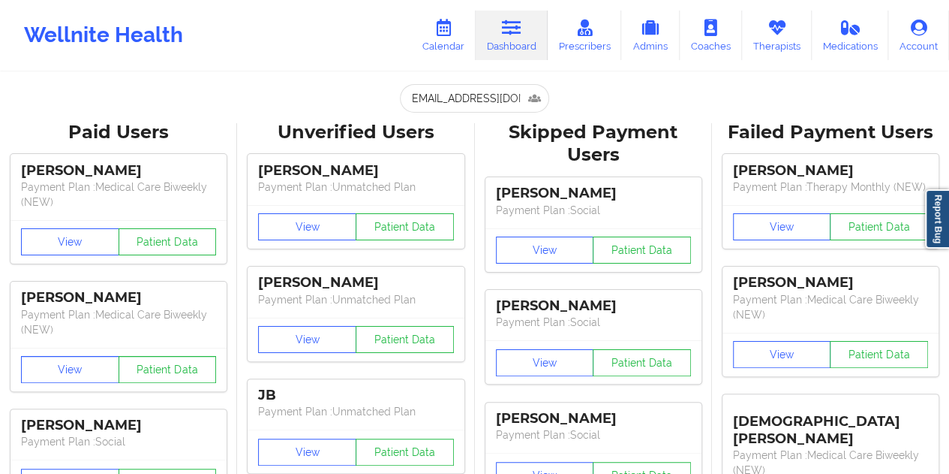
scroll to position [0, 0]
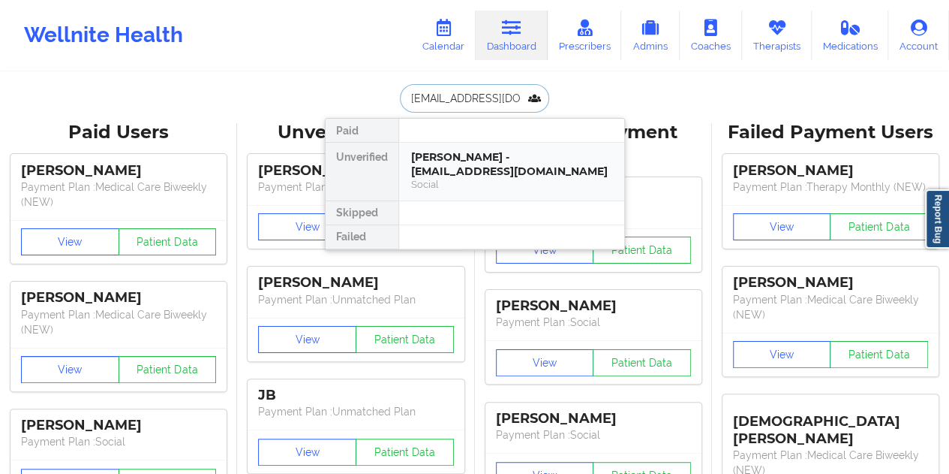
click at [466, 167] on div "[PERSON_NAME] - [EMAIL_ADDRESS][DOMAIN_NAME]" at bounding box center [511, 164] width 201 height 28
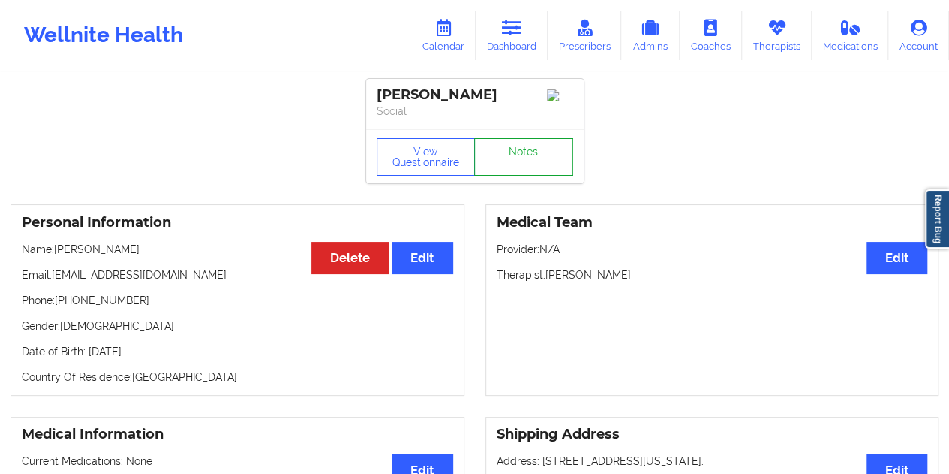
click at [528, 149] on link "Notes" at bounding box center [523, 157] width 99 height 38
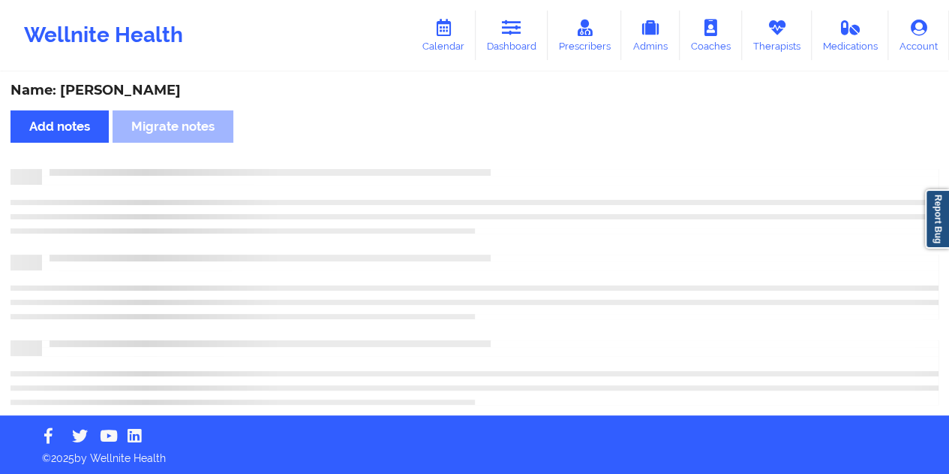
click at [138, 90] on div "Name: [PERSON_NAME]" at bounding box center [475, 90] width 928 height 17
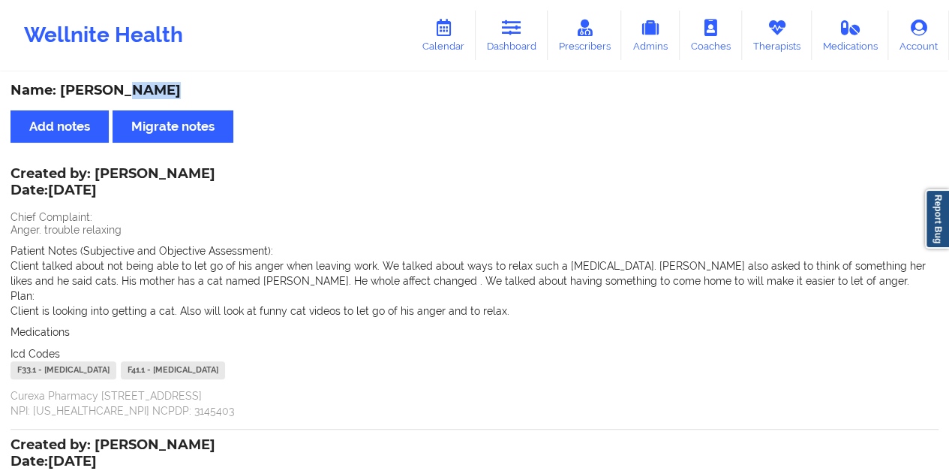
drag, startPoint x: 506, startPoint y: 40, endPoint x: 501, endPoint y: 67, distance: 27.4
click at [506, 40] on link "Dashboard" at bounding box center [512, 36] width 72 height 50
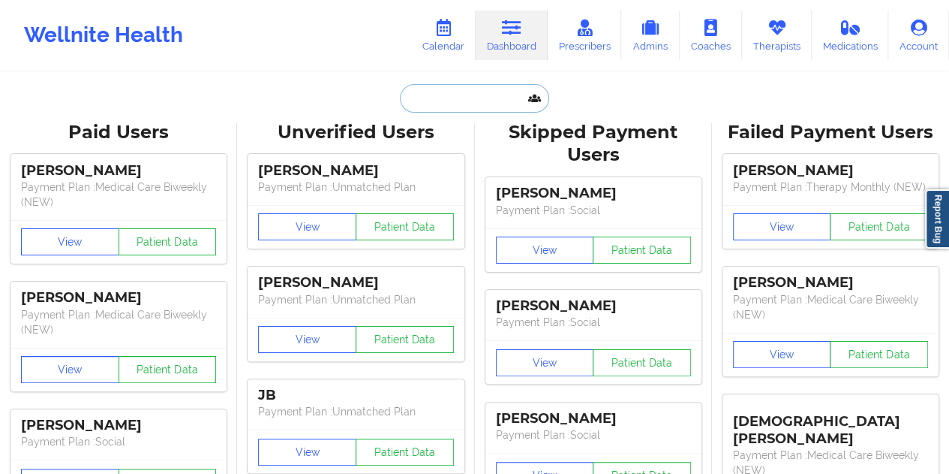
click at [456, 104] on input "text" at bounding box center [474, 98] width 149 height 29
paste input "[EMAIL_ADDRESS][DOMAIN_NAME]"
type input "[EMAIL_ADDRESS][DOMAIN_NAME]"
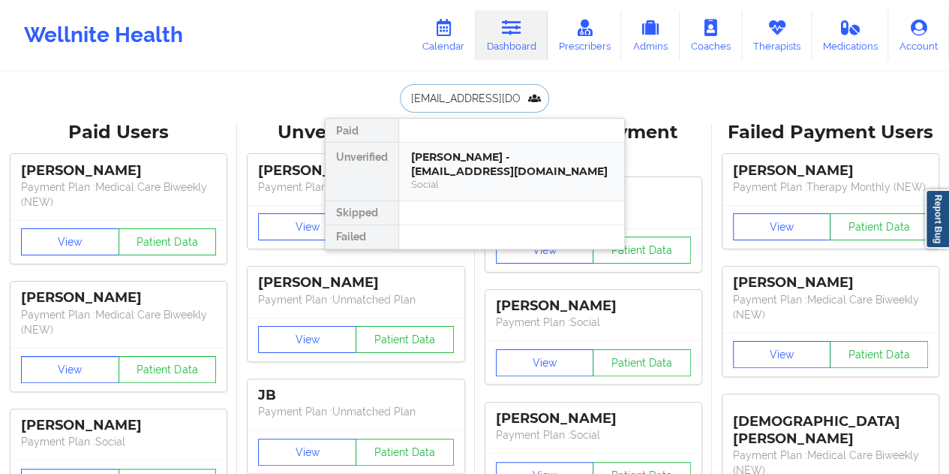
click at [498, 166] on div "[PERSON_NAME] - [EMAIL_ADDRESS][DOMAIN_NAME]" at bounding box center [511, 164] width 201 height 28
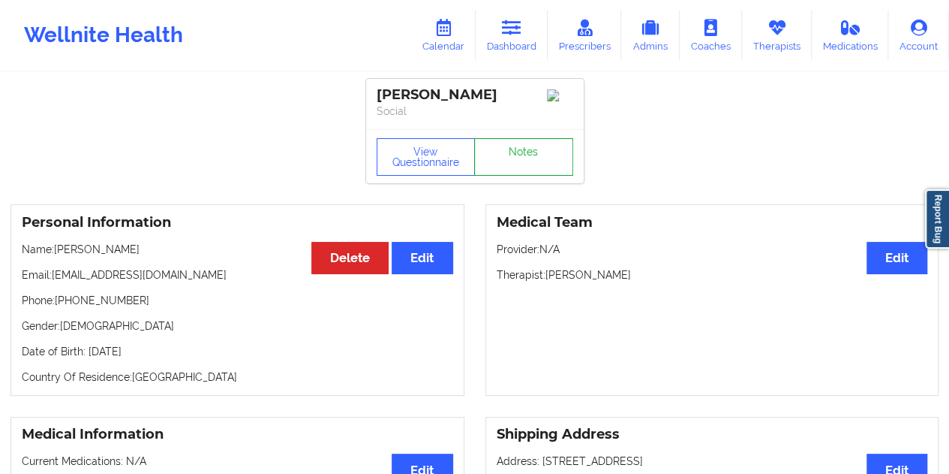
click at [518, 158] on link "Notes" at bounding box center [523, 157] width 99 height 38
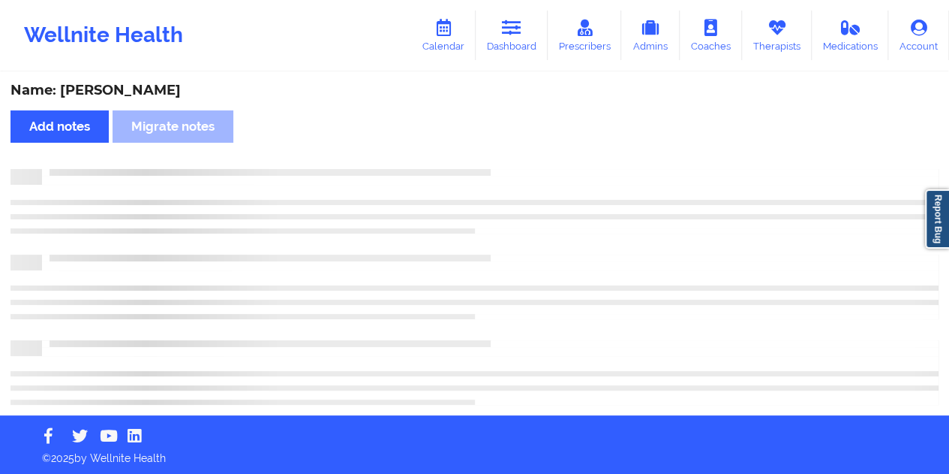
click at [143, 100] on div "Name: [PERSON_NAME] Add notes Migrate notes" at bounding box center [474, 244] width 949 height 341
click at [144, 95] on div "Name: [PERSON_NAME]" at bounding box center [475, 90] width 928 height 17
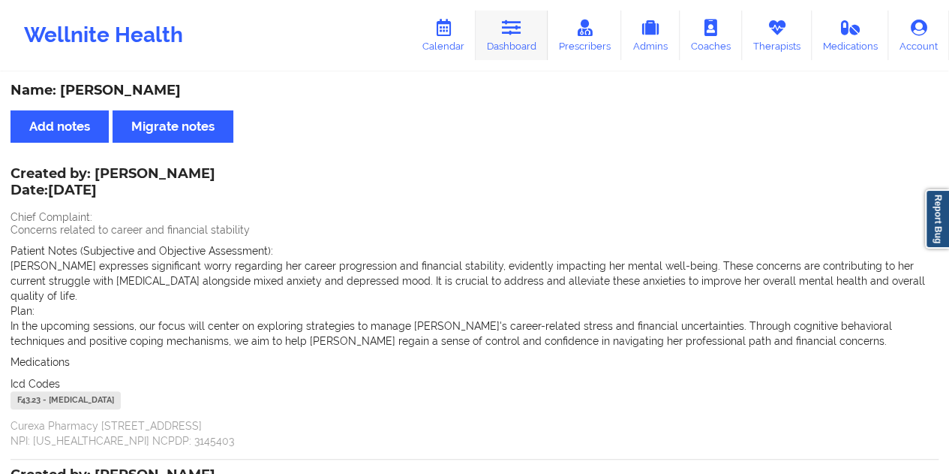
click at [530, 23] on link "Dashboard" at bounding box center [512, 36] width 72 height 50
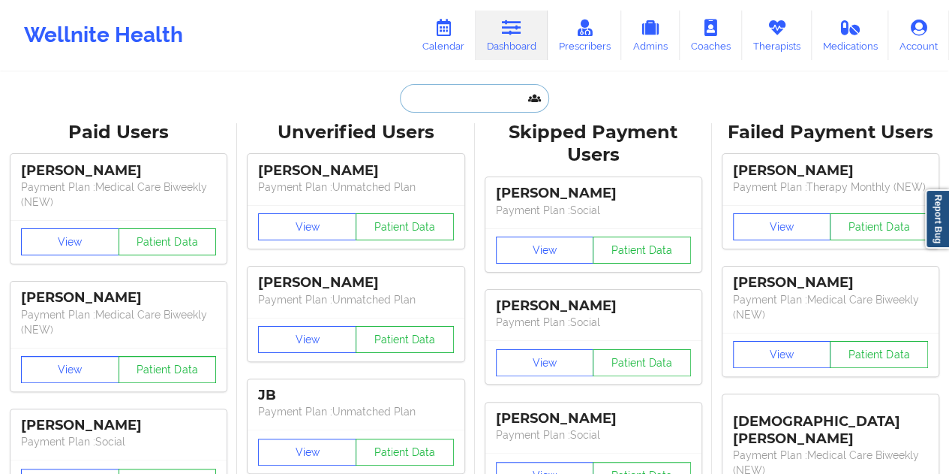
click at [461, 91] on input "text" at bounding box center [474, 98] width 149 height 29
paste input "[EMAIL_ADDRESS][DOMAIN_NAME]"
type input "[EMAIL_ADDRESS][DOMAIN_NAME]"
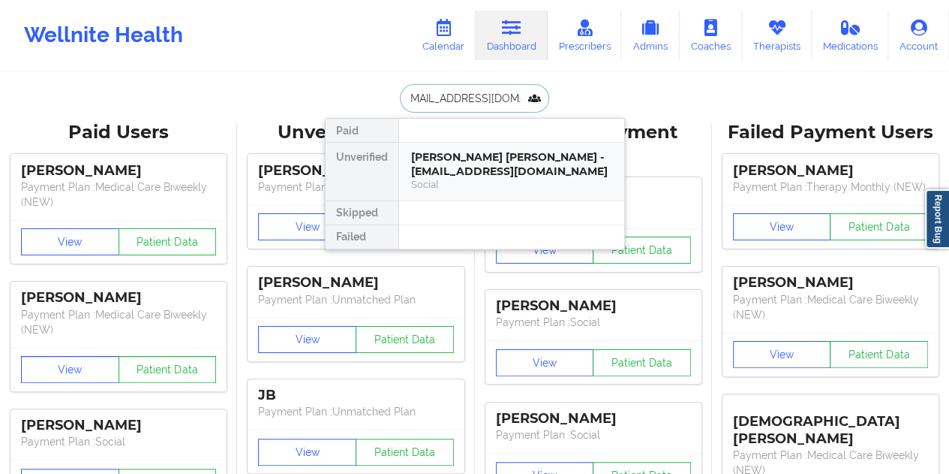
click at [490, 170] on div "[PERSON_NAME] [PERSON_NAME] - [EMAIL_ADDRESS][DOMAIN_NAME]" at bounding box center [511, 164] width 201 height 28
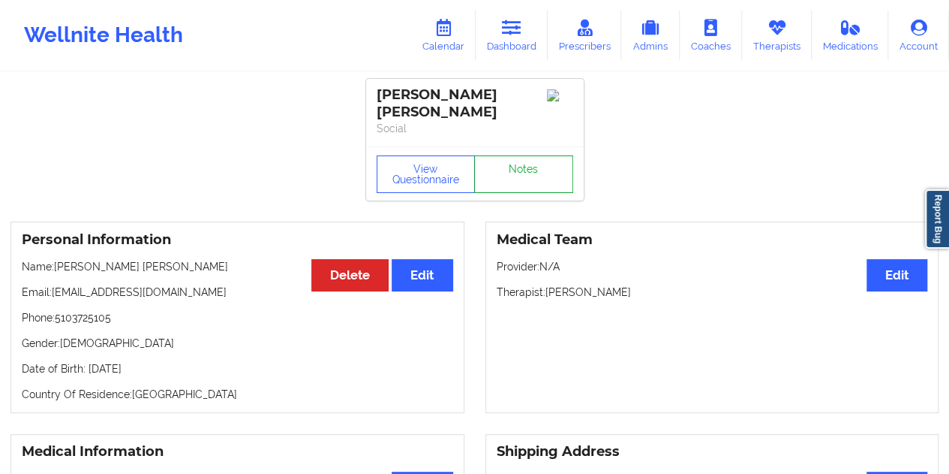
drag, startPoint x: 515, startPoint y: 155, endPoint x: 425, endPoint y: 7, distance: 173.8
click at [516, 155] on link "Notes" at bounding box center [523, 174] width 99 height 38
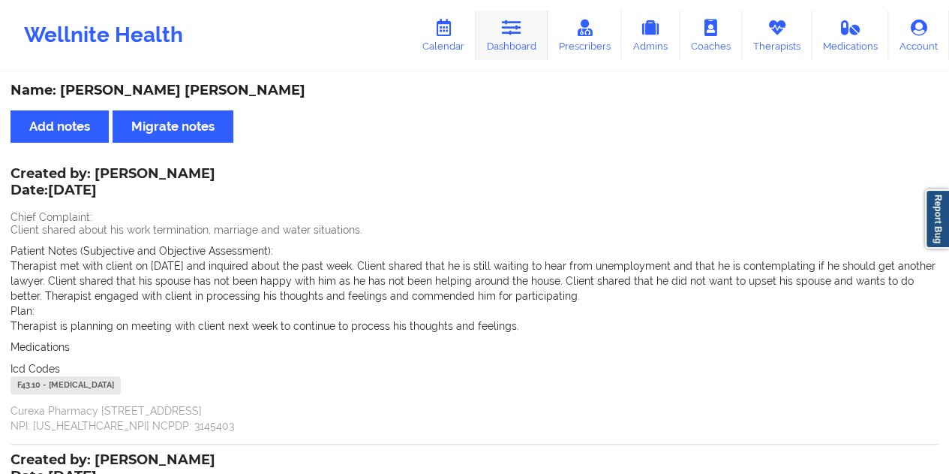
click at [519, 29] on icon at bounding box center [512, 28] width 20 height 17
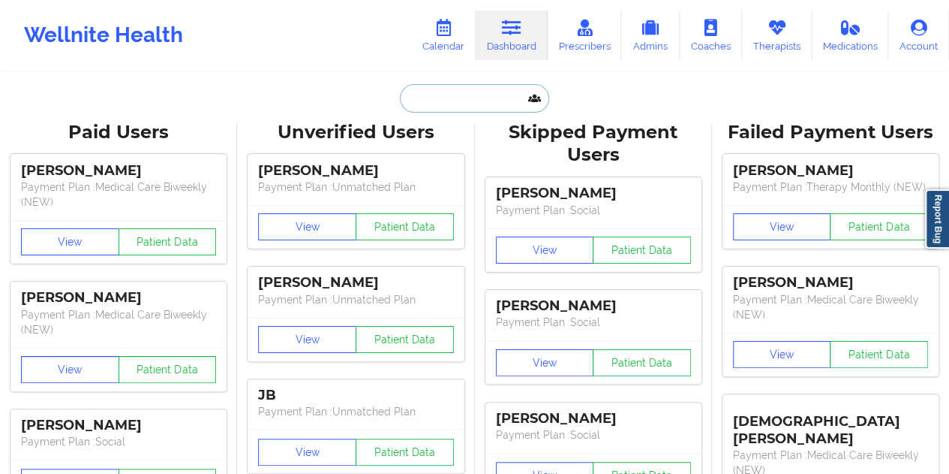
click at [440, 92] on input "text" at bounding box center [474, 98] width 149 height 29
paste input "[EMAIL_ADDRESS][DOMAIN_NAME]"
type input "[EMAIL_ADDRESS][DOMAIN_NAME]"
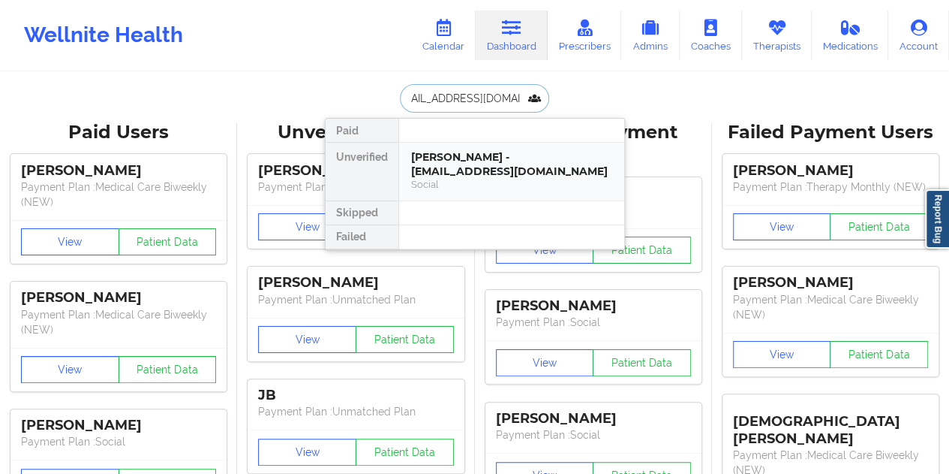
click at [479, 167] on div "[PERSON_NAME] - [EMAIL_ADDRESS][DOMAIN_NAME]" at bounding box center [511, 164] width 201 height 28
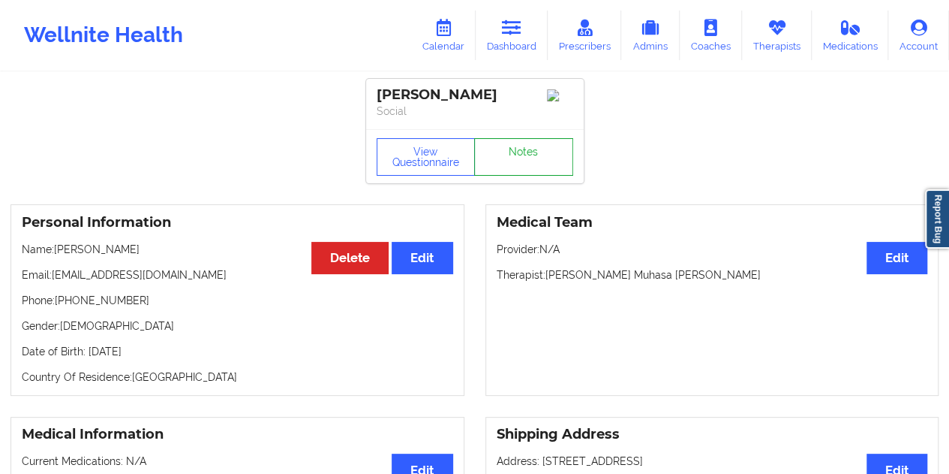
click at [507, 155] on link "Notes" at bounding box center [523, 157] width 99 height 38
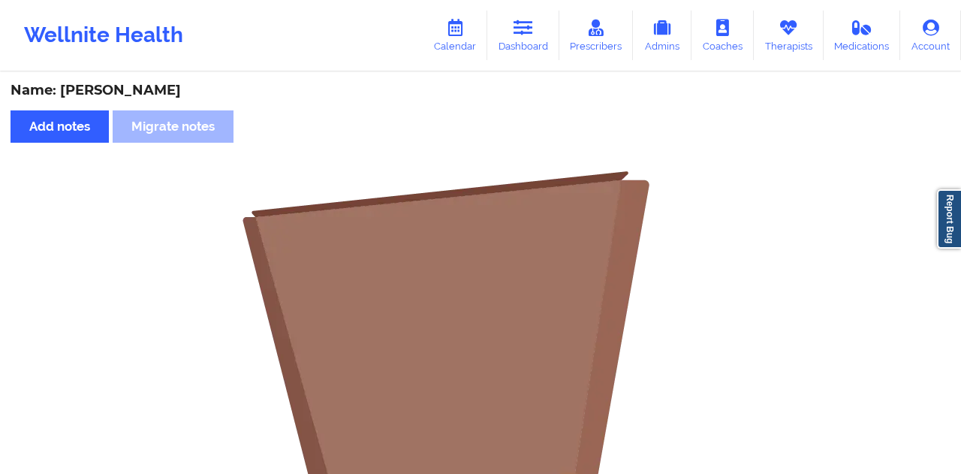
click at [146, 85] on div "Name: [PERSON_NAME]" at bounding box center [481, 90] width 940 height 17
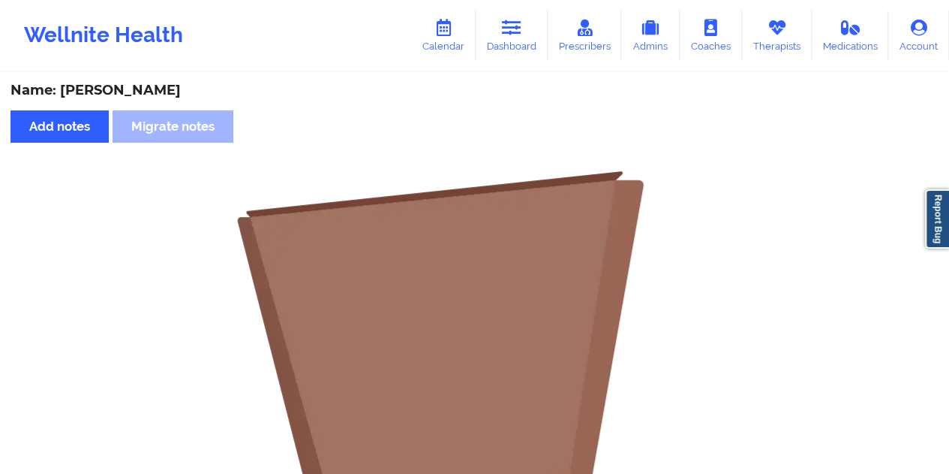
click at [146, 85] on div "Name: [PERSON_NAME]" at bounding box center [475, 90] width 928 height 17
drag, startPoint x: 503, startPoint y: 40, endPoint x: 501, endPoint y: 50, distance: 10.0
click at [504, 40] on link "Dashboard" at bounding box center [512, 36] width 72 height 50
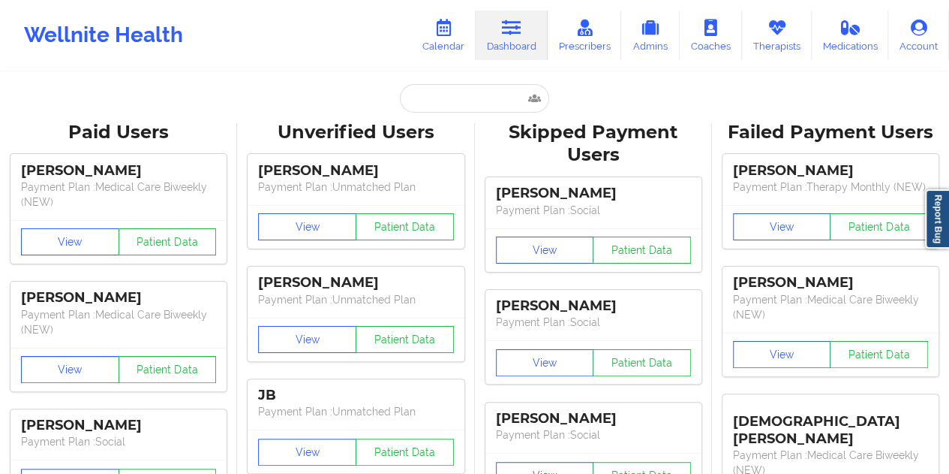
click at [449, 103] on input "text" at bounding box center [474, 98] width 149 height 29
paste input "[EMAIL_ADDRESS][DOMAIN_NAME]"
type input "[EMAIL_ADDRESS][DOMAIN_NAME]"
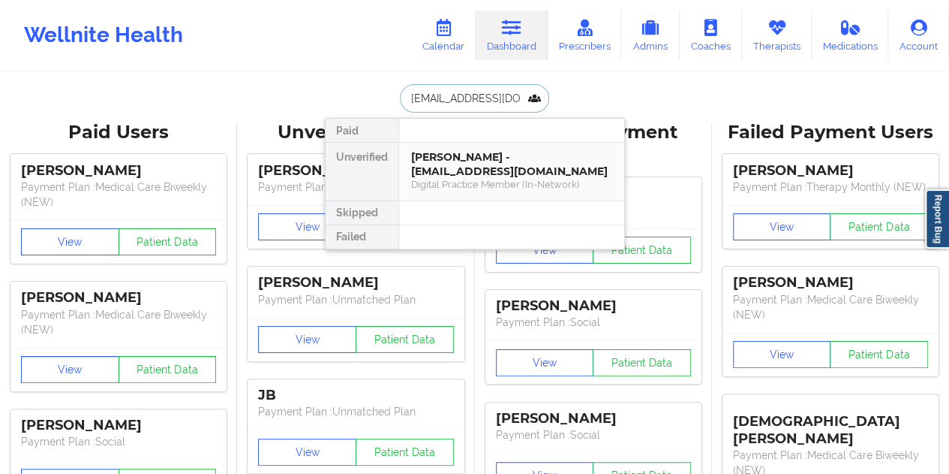
click at [468, 152] on div "[PERSON_NAME] - [EMAIL_ADDRESS][DOMAIN_NAME]" at bounding box center [511, 164] width 201 height 28
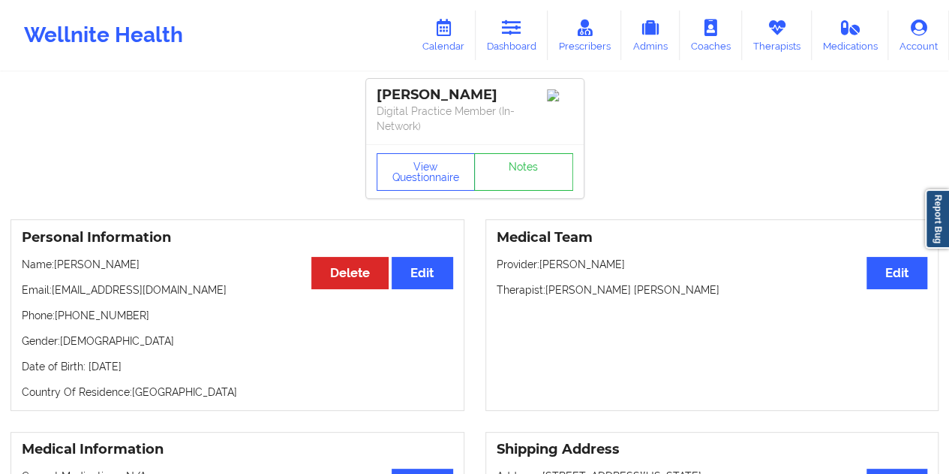
click at [487, 149] on div "View Questionnaire Notes" at bounding box center [475, 171] width 218 height 54
click at [524, 176] on link "Notes" at bounding box center [523, 172] width 99 height 38
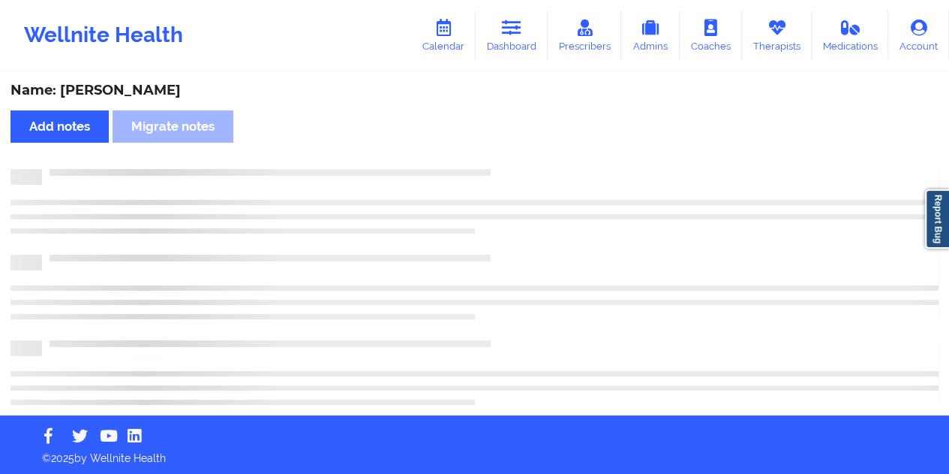
click at [140, 95] on div "Name: [PERSON_NAME]" at bounding box center [475, 90] width 928 height 17
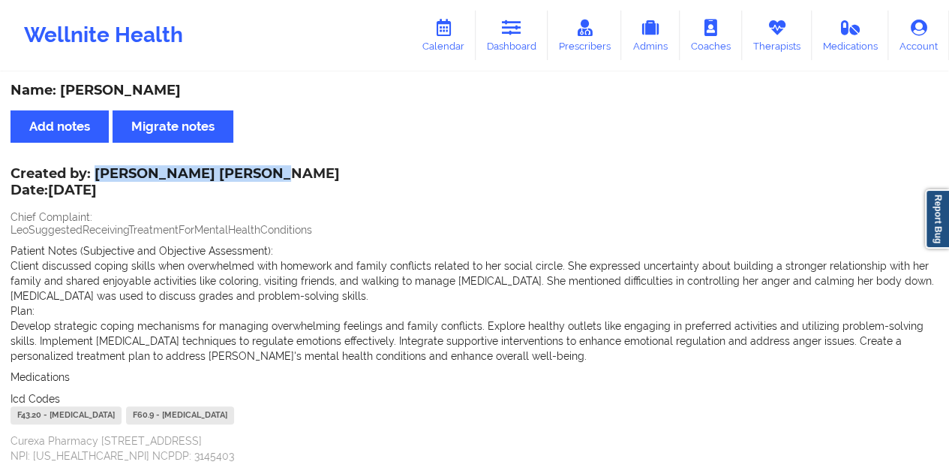
drag, startPoint x: 96, startPoint y: 170, endPoint x: 254, endPoint y: 171, distance: 157.6
click at [254, 171] on div "Created by: [PERSON_NAME] [PERSON_NAME] Date: [DATE]" at bounding box center [175, 183] width 329 height 35
drag, startPoint x: 523, startPoint y: 46, endPoint x: 514, endPoint y: 67, distance: 22.9
click at [523, 46] on link "Dashboard" at bounding box center [512, 36] width 72 height 50
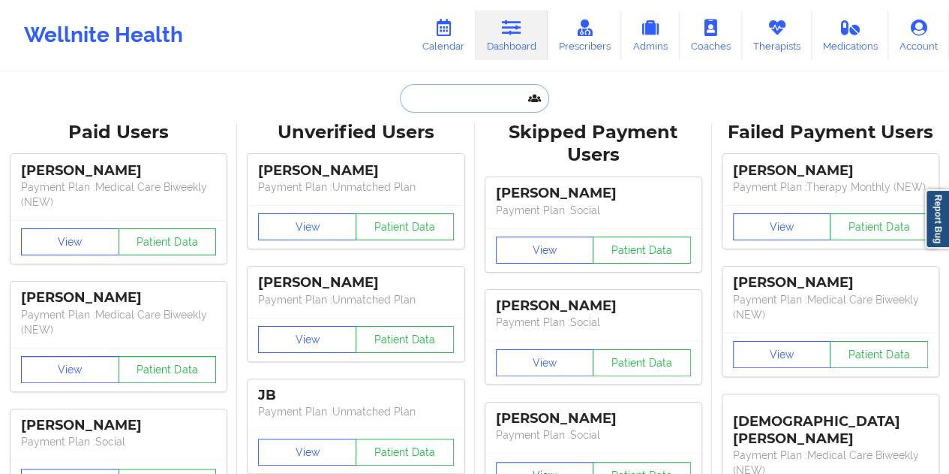
click at [452, 100] on input "text" at bounding box center [474, 98] width 149 height 29
paste input "[EMAIL_ADDRESS][DOMAIN_NAME]"
type input "[EMAIL_ADDRESS][DOMAIN_NAME]"
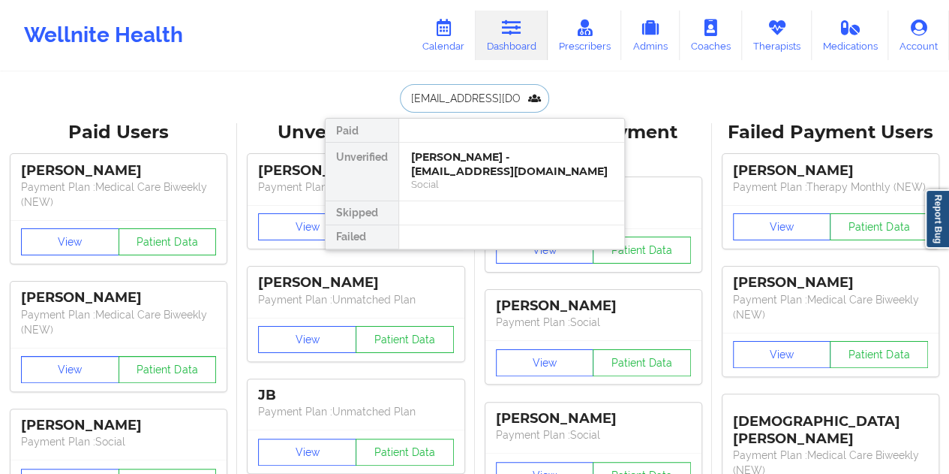
click at [479, 167] on div "[PERSON_NAME] - [EMAIL_ADDRESS][DOMAIN_NAME]" at bounding box center [511, 164] width 201 height 28
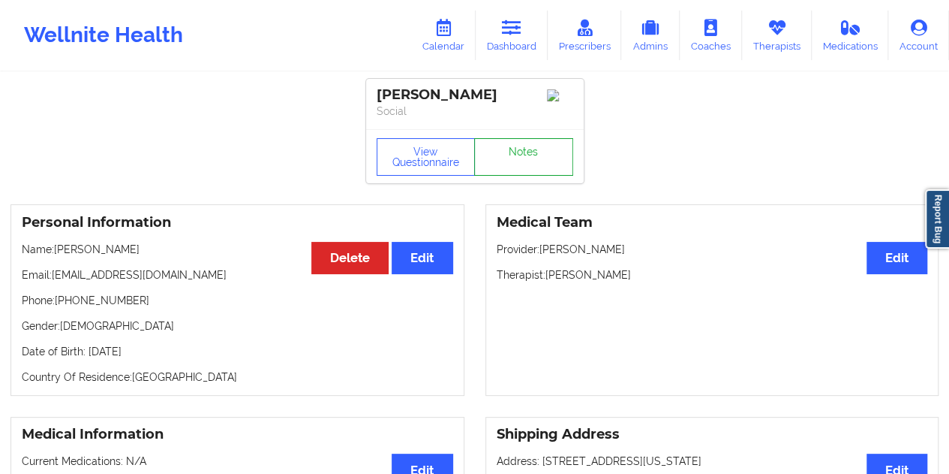
click at [521, 158] on link "Notes" at bounding box center [523, 157] width 99 height 38
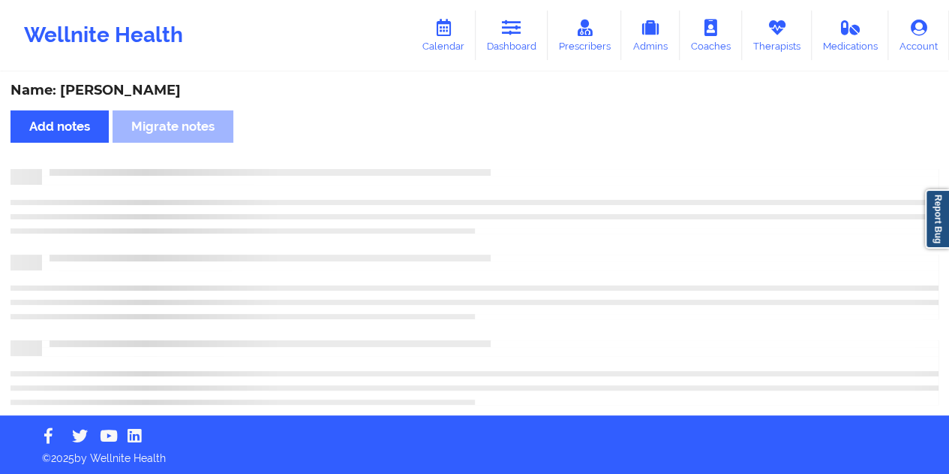
click at [146, 88] on div "Name: [PERSON_NAME]" at bounding box center [475, 90] width 928 height 17
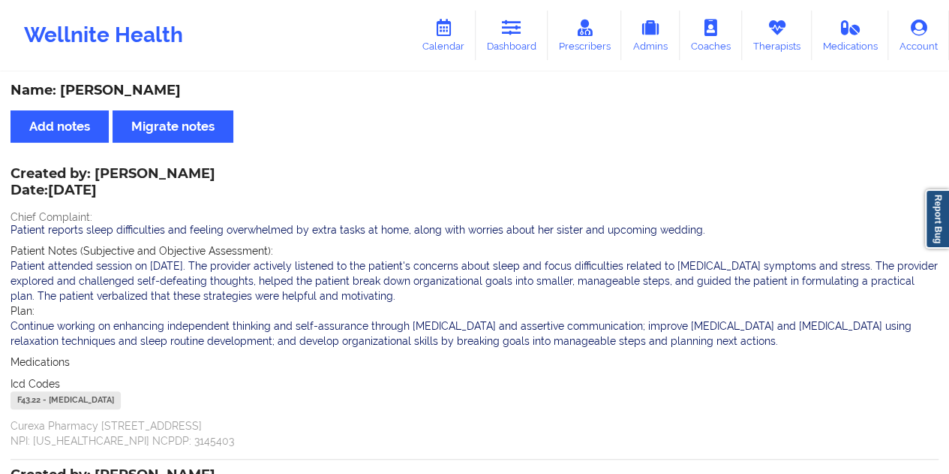
click at [146, 88] on div "Name: [PERSON_NAME]" at bounding box center [475, 90] width 928 height 17
click at [518, 32] on icon at bounding box center [512, 28] width 20 height 17
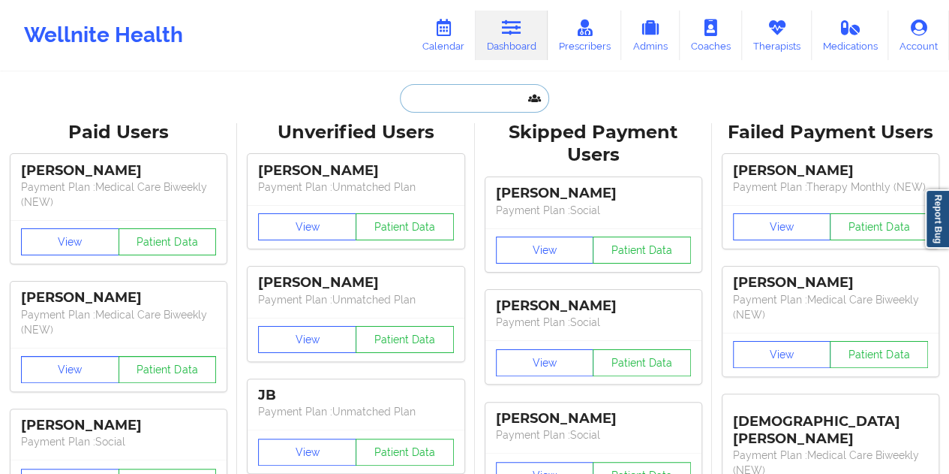
click at [468, 87] on input "text" at bounding box center [474, 98] width 149 height 29
paste input "[EMAIL_ADDRESS][DOMAIN_NAME]"
type input "[EMAIL_ADDRESS][DOMAIN_NAME]"
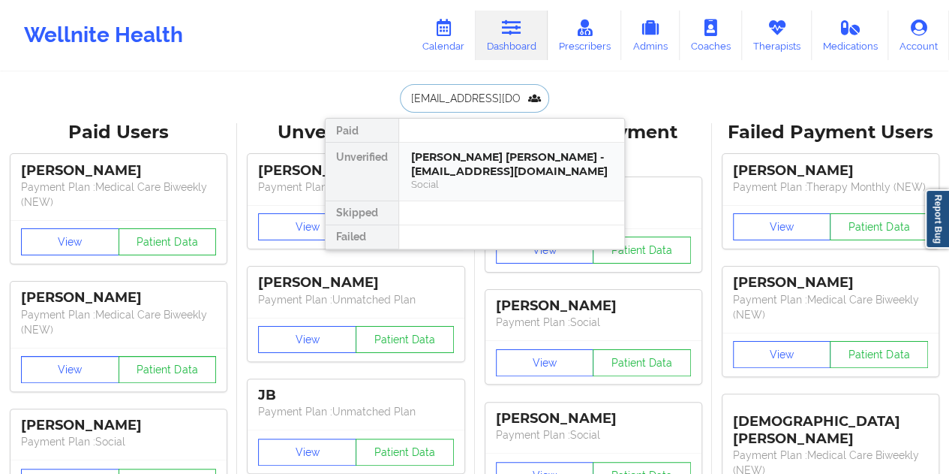
click at [503, 163] on div "[PERSON_NAME] [PERSON_NAME] - [EMAIL_ADDRESS][DOMAIN_NAME]" at bounding box center [511, 164] width 201 height 28
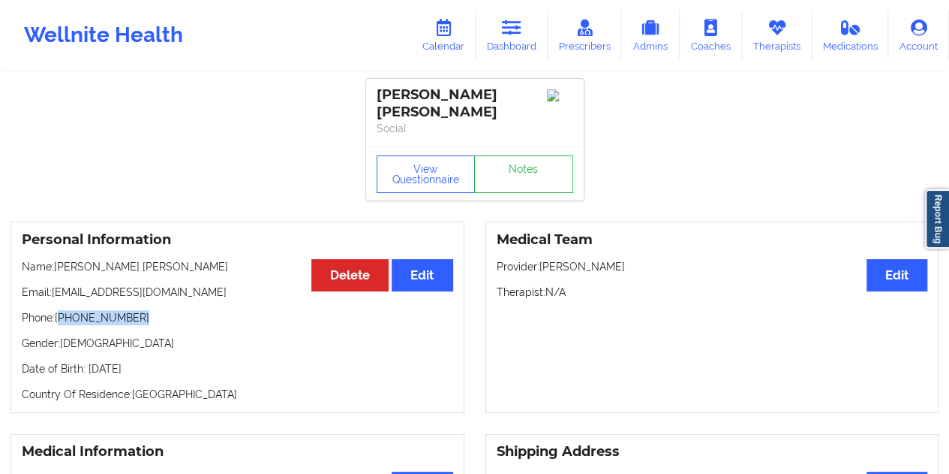
drag, startPoint x: 99, startPoint y: 307, endPoint x: 61, endPoint y: 308, distance: 38.3
click at [61, 310] on p "Phone: [PHONE_NUMBER]" at bounding box center [238, 317] width 432 height 15
click at [530, 161] on link "Notes" at bounding box center [523, 174] width 99 height 38
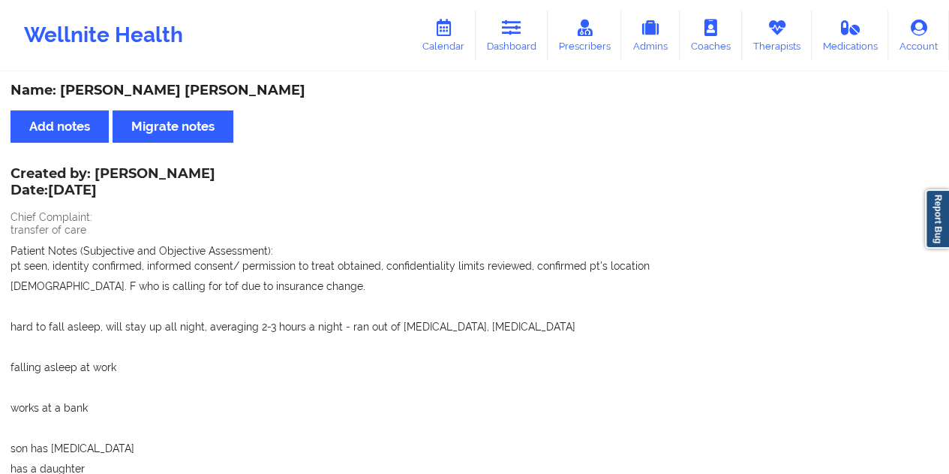
drag, startPoint x: 168, startPoint y: 175, endPoint x: 111, endPoint y: 175, distance: 57.0
drag, startPoint x: 99, startPoint y: 172, endPoint x: 191, endPoint y: 173, distance: 91.6
click at [191, 173] on div "Created by: [PERSON_NAME] Date: [DATE]" at bounding box center [113, 183] width 205 height 35
drag, startPoint x: 526, startPoint y: 35, endPoint x: 500, endPoint y: 65, distance: 39.9
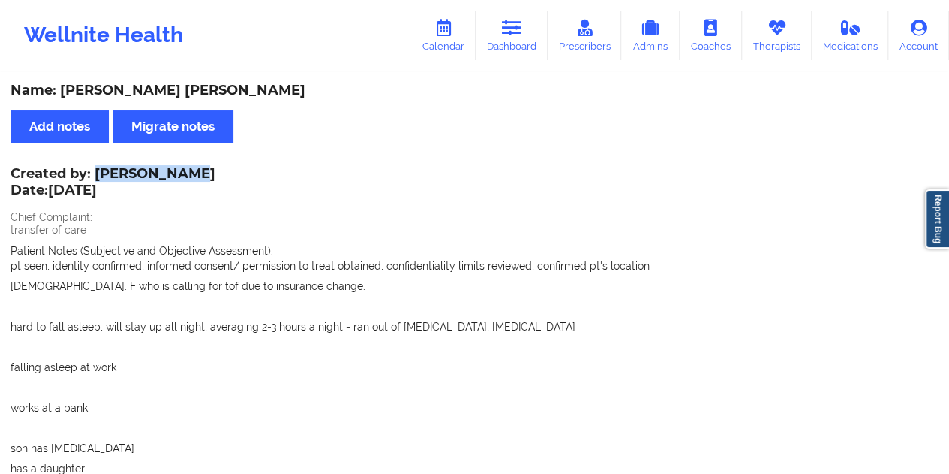
click at [525, 35] on link "Dashboard" at bounding box center [512, 36] width 72 height 50
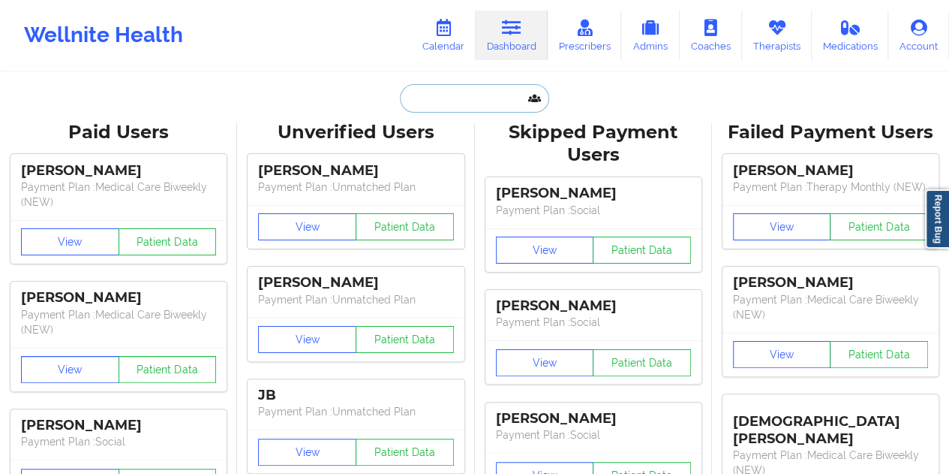
click at [423, 109] on input "text" at bounding box center [474, 98] width 149 height 29
paste input "[PERSON_NAME][EMAIL_ADDRESS][DOMAIN_NAME]"
type input "[PERSON_NAME][EMAIL_ADDRESS][DOMAIN_NAME]"
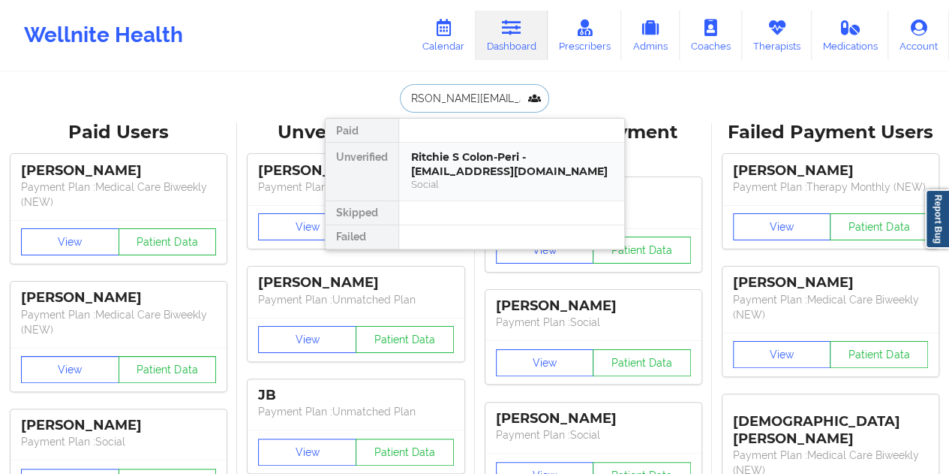
click at [477, 176] on div "Ritchie S Colon-Peri - [EMAIL_ADDRESS][DOMAIN_NAME]" at bounding box center [511, 164] width 201 height 28
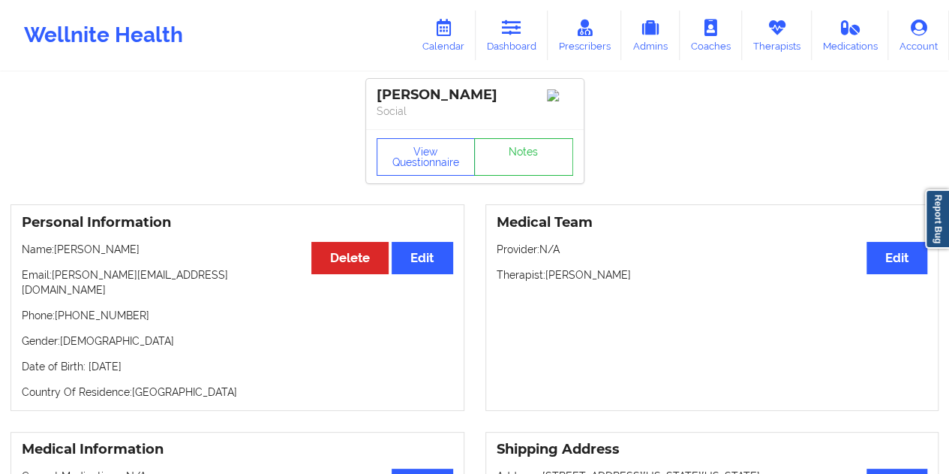
drag, startPoint x: 161, startPoint y: 254, endPoint x: 102, endPoint y: 254, distance: 58.5
click at [102, 254] on p "Name: [PERSON_NAME]" at bounding box center [238, 249] width 432 height 15
drag, startPoint x: 116, startPoint y: 305, endPoint x: 67, endPoint y: 305, distance: 49.5
click at [63, 308] on p "Phone: [PHONE_NUMBER]" at bounding box center [238, 315] width 432 height 15
drag, startPoint x: 197, startPoint y: 276, endPoint x: 54, endPoint y: 275, distance: 142.6
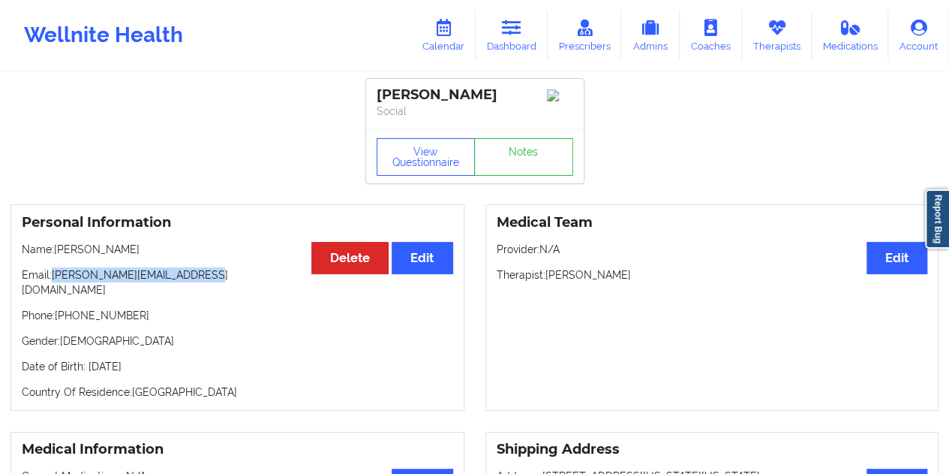
click at [54, 275] on p "Email: [PERSON_NAME][EMAIL_ADDRESS][DOMAIN_NAME]" at bounding box center [238, 282] width 432 height 30
click at [527, 160] on link "Notes" at bounding box center [523, 157] width 99 height 38
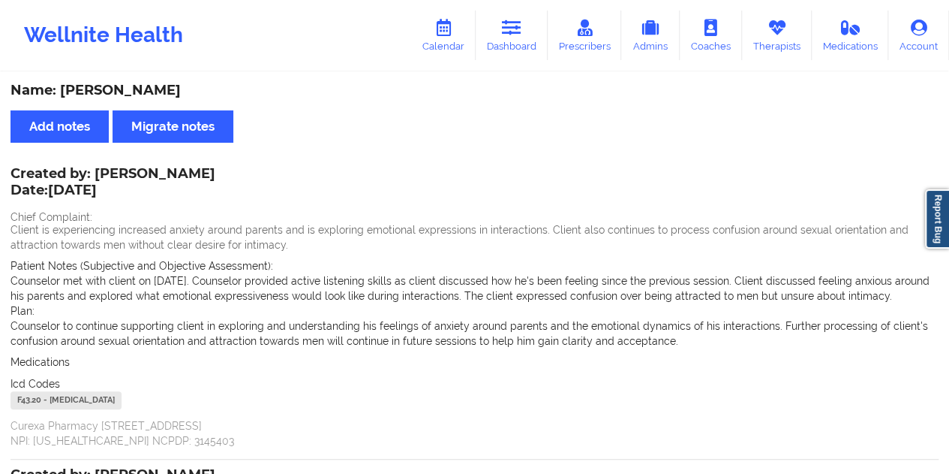
drag, startPoint x: 198, startPoint y: 90, endPoint x: 60, endPoint y: 92, distance: 138.1
click at [60, 92] on div "Name: [PERSON_NAME]" at bounding box center [475, 90] width 928 height 17
click at [514, 34] on icon at bounding box center [512, 28] width 20 height 17
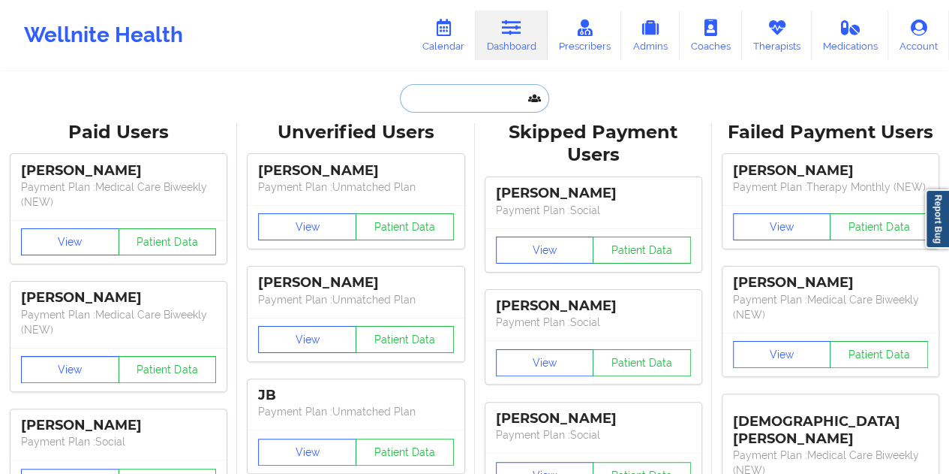
click at [467, 94] on input "text" at bounding box center [474, 98] width 149 height 29
paste input "[EMAIL_ADDRESS][DOMAIN_NAME]"
type input "[EMAIL_ADDRESS][DOMAIN_NAME]"
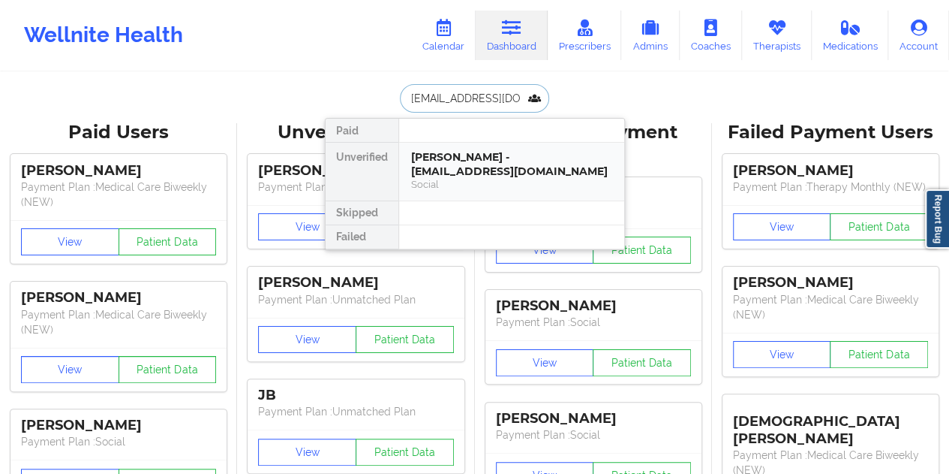
click at [480, 178] on div "Social" at bounding box center [511, 184] width 201 height 13
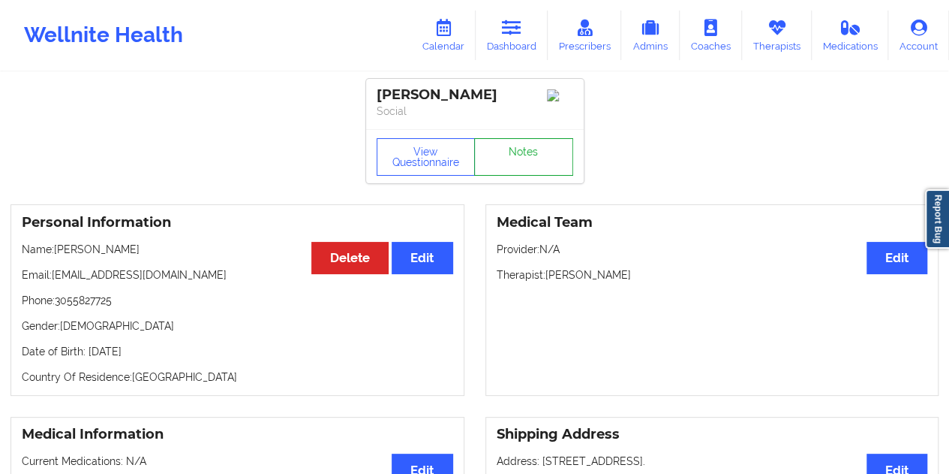
click at [525, 164] on link "Notes" at bounding box center [523, 157] width 99 height 38
